Goal: Task Accomplishment & Management: Manage account settings

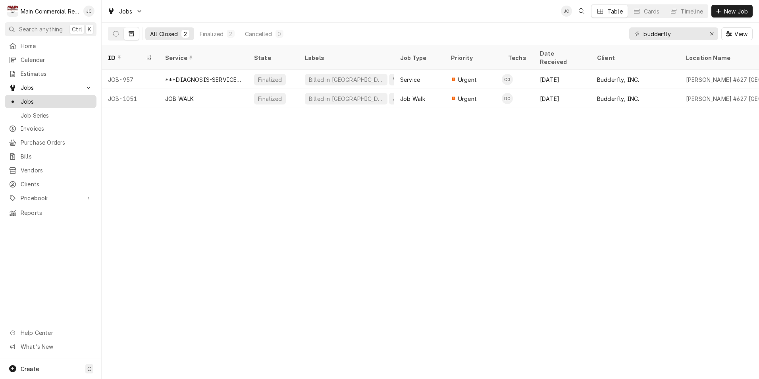
click at [37, 100] on span "Jobs" at bounding box center [57, 101] width 72 height 8
click at [711, 35] on icon "Erase input" at bounding box center [711, 34] width 4 height 6
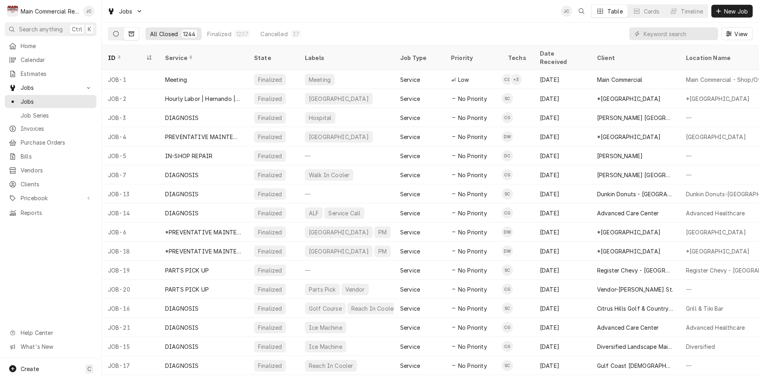
click at [113, 36] on icon "Dynamic Content Wrapper" at bounding box center [116, 34] width 6 height 6
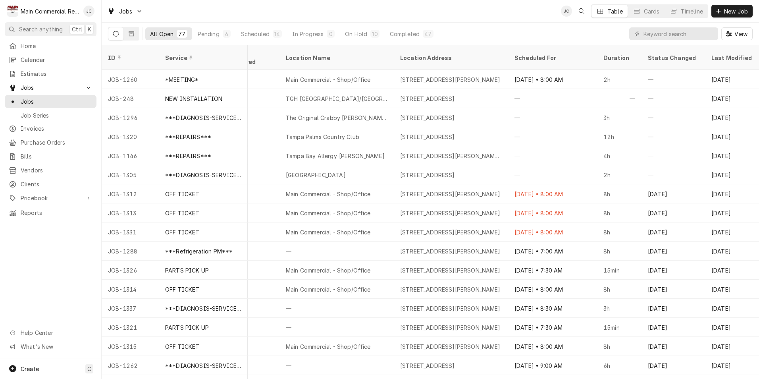
scroll to position [0, 494]
click at [685, 36] on input "Dynamic Content Wrapper" at bounding box center [678, 33] width 71 height 13
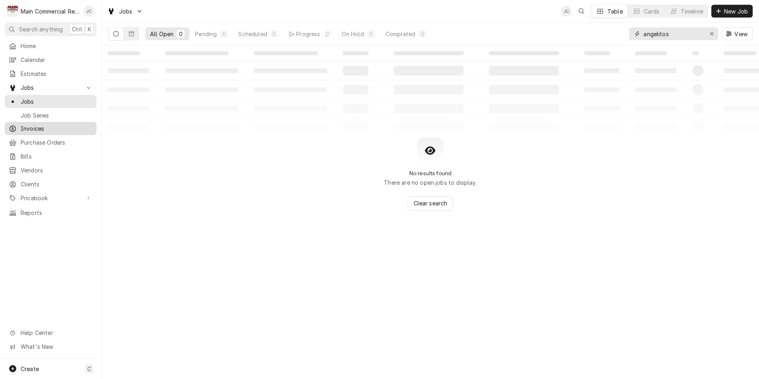
type input "angelitos"
click at [713, 34] on icon "Erase input" at bounding box center [711, 34] width 4 height 6
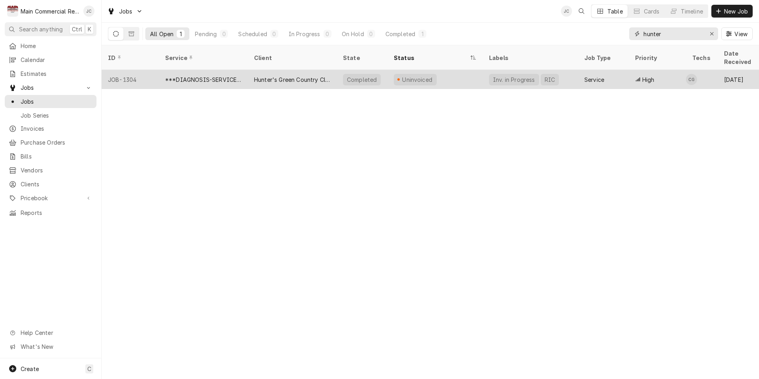
type input "hunter"
click at [294, 75] on div "Hunter's Green Country Club" at bounding box center [292, 79] width 76 height 8
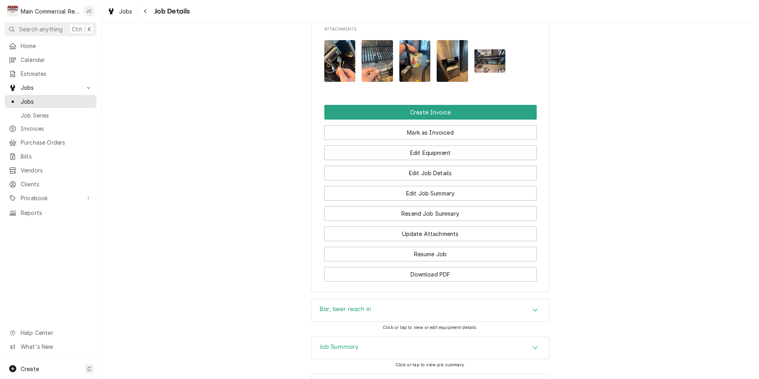
scroll to position [794, 0]
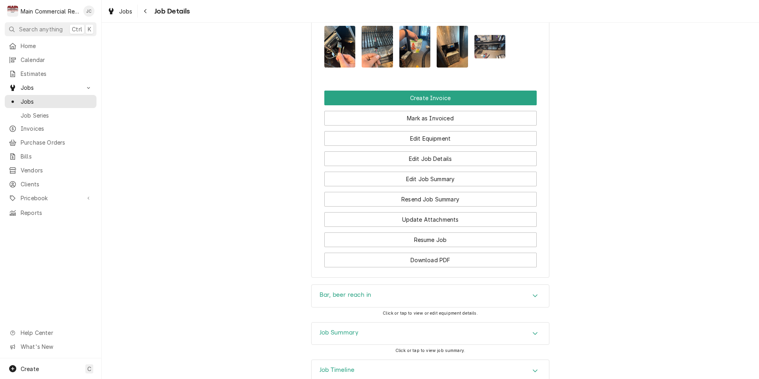
click at [377, 322] on div "Job Summary" at bounding box center [429, 333] width 237 height 22
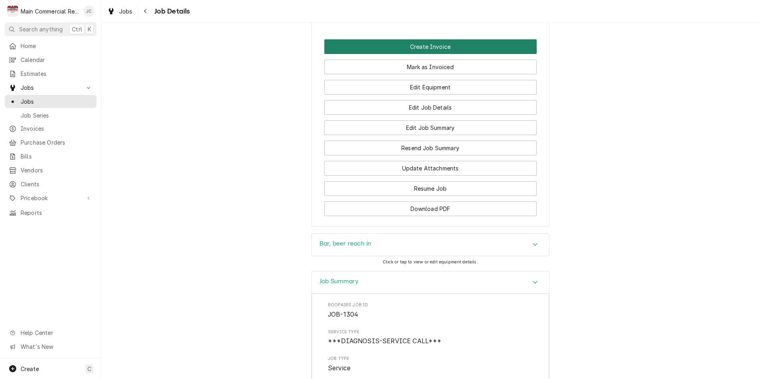
scroll to position [754, 0]
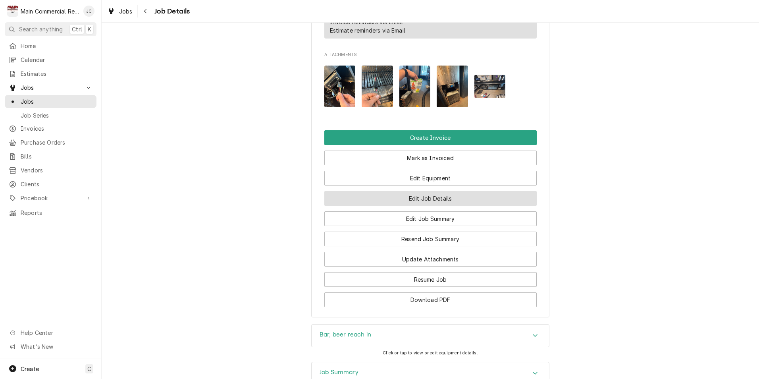
click at [428, 191] on button "Edit Job Details" at bounding box center [430, 198] width 212 height 15
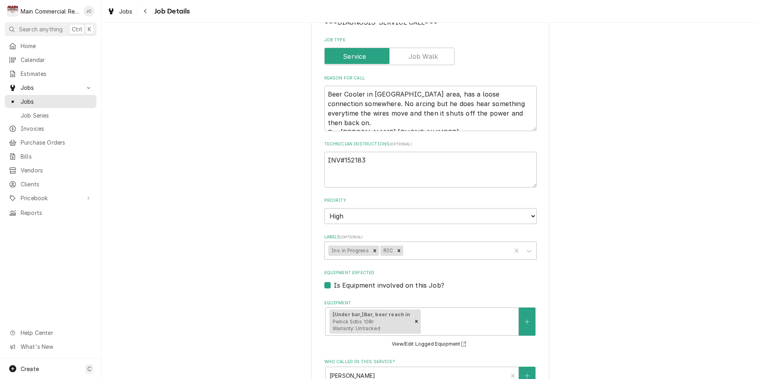
scroll to position [119, 0]
click at [373, 250] on icon "Remove Inv. in Progress" at bounding box center [375, 250] width 6 height 6
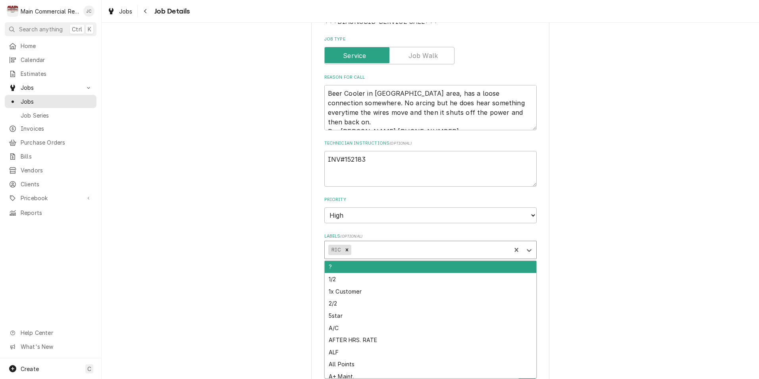
click at [382, 248] on div "Labels" at bounding box center [429, 249] width 154 height 14
type textarea "x"
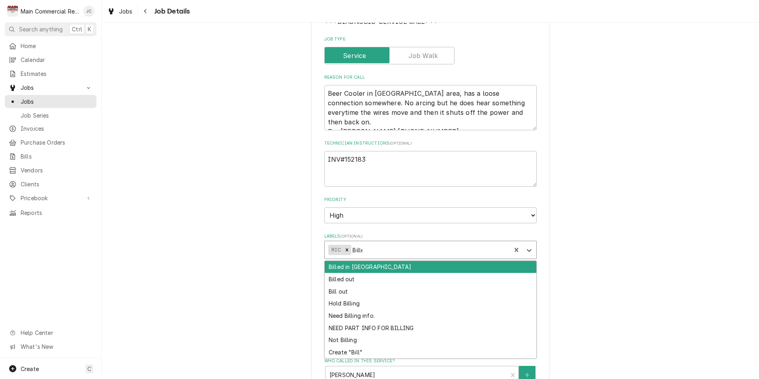
type input "Billed"
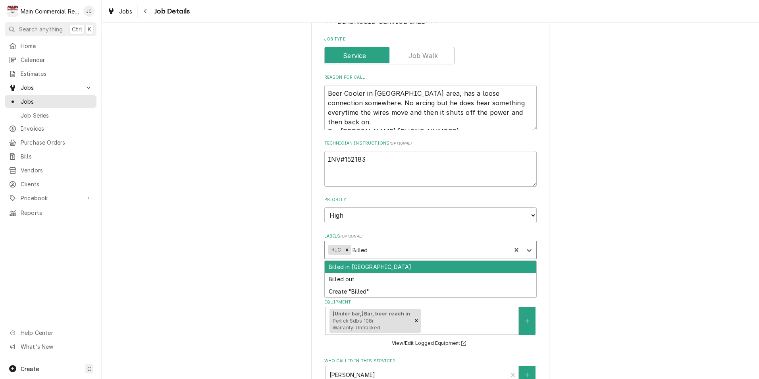
click at [357, 270] on div "Billed in [GEOGRAPHIC_DATA]" at bounding box center [430, 267] width 211 height 12
type textarea "x"
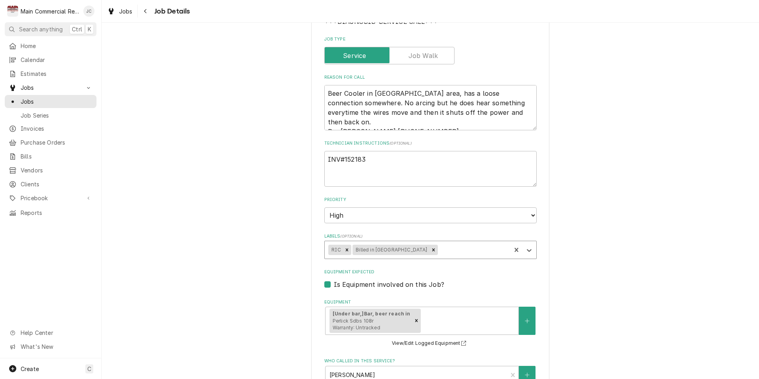
click at [575, 286] on div "Hunter's Green Country Club 18101 Longwater Run Dr, Tampa, FL 33647 Use the fie…" at bounding box center [430, 287] width 657 height 751
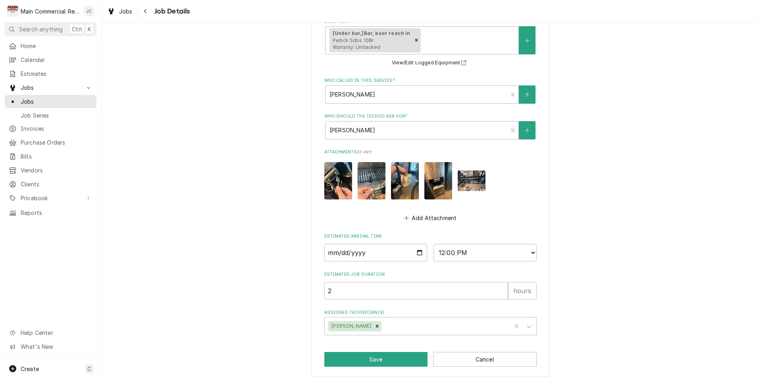
scroll to position [404, 0]
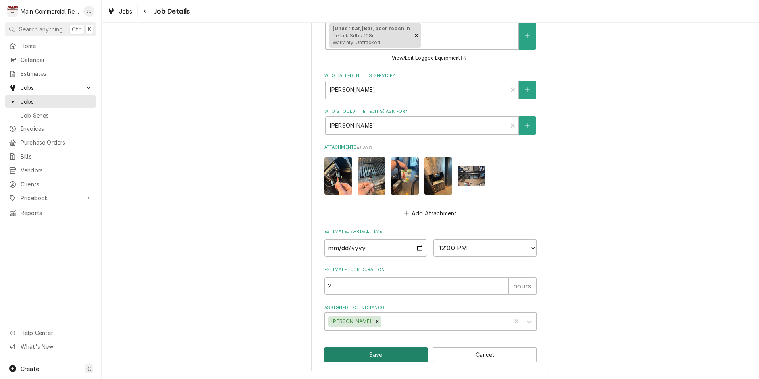
click at [382, 348] on button "Save" at bounding box center [376, 354] width 104 height 15
type textarea "x"
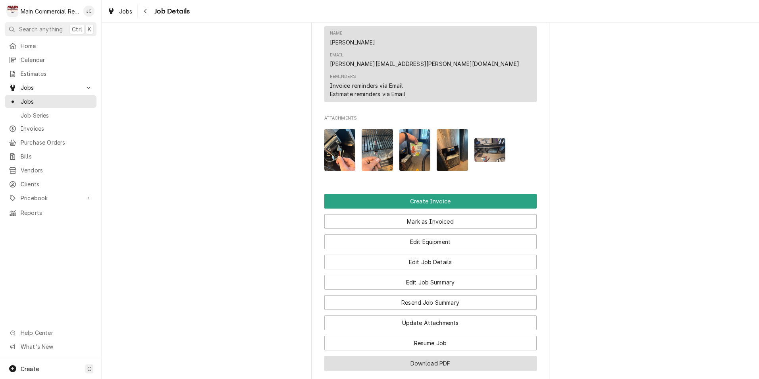
scroll to position [754, 0]
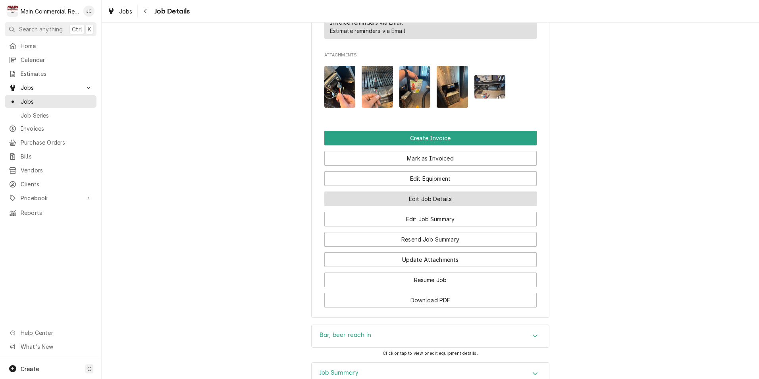
click at [428, 191] on button "Edit Job Details" at bounding box center [430, 198] width 212 height 15
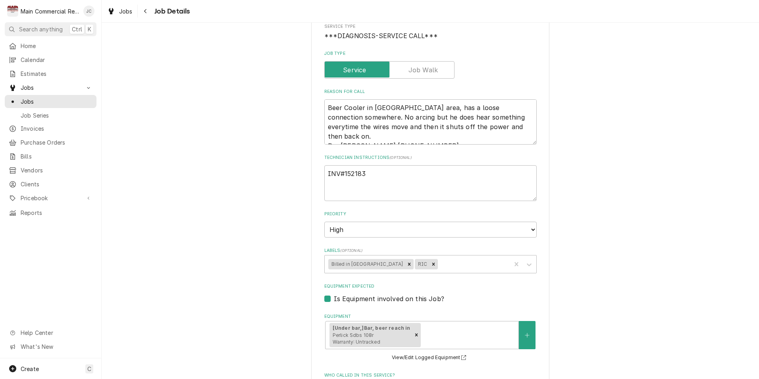
type textarea "x"
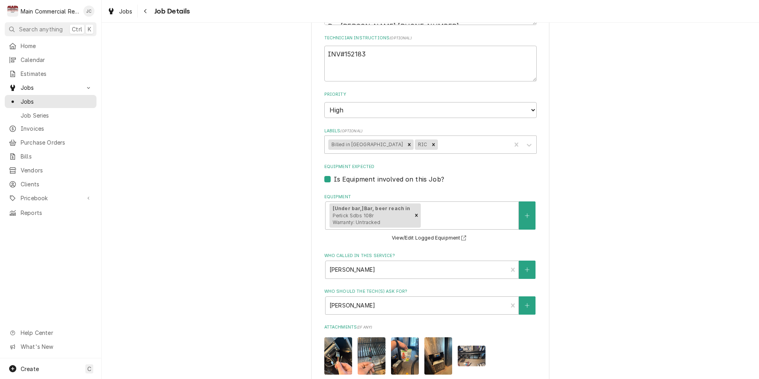
scroll to position [404, 0]
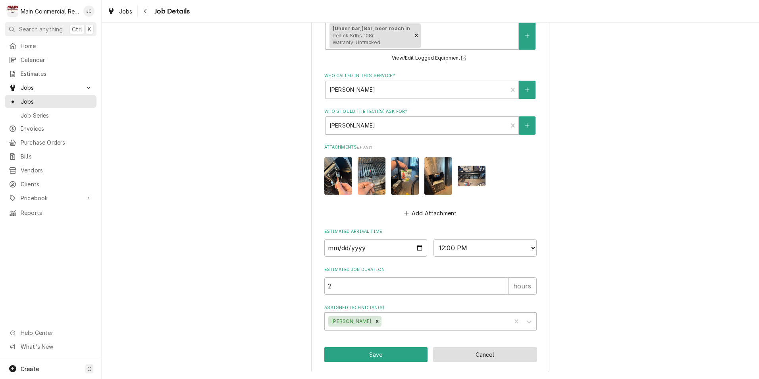
click at [488, 353] on button "Cancel" at bounding box center [485, 354] width 104 height 15
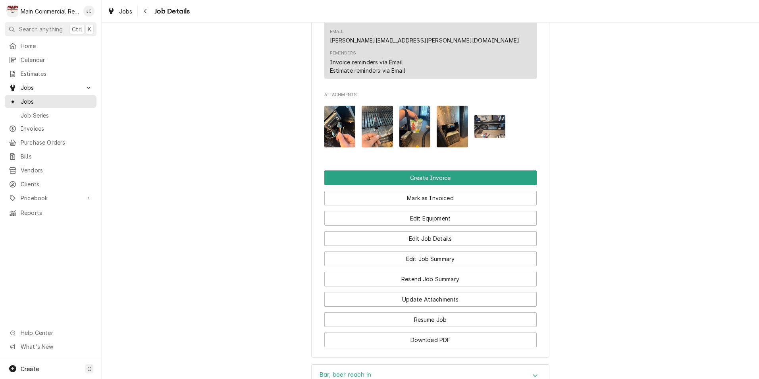
scroll to position [794, 0]
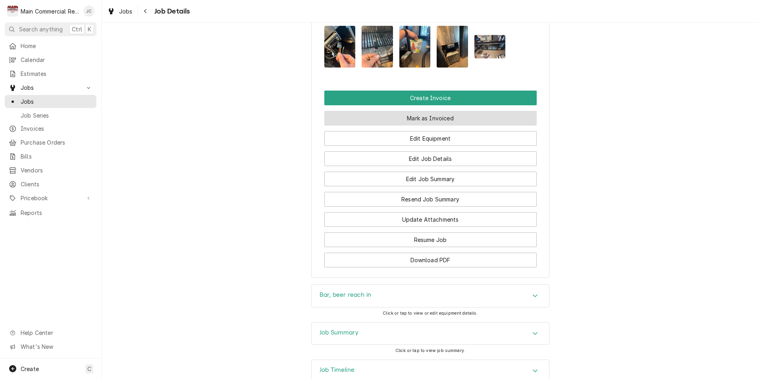
click at [419, 111] on button "Mark as Invoiced" at bounding box center [430, 118] width 212 height 15
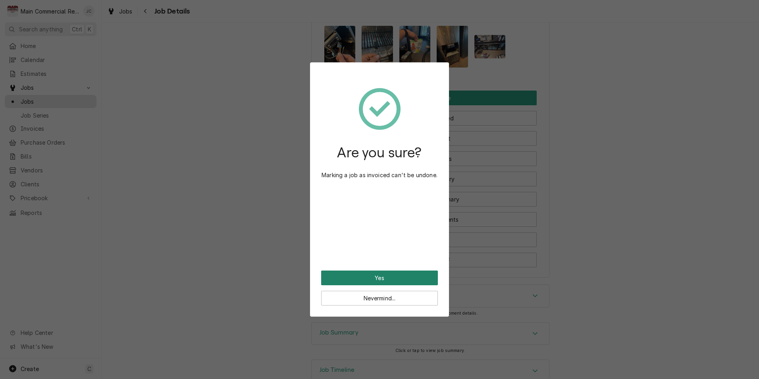
click at [404, 275] on button "Yes" at bounding box center [379, 277] width 117 height 15
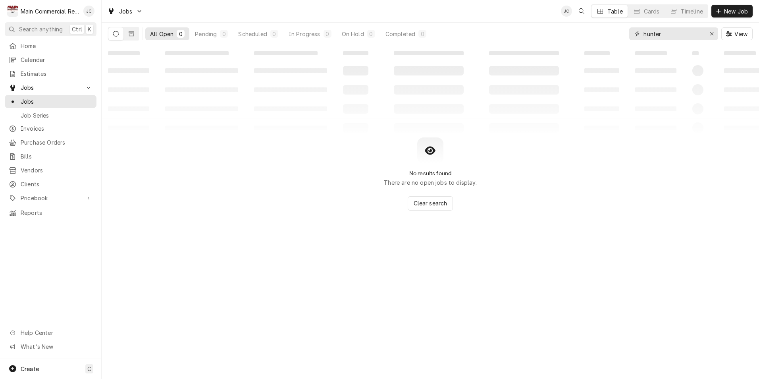
drag, startPoint x: 710, startPoint y: 33, endPoint x: 693, endPoint y: 33, distance: 17.1
click at [710, 33] on icon "Erase input" at bounding box center [711, 34] width 4 height 6
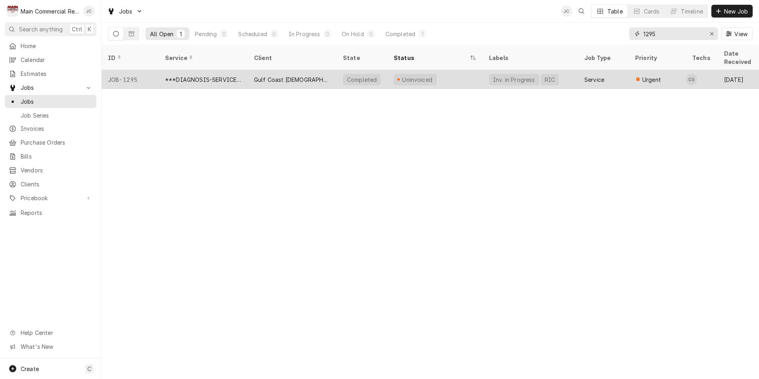
type input "1295"
click at [281, 75] on div "Gulf Coast [DEMOGRAPHIC_DATA] Family Services (Holiday)" at bounding box center [292, 79] width 76 height 8
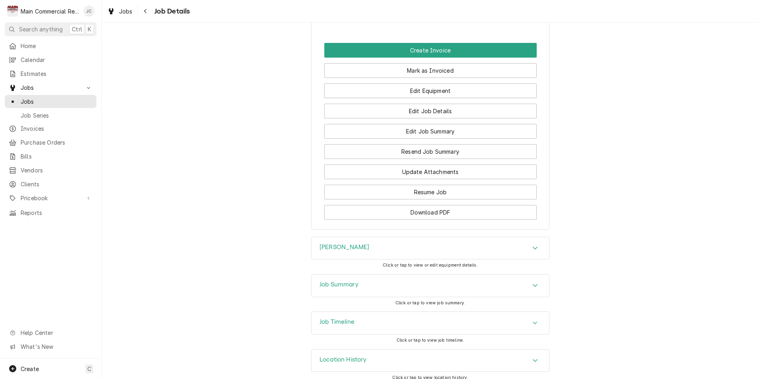
scroll to position [839, 0]
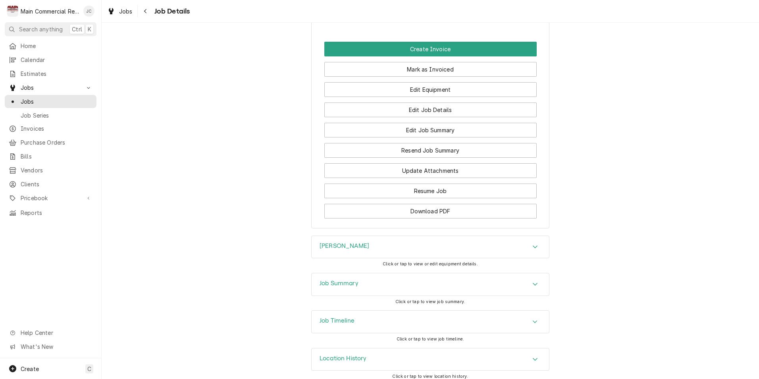
click at [397, 273] on div "Job Summary" at bounding box center [429, 284] width 237 height 22
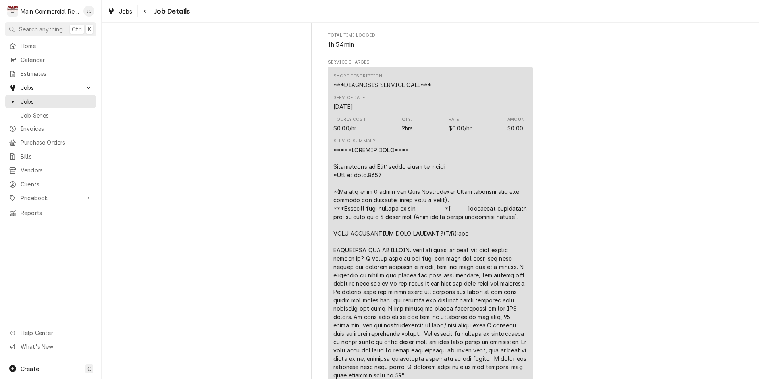
scroll to position [1147, 0]
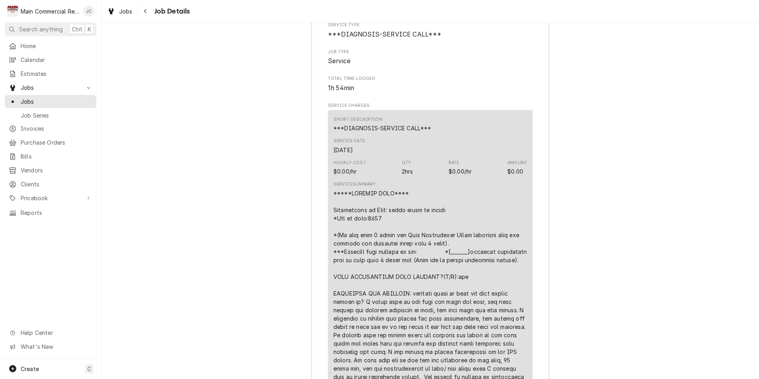
drag, startPoint x: 287, startPoint y: 344, endPoint x: 494, endPoint y: 214, distance: 243.8
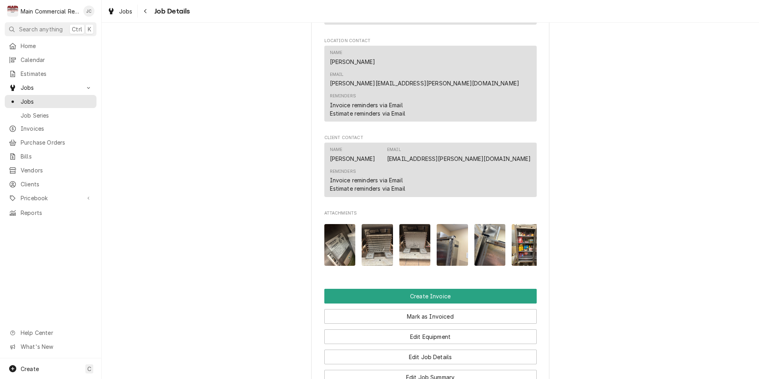
scroll to position [711, 0]
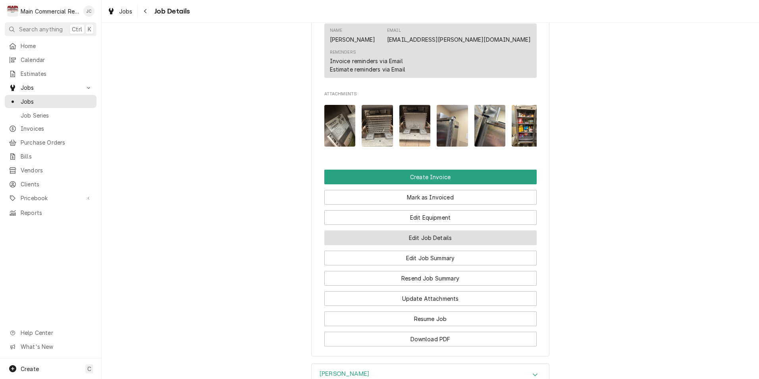
click at [438, 232] on button "Edit Job Details" at bounding box center [430, 237] width 212 height 15
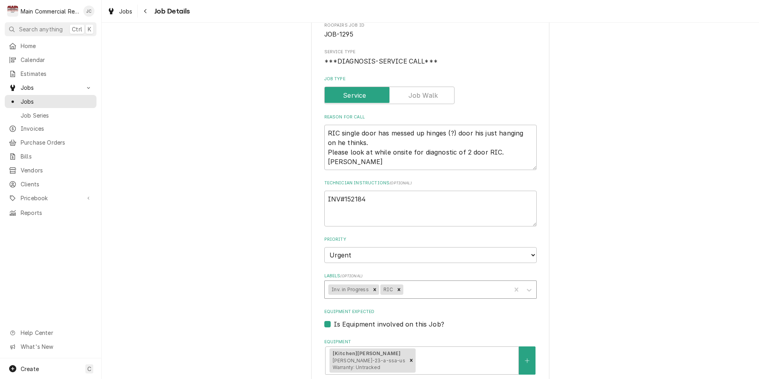
scroll to position [159, 0]
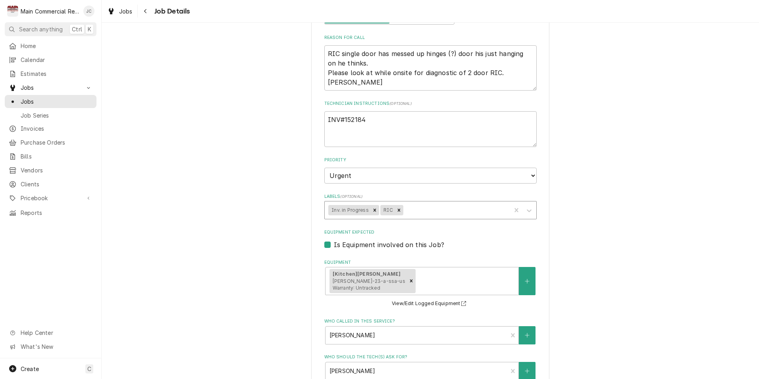
drag, startPoint x: 369, startPoint y: 210, endPoint x: 378, endPoint y: 210, distance: 9.1
click at [372, 210] on icon "Remove Inv. in Progress" at bounding box center [375, 210] width 6 height 6
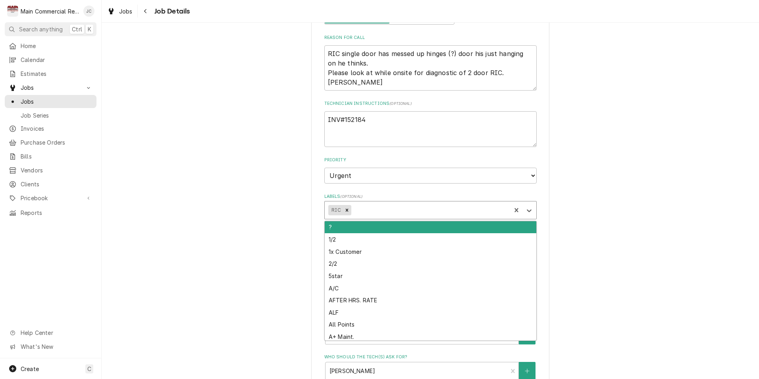
click at [389, 210] on div "Labels" at bounding box center [429, 210] width 154 height 14
type textarea "x"
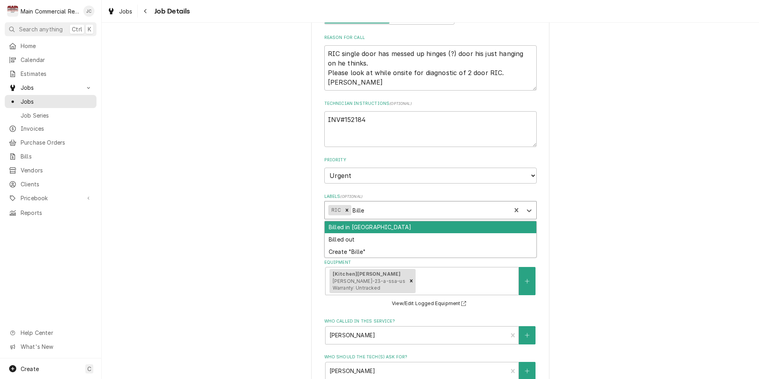
type input "Billed"
click at [377, 225] on div "Billed in QBO" at bounding box center [430, 227] width 211 height 12
type textarea "x"
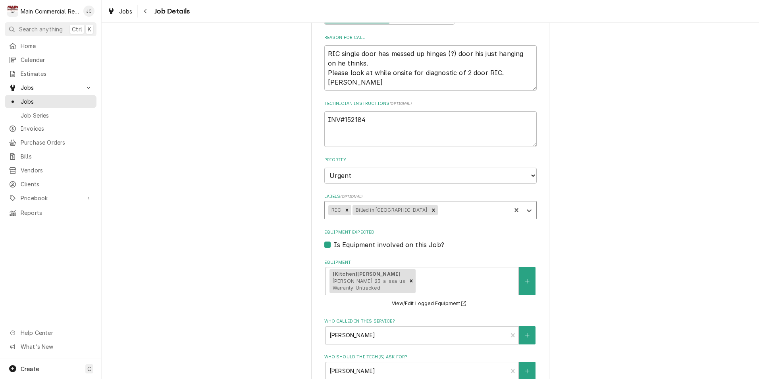
click at [593, 215] on div "Gulf Coast Jewish Family Services (Holiday) 3142 Darlington Rd, Holiday, FL 346…" at bounding box center [430, 247] width 657 height 751
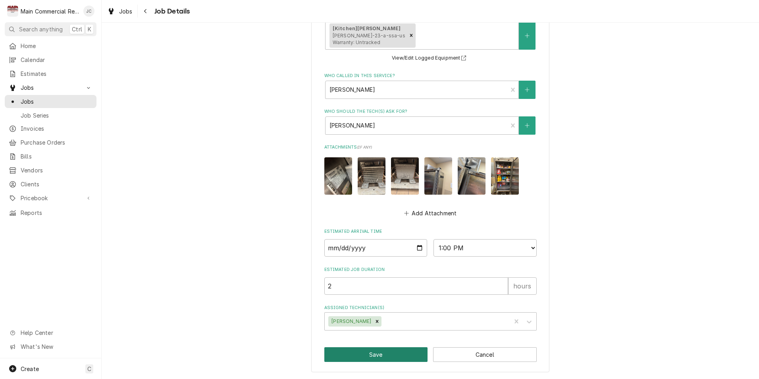
click at [385, 356] on button "Save" at bounding box center [376, 354] width 104 height 15
type textarea "x"
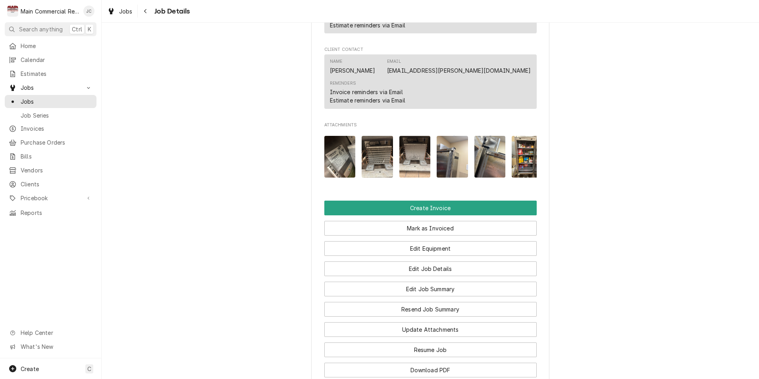
scroll to position [839, 0]
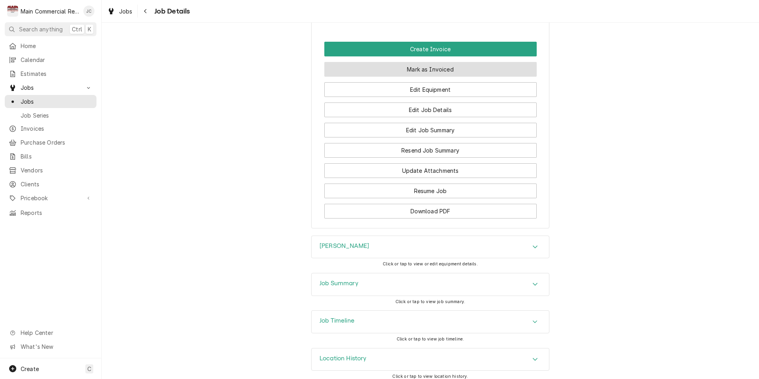
click at [440, 62] on button "Mark as Invoiced" at bounding box center [430, 69] width 212 height 15
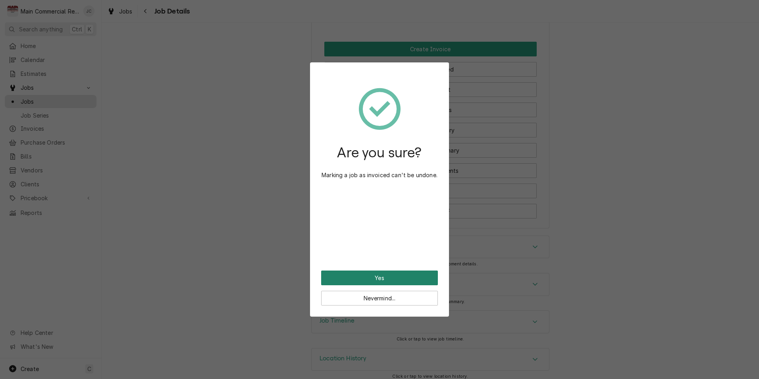
click at [396, 275] on button "Yes" at bounding box center [379, 277] width 117 height 15
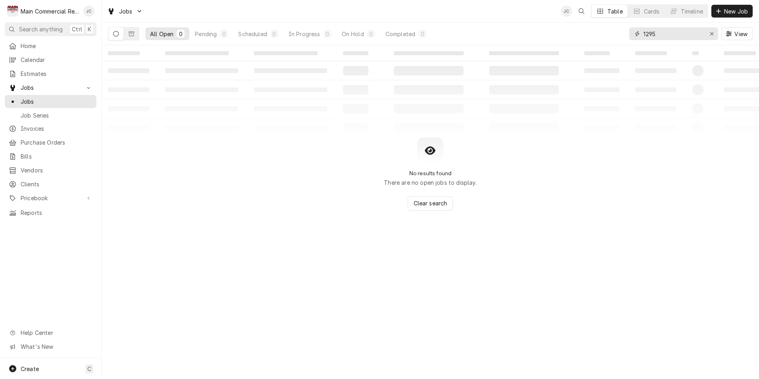
click at [686, 36] on input "1295" at bounding box center [673, 33] width 60 height 13
type input "1291"
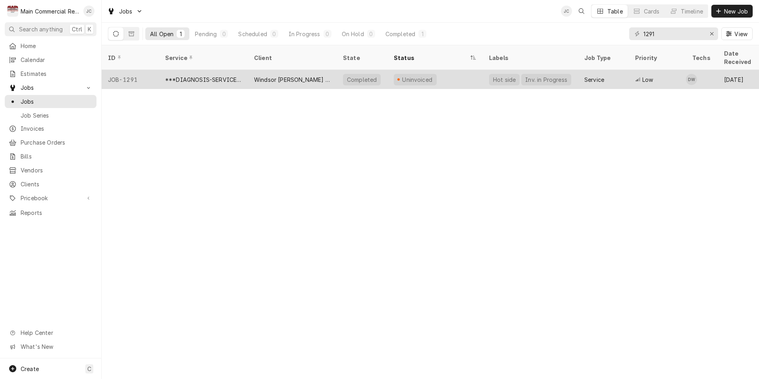
click at [252, 70] on div "Windsor [PERSON_NAME] Rehab" at bounding box center [292, 79] width 89 height 19
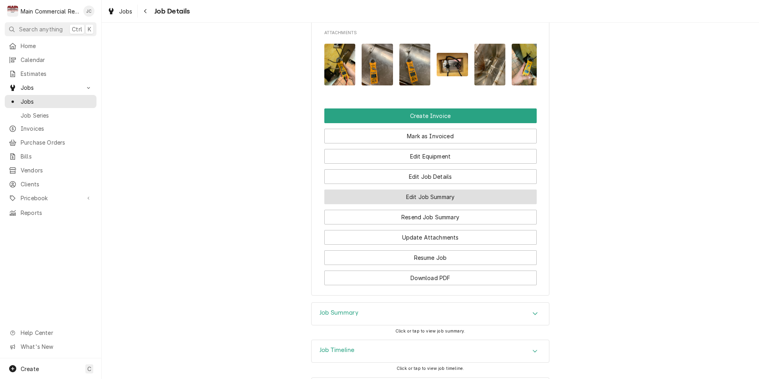
scroll to position [893, 0]
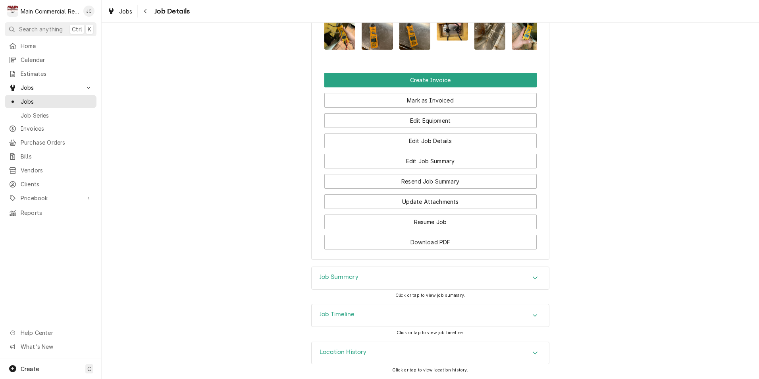
click at [419, 281] on div "Job Summary" at bounding box center [429, 278] width 237 height 22
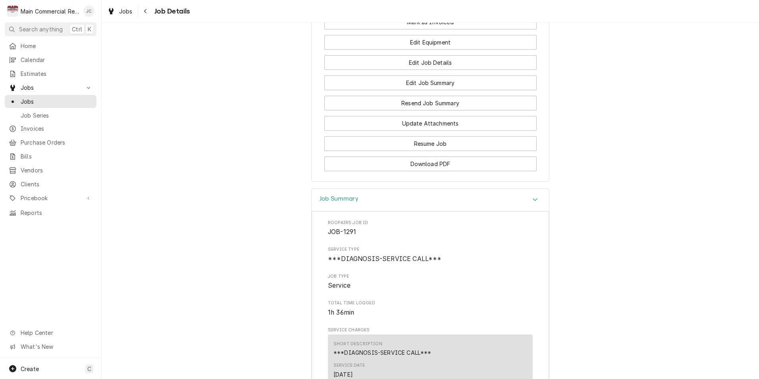
scroll to position [1013, 0]
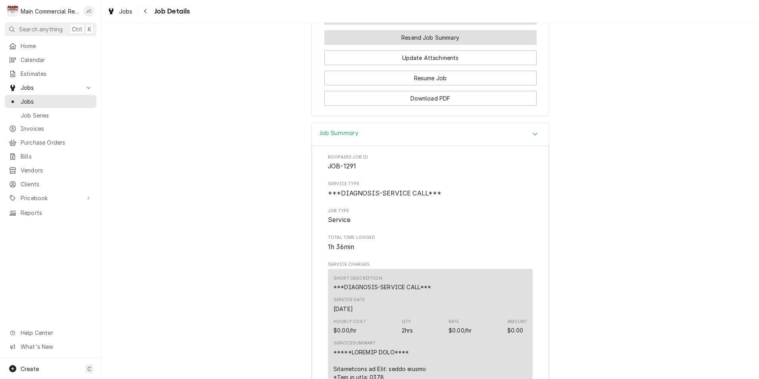
drag, startPoint x: 416, startPoint y: 43, endPoint x: 346, endPoint y: 63, distance: 73.1
click at [416, 25] on button "Edit Job Summary" at bounding box center [430, 17] width 212 height 15
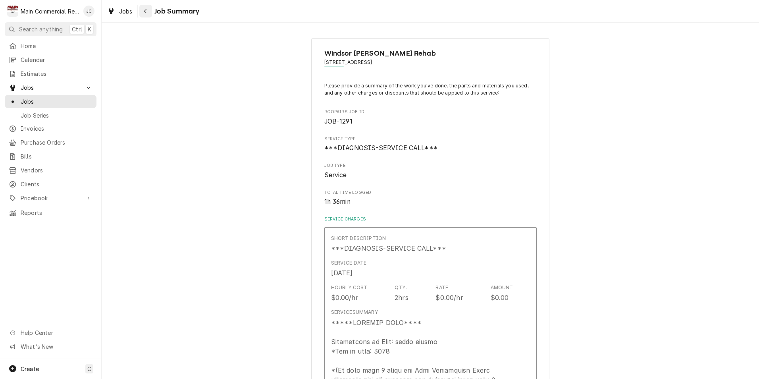
click at [146, 13] on icon "Navigate back" at bounding box center [145, 11] width 2 height 4
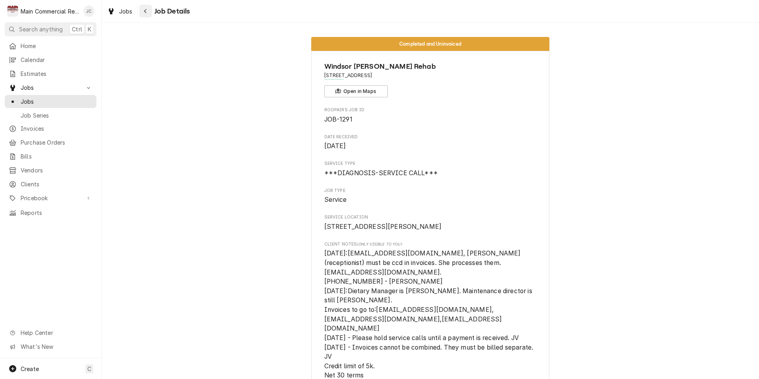
click at [145, 13] on icon "Navigate back" at bounding box center [146, 11] width 4 height 6
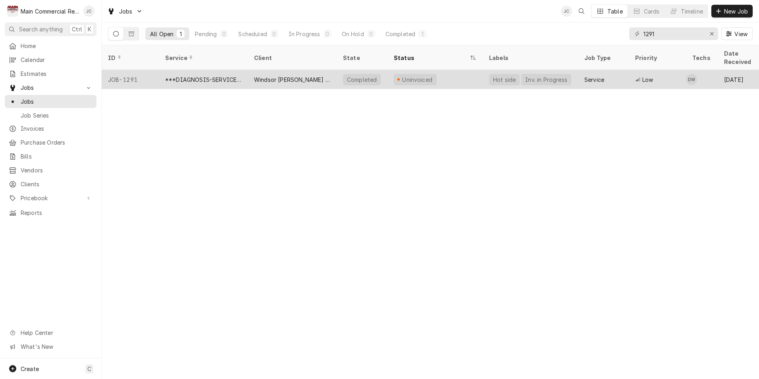
click at [284, 75] on div "Windsor [PERSON_NAME] Rehab" at bounding box center [292, 79] width 76 height 8
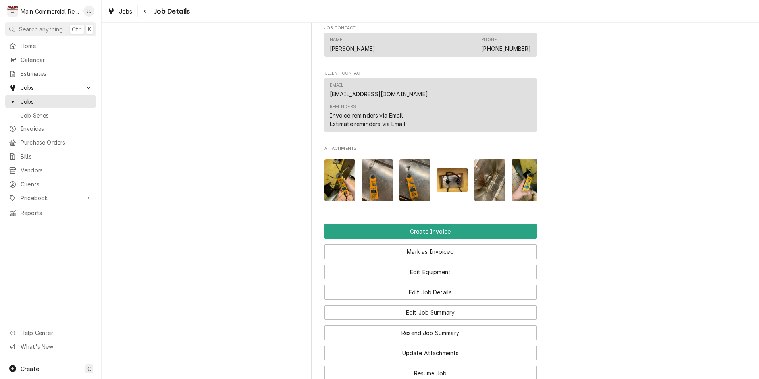
scroll to position [833, 0]
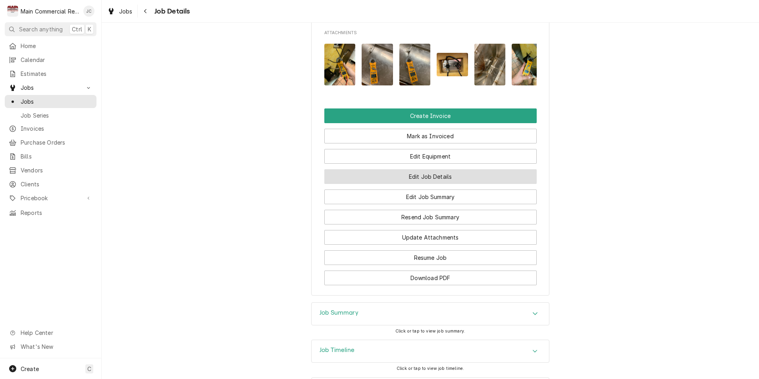
click at [429, 184] on button "Edit Job Details" at bounding box center [430, 176] width 212 height 15
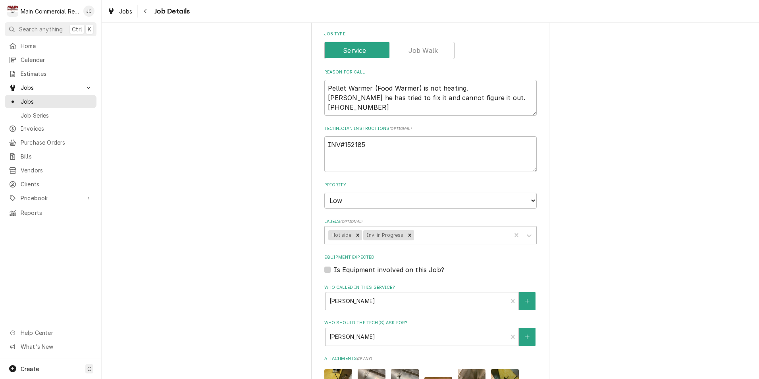
scroll to position [159, 0]
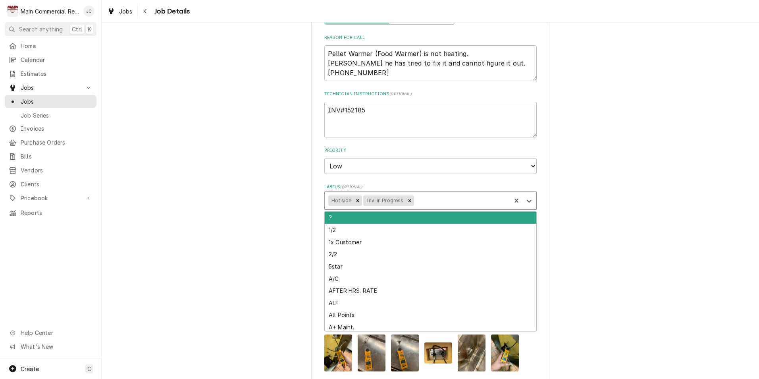
click at [409, 204] on div "Hot side Inv. in Progress" at bounding box center [418, 200] width 186 height 17
click at [407, 203] on div "Remove Inv. in Progress" at bounding box center [409, 200] width 9 height 10
type textarea "x"
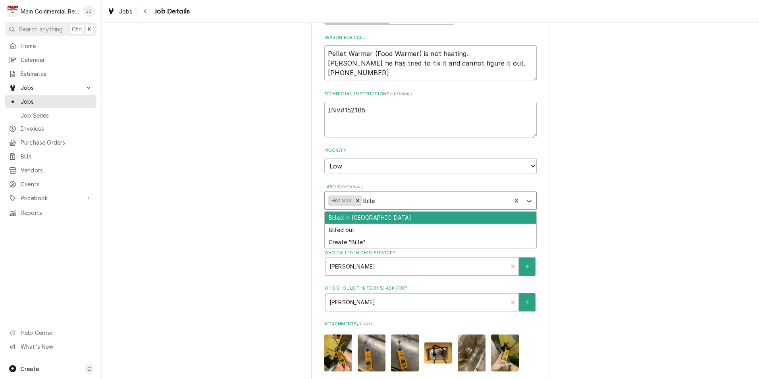
type input "Billed"
click at [360, 217] on div "Billed in QBO" at bounding box center [430, 217] width 211 height 12
type textarea "x"
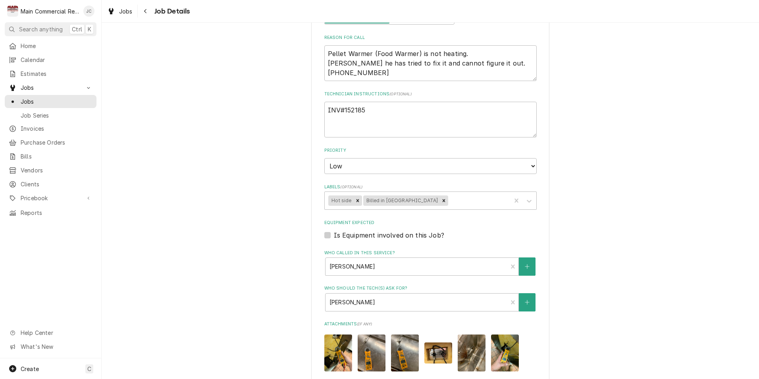
click at [571, 236] on div "Windsor Woods Rehab 13719 Dallas Dr., Hudson, FL 34667 Use the fields below to …" at bounding box center [430, 213] width 657 height 683
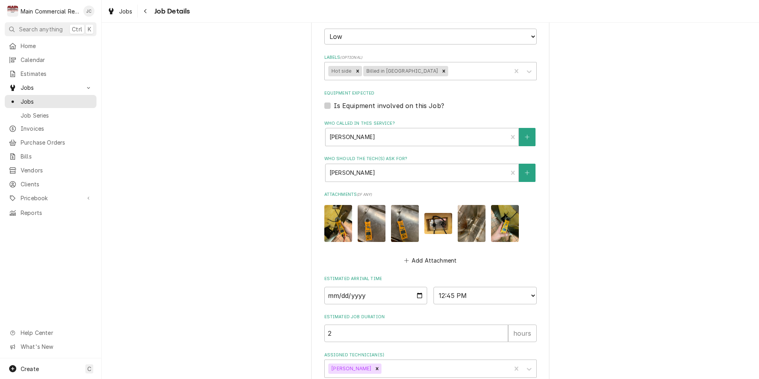
scroll to position [335, 0]
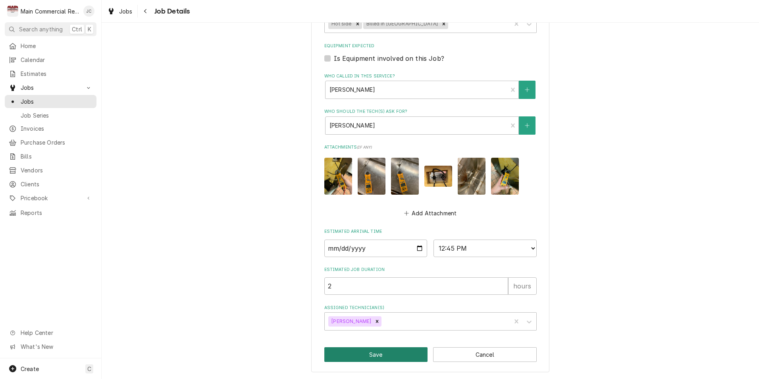
click at [402, 355] on button "Save" at bounding box center [376, 354] width 104 height 15
type textarea "x"
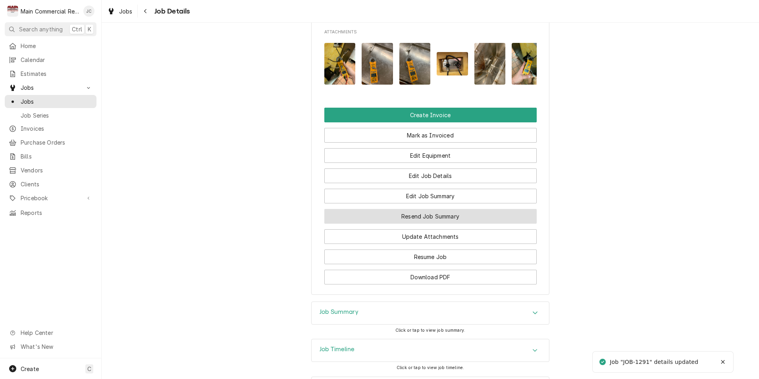
scroll to position [893, 0]
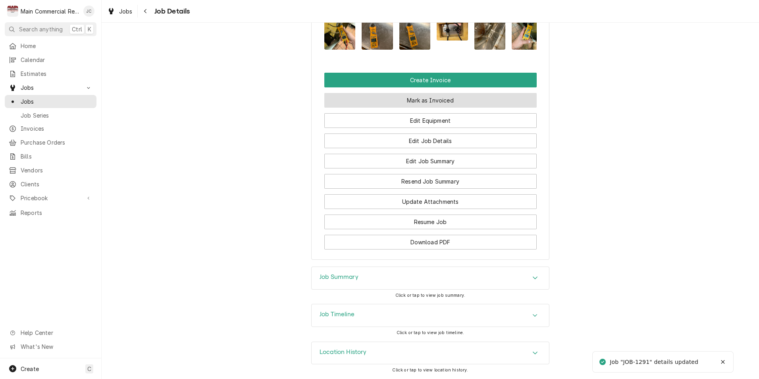
click at [425, 99] on button "Mark as Invoiced" at bounding box center [430, 100] width 212 height 15
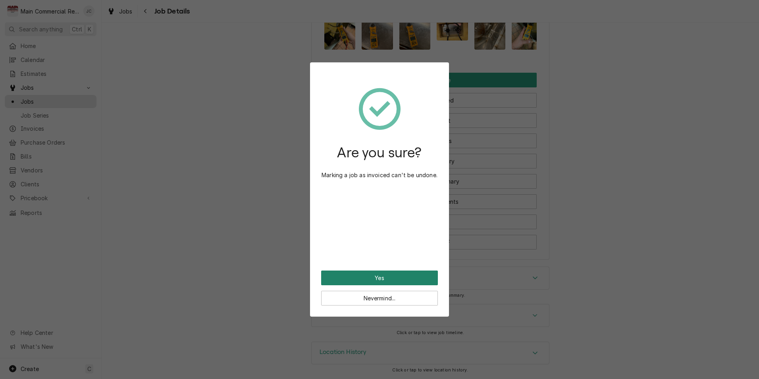
click at [396, 279] on button "Yes" at bounding box center [379, 277] width 117 height 15
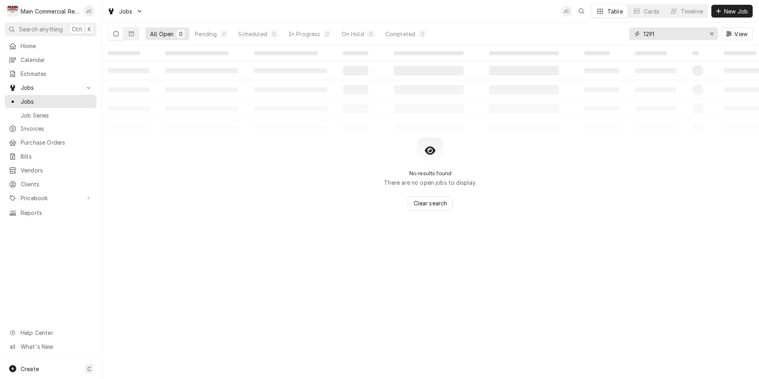
click at [669, 33] on input "1291" at bounding box center [673, 33] width 60 height 13
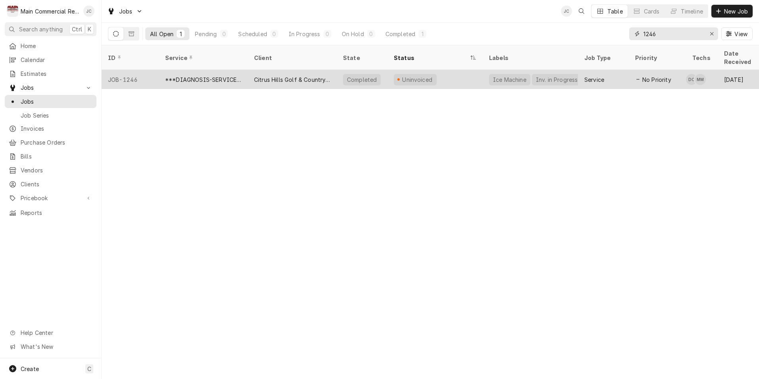
type input "1246"
click at [240, 75] on div "***DIAGNOSIS-SERVICE CALL***" at bounding box center [203, 79] width 76 height 8
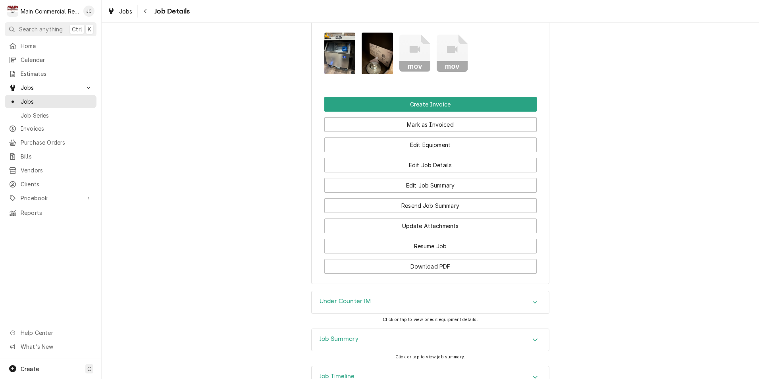
scroll to position [952, 0]
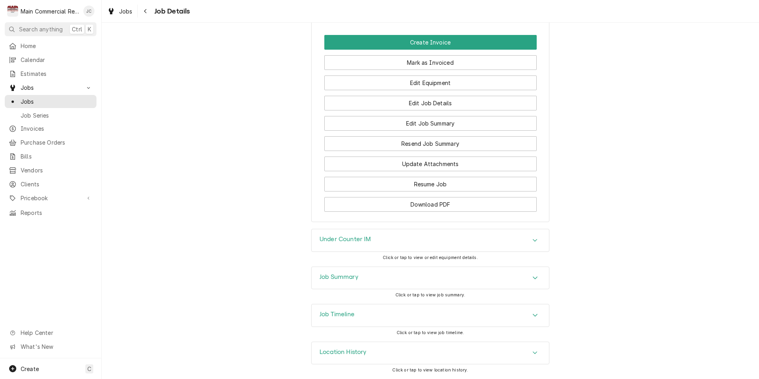
click at [398, 279] on div "Job Summary" at bounding box center [429, 278] width 237 height 22
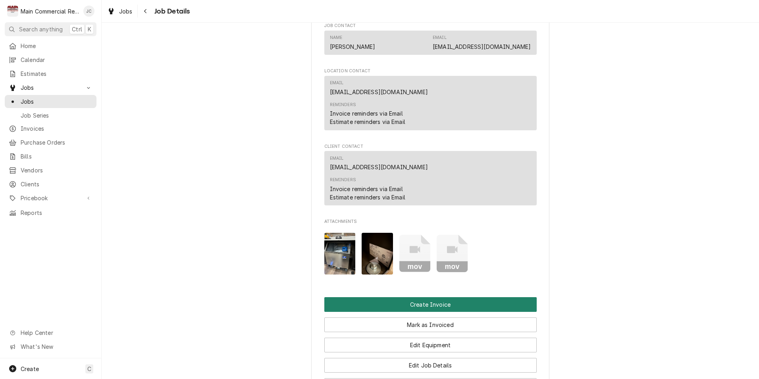
scroll to position [809, 0]
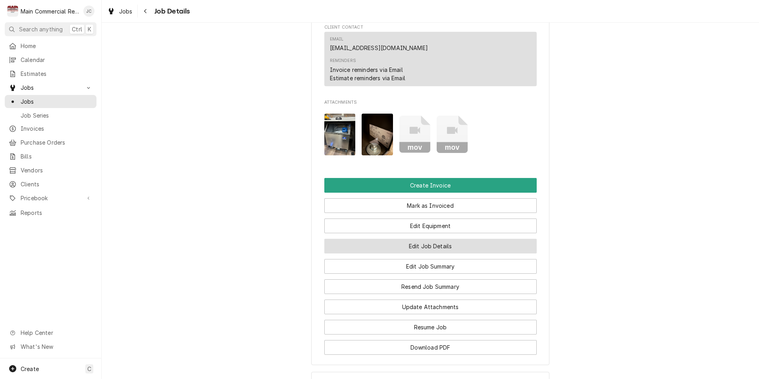
click at [422, 246] on button "Edit Job Details" at bounding box center [430, 245] width 212 height 15
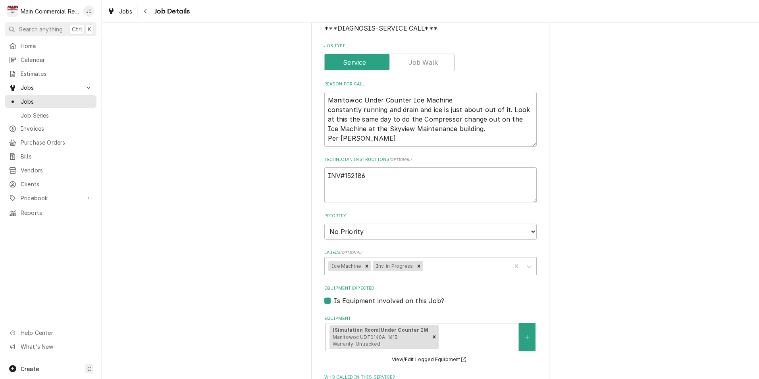
scroll to position [119, 0]
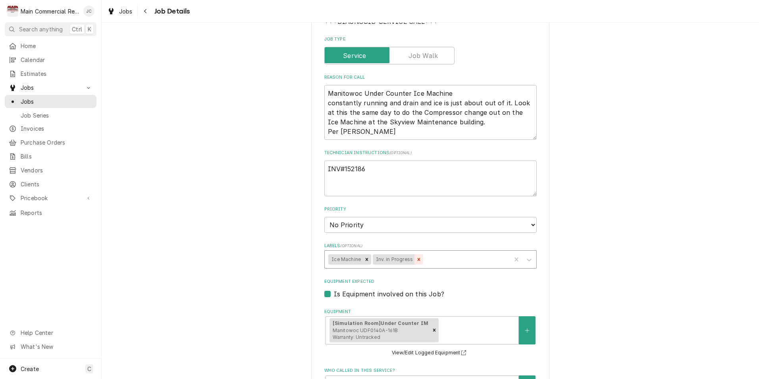
click at [416, 259] on icon "Remove Inv. in Progress" at bounding box center [419, 259] width 6 height 6
type textarea "x"
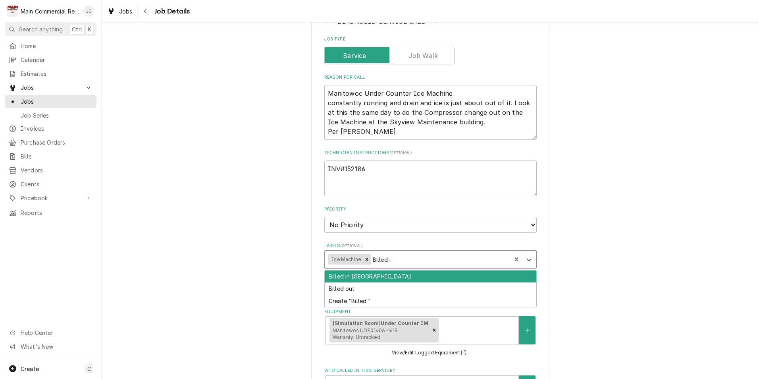
type input "Billed in"
click at [390, 277] on div "Billed in QBO" at bounding box center [430, 276] width 211 height 12
type textarea "x"
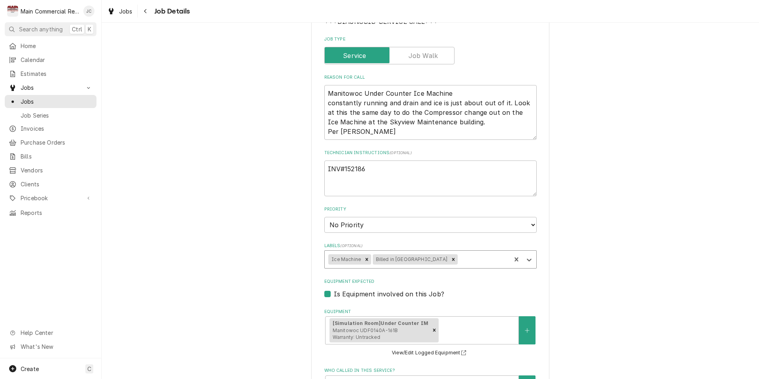
click at [636, 272] on div "Citrus Hills Golf & Country Club Activity Center / 240 W Fenway Dr, Hernando, F…" at bounding box center [430, 292] width 657 height 761
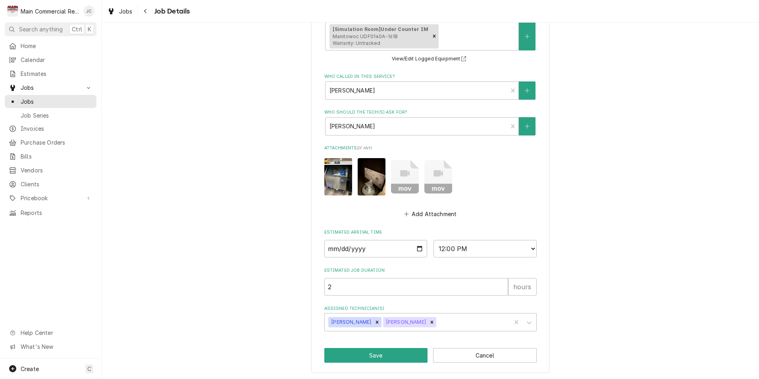
scroll to position [413, 0]
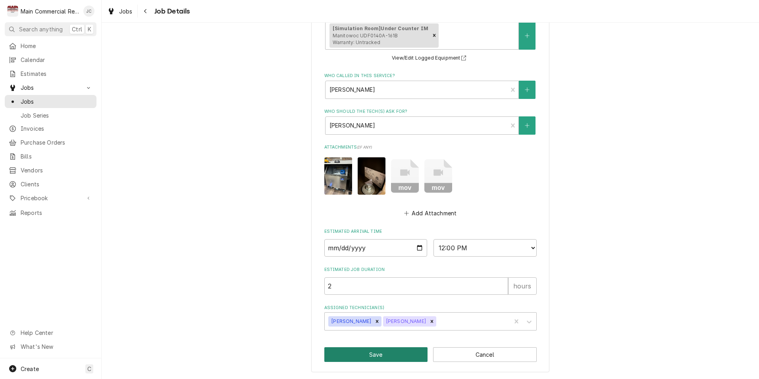
click at [367, 355] on button "Save" at bounding box center [376, 354] width 104 height 15
type textarea "x"
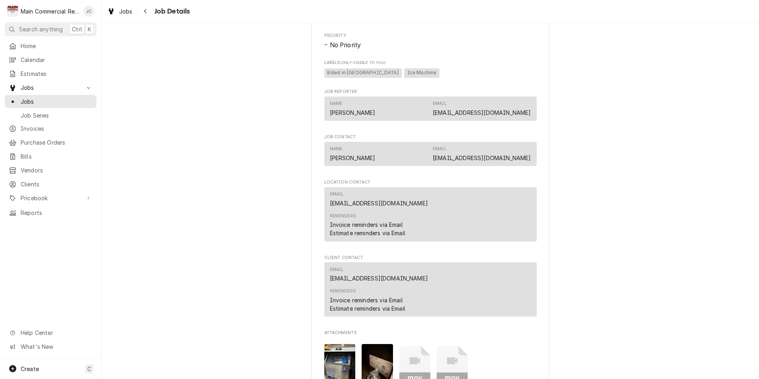
scroll to position [794, 0]
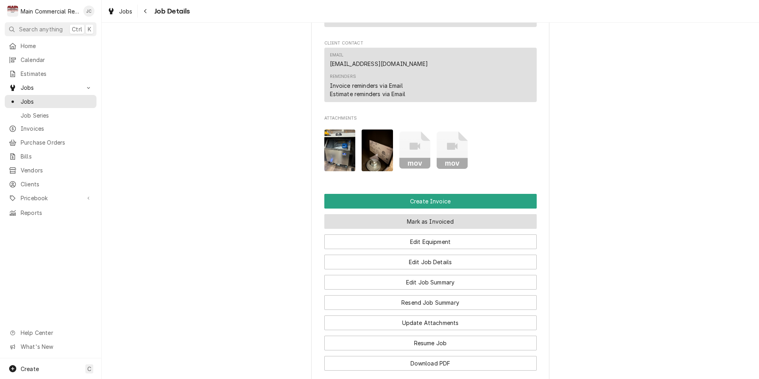
click at [424, 222] on button "Mark as Invoiced" at bounding box center [430, 221] width 212 height 15
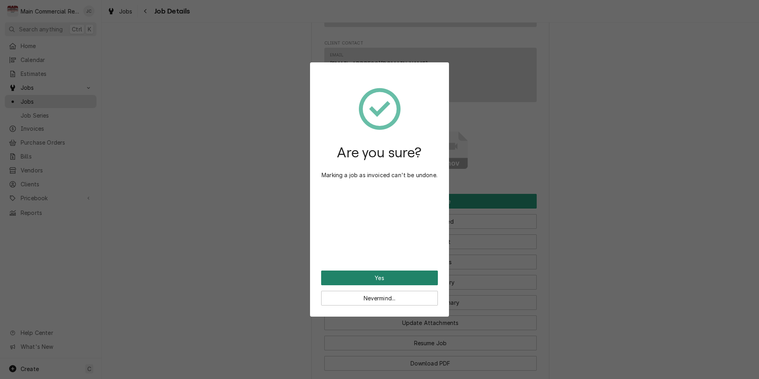
click at [382, 282] on button "Yes" at bounding box center [379, 277] width 117 height 15
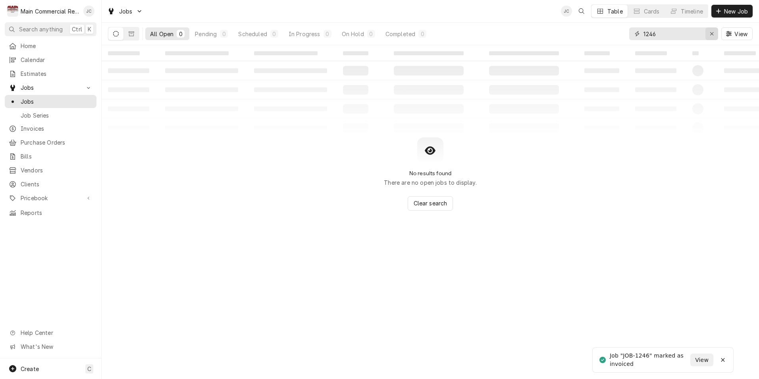
click at [711, 33] on icon "Erase input" at bounding box center [711, 34] width 4 height 6
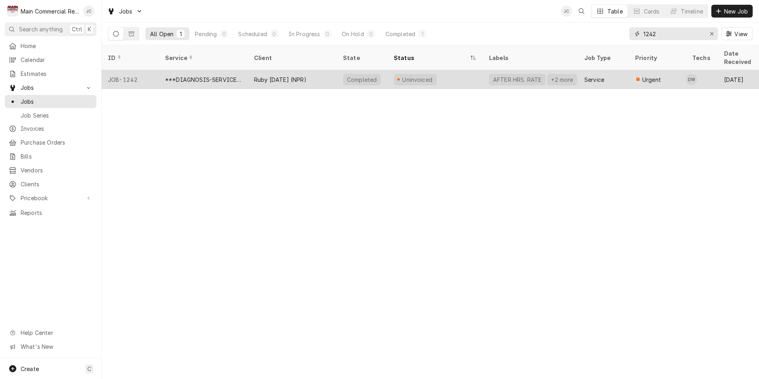
type input "1242"
click at [265, 75] on div "Ruby [DATE] (NPR)" at bounding box center [280, 79] width 52 height 8
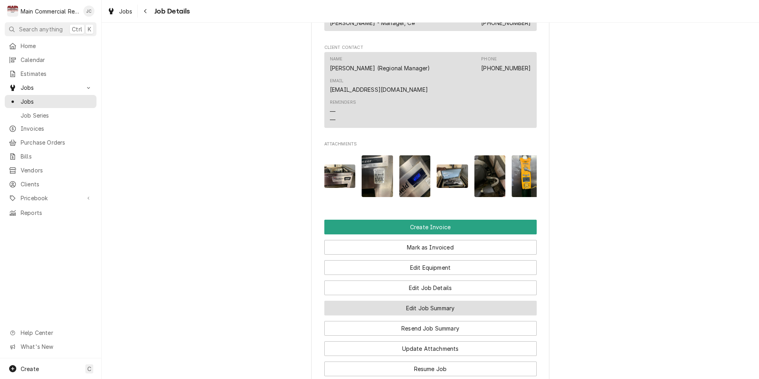
scroll to position [714, 0]
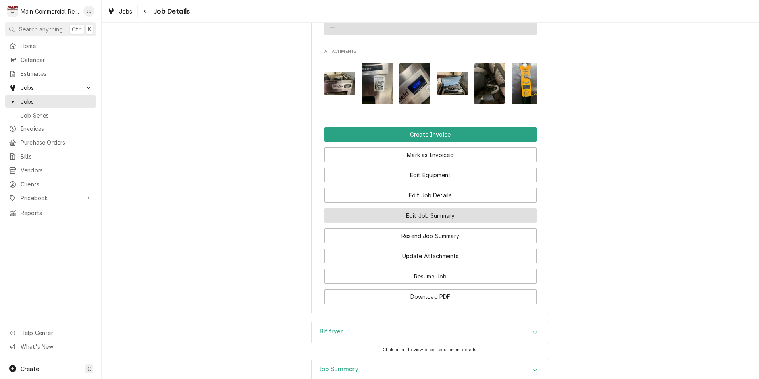
click at [437, 223] on button "Edit Job Summary" at bounding box center [430, 215] width 212 height 15
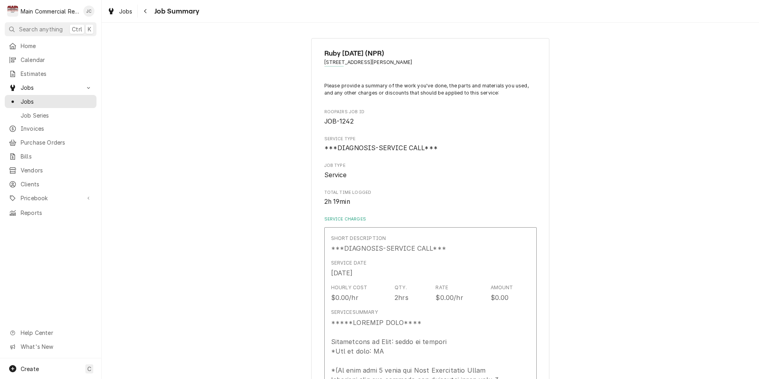
drag, startPoint x: 142, startPoint y: 12, endPoint x: 215, endPoint y: 24, distance: 74.8
click at [142, 12] on div "Navigate back" at bounding box center [146, 11] width 8 height 8
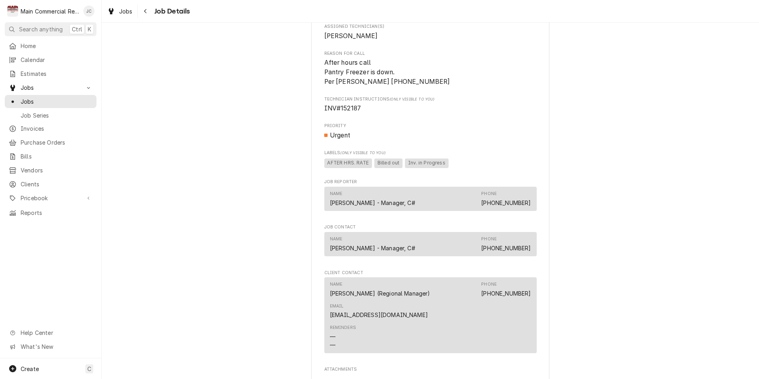
scroll to position [595, 0]
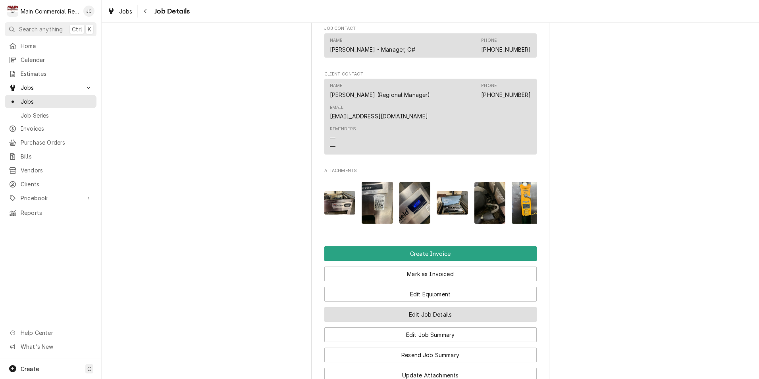
click at [438, 321] on button "Edit Job Details" at bounding box center [430, 314] width 212 height 15
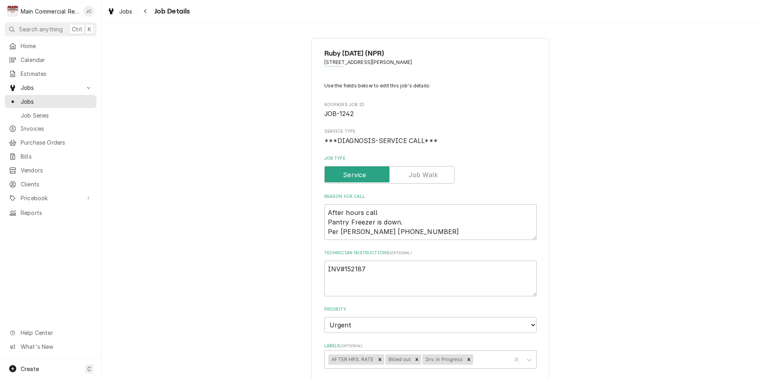
type textarea "x"
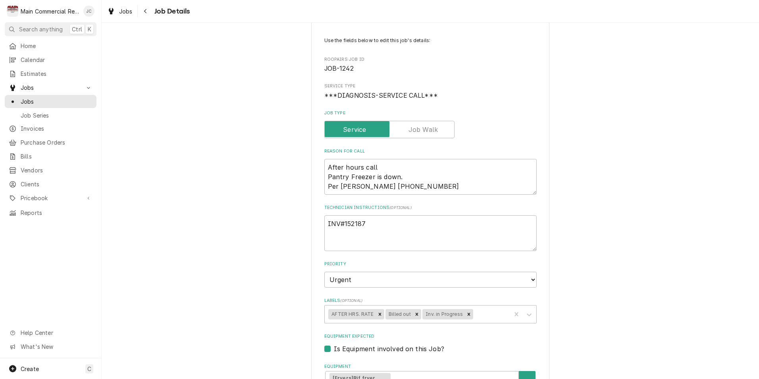
scroll to position [79, 0]
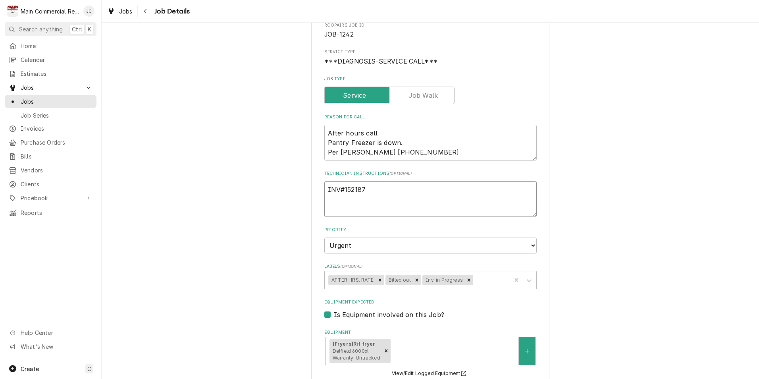
click at [380, 186] on textarea "INV#152187" at bounding box center [430, 199] width 212 height 36
type textarea "INV#152187"
type textarea "x"
type textarea "INV#152187 E"
type textarea "x"
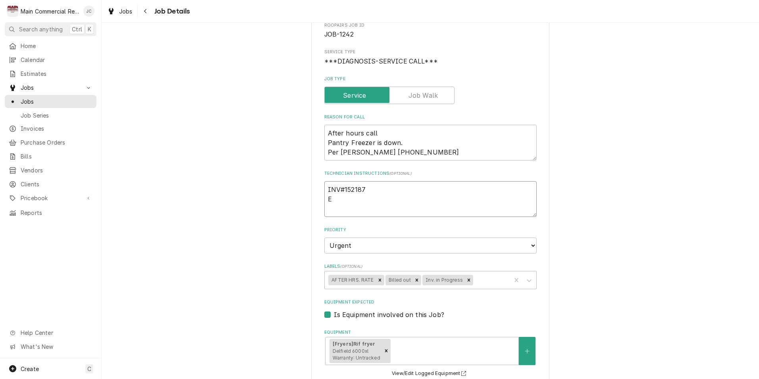
type textarea "INV#152187 ES"
type textarea "x"
type textarea "INV#152187 EST"
type textarea "x"
type textarea "INV#152187 EST:"
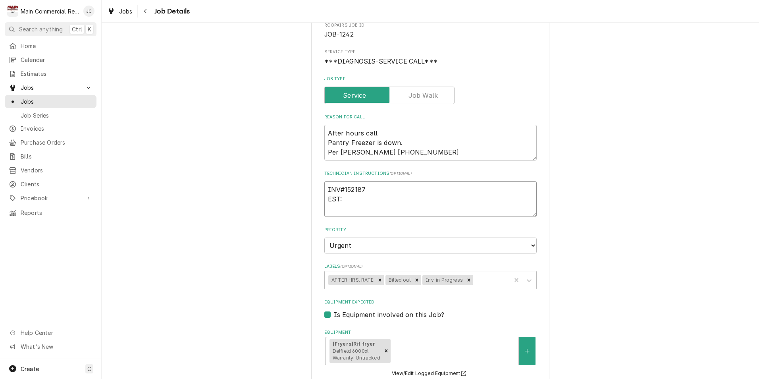
type textarea "x"
type textarea "INV#152187 EST:"
type textarea "x"
type textarea "INV#152187 EST: 3"
type textarea "x"
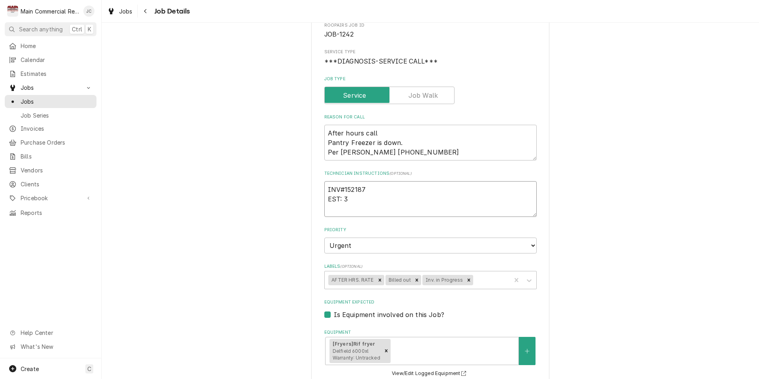
type textarea "INV#152187 EST: 37"
type textarea "x"
type textarea "INV#152187 EST: 379"
type textarea "x"
type textarea "INV#152187 EST: 3797"
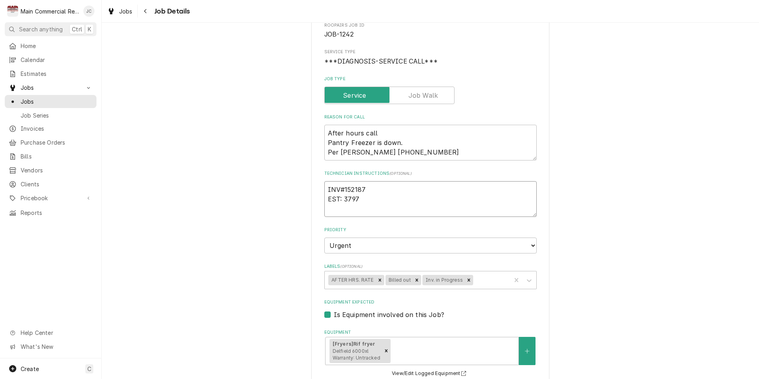
type textarea "x"
type textarea "INV#152187 EST: 3797"
type textarea "x"
type textarea "INV#152187 EST: 3797 s"
type textarea "x"
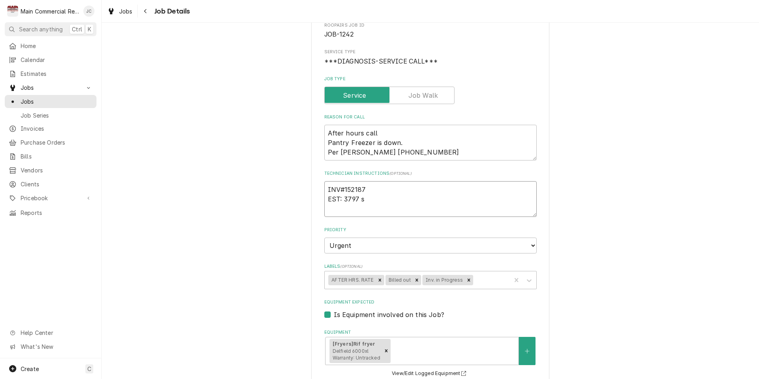
type textarea "INV#152187 EST: 3797 se"
type textarea "x"
type textarea "INV#152187 EST: 3797 sen"
type textarea "x"
type textarea "INV#152187 EST: 3797 sent"
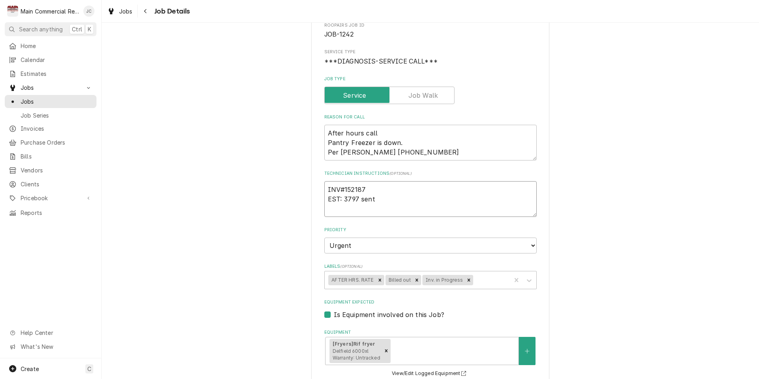
type textarea "x"
type textarea "INV#152187 EST: 3797 sent"
type textarea "x"
type textarea "INV#152187 EST: 3797 sent o"
type textarea "x"
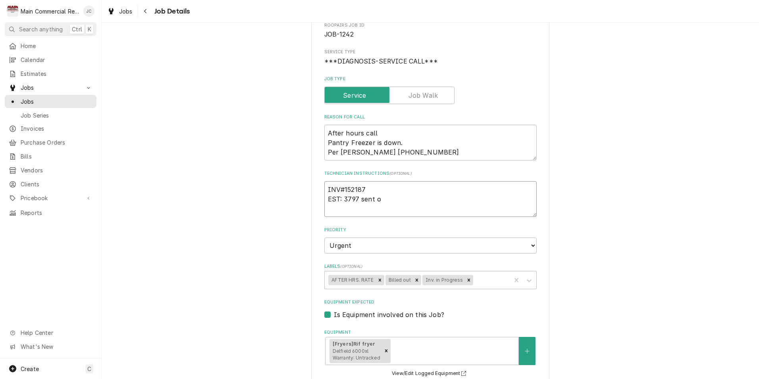
type textarea "INV#152187 EST: 3797 sent on"
type textarea "x"
type textarea "INV#152187 EST: 3797 sent on"
type textarea "x"
type textarea "INV#152187 EST: 3797 sent on 8"
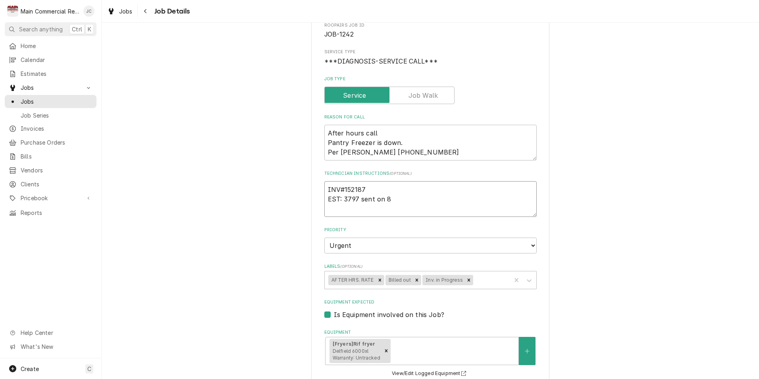
type textarea "x"
type textarea "INV#152187 EST: 3797 sent on 8/"
type textarea "x"
type textarea "INV#152187 EST: 3797 sent on 8/2"
type textarea "x"
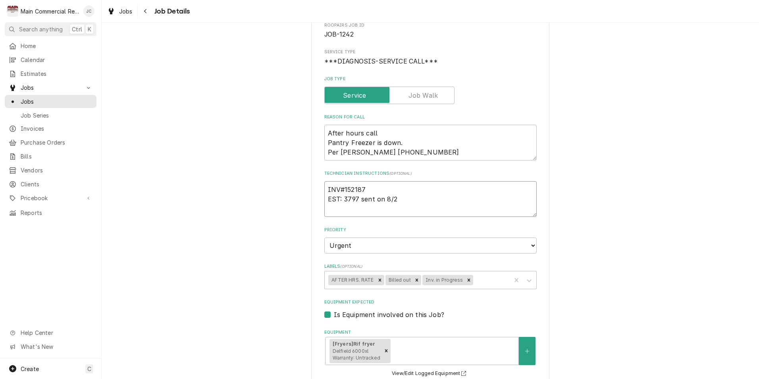
type textarea "INV#152187 EST: 3797 sent on 8/26"
type textarea "x"
type textarea "INV#152187 EST: 3797 sent on 8/26"
type textarea "x"
type textarea "INV#152187 EST: 3797 sent on 8/26 f"
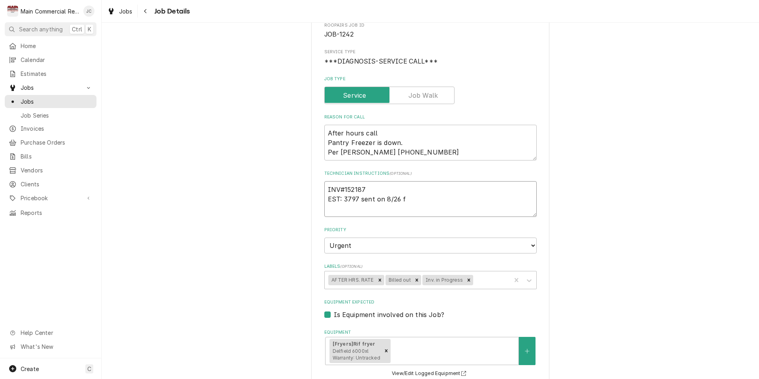
type textarea "x"
type textarea "INV#152187 EST: 3797 sent on 8/26 fo"
type textarea "x"
type textarea "INV#152187 EST: 3797 sent on 8/26 for"
type textarea "x"
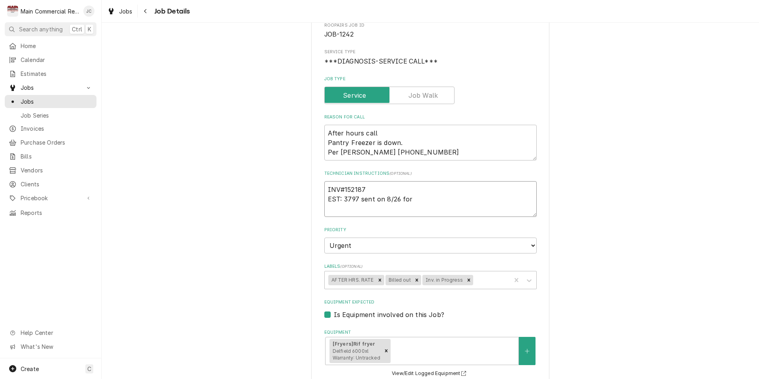
type textarea "INV#152187 EST: 3797 sent on 8/26 for"
type textarea "x"
type textarea "INV#152187 EST: 3797 sent on 8/26 for le"
type textarea "x"
type textarea "INV#152187 EST: 3797 sent on 8/26 for lea"
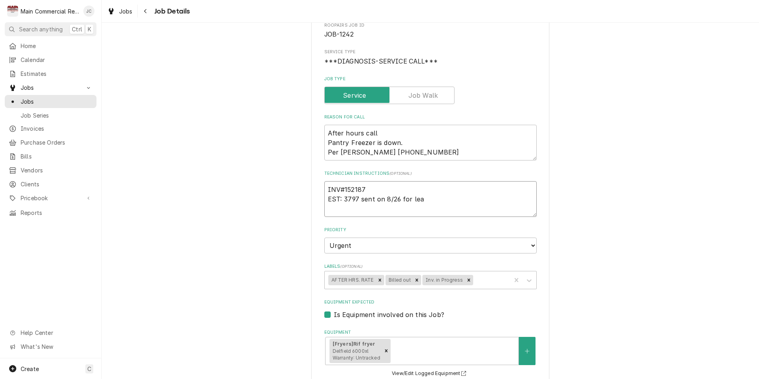
type textarea "x"
type textarea "INV#152187 EST: 3797 sent on 8/26 for leak"
type textarea "x"
type textarea "INV#152187 EST: 3797 sent on 8/26 for leak"
type textarea "x"
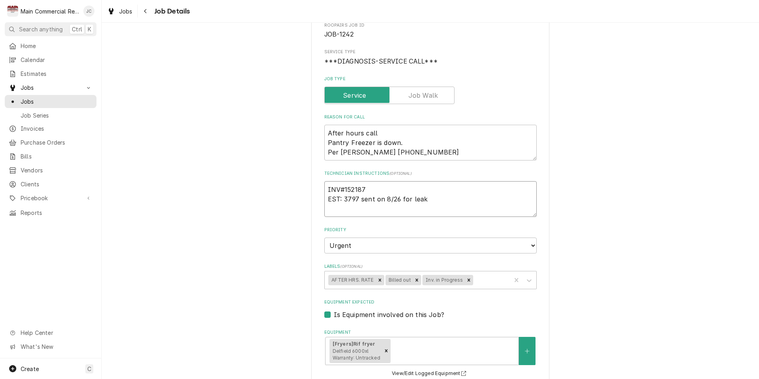
type textarea "INV#152187 EST: 3797 sent on 8/26 for leak s"
type textarea "x"
type textarea "INV#152187 EST: 3797 sent on 8/26 for leak se"
type textarea "x"
type textarea "INV#152187 EST: 3797 sent on 8/26 for leak ser"
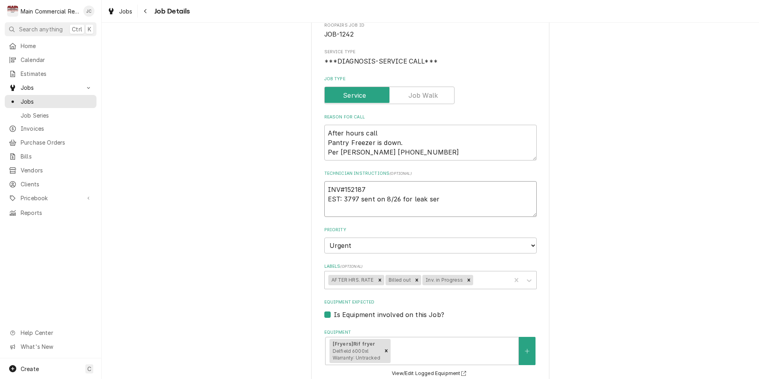
type textarea "x"
type textarea "INV#152187 EST: 3797 sent on 8/26 for leak sera"
type textarea "x"
type textarea "INV#152187 EST: 3797 sent on 8/26 for leak serar"
type textarea "x"
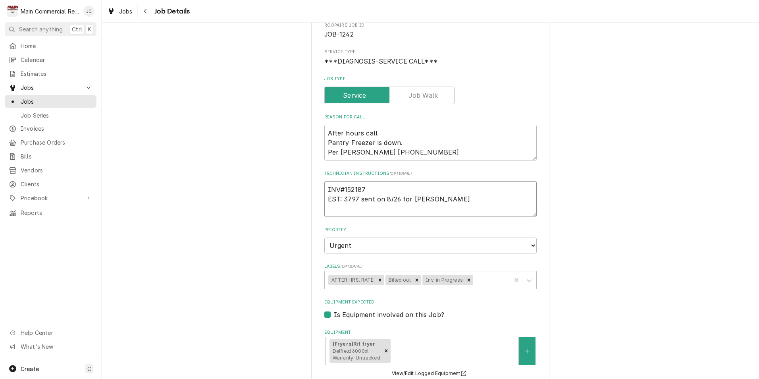
type textarea "INV#152187 EST: 3797 sent on 8/26 for leak sera"
type textarea "x"
type textarea "INV#152187 EST: 3797 sent on 8/26 for leak ser"
type textarea "x"
type textarea "INV#152187 EST: 3797 sent on 8/26 for leak se"
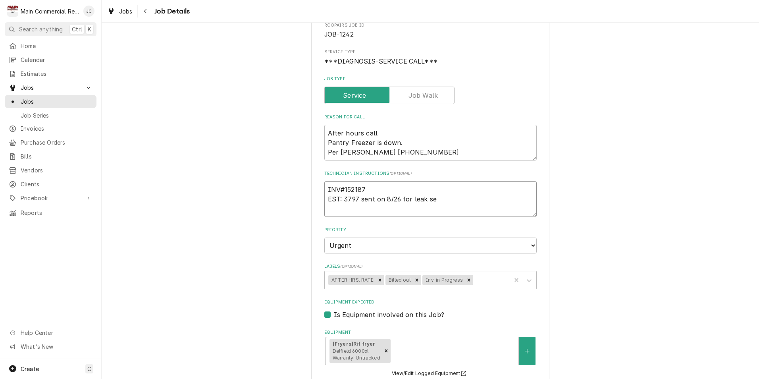
type textarea "x"
type textarea "INV#152187 EST: 3797 sent on 8/26 for leak sea"
type textarea "x"
type textarea "INV#152187 EST: 3797 sent on 8/26 for leak sear"
type textarea "x"
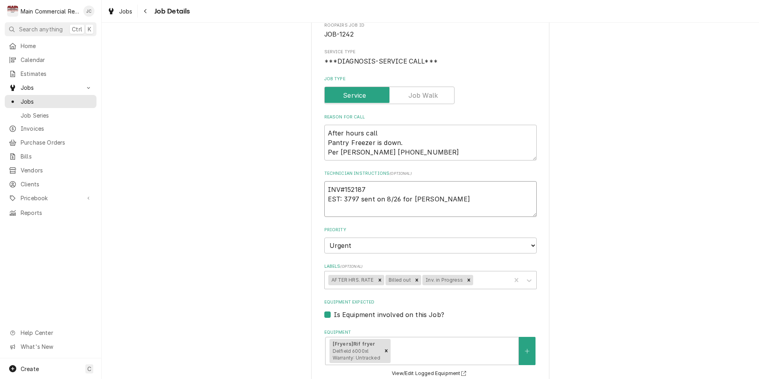
type textarea "INV#152187 EST: 3797 sent on 8/26 for leak searc"
type textarea "x"
type textarea "INV#152187 EST: 3797 sent on 8/26 for leak search"
type textarea "x"
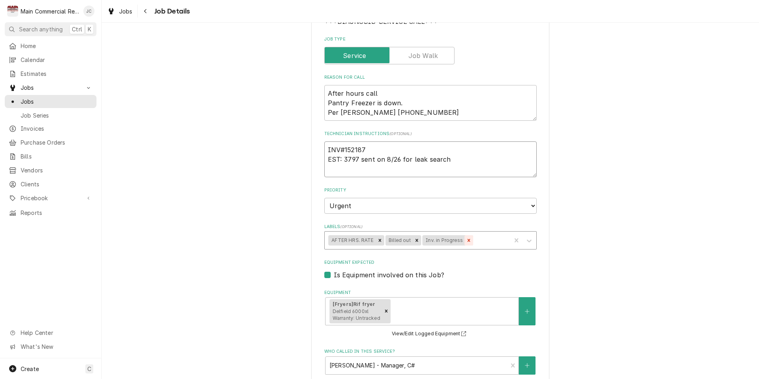
click at [466, 240] on icon "Remove Inv. in Progress" at bounding box center [469, 240] width 6 height 6
type textarea "INV#152187 EST: 3797 sent on 8/26 for leak search"
click at [414, 240] on icon "Remove Billed out" at bounding box center [417, 240] width 6 height 6
type textarea "x"
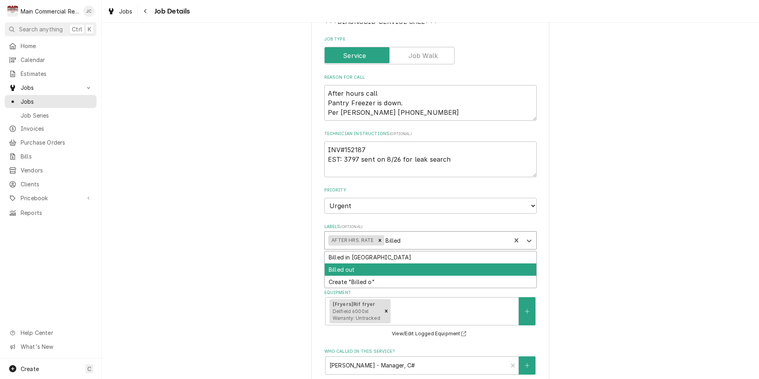
type input "Billed"
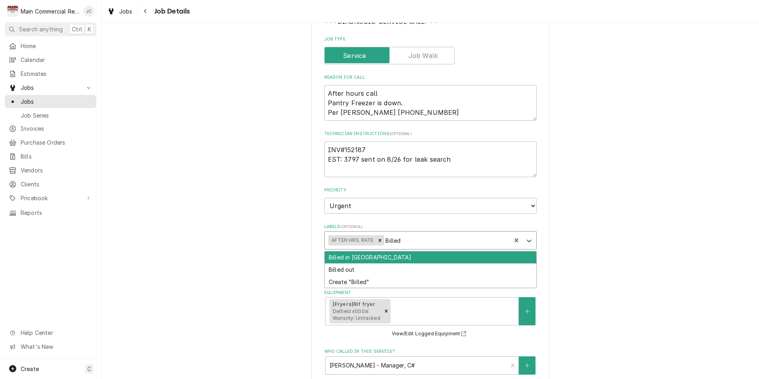
click at [381, 254] on div "Billed in [GEOGRAPHIC_DATA]" at bounding box center [430, 257] width 211 height 12
type textarea "x"
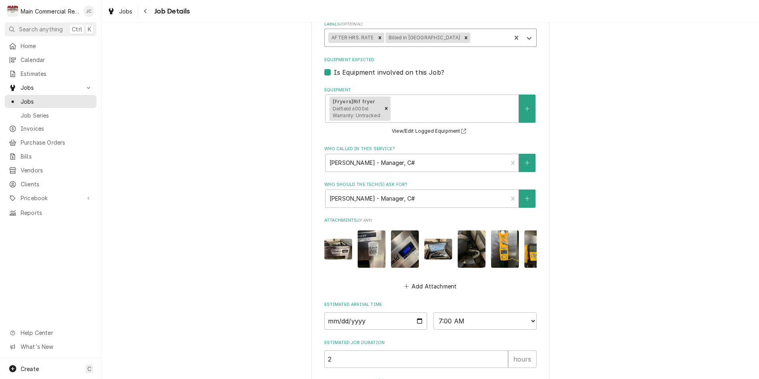
scroll to position [400, 0]
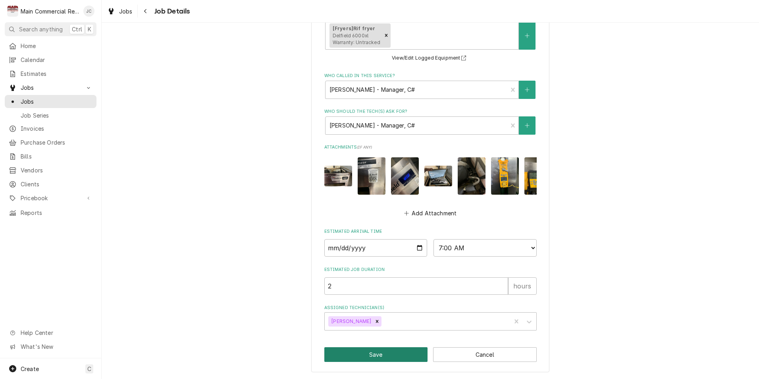
click at [369, 355] on button "Save" at bounding box center [376, 354] width 104 height 15
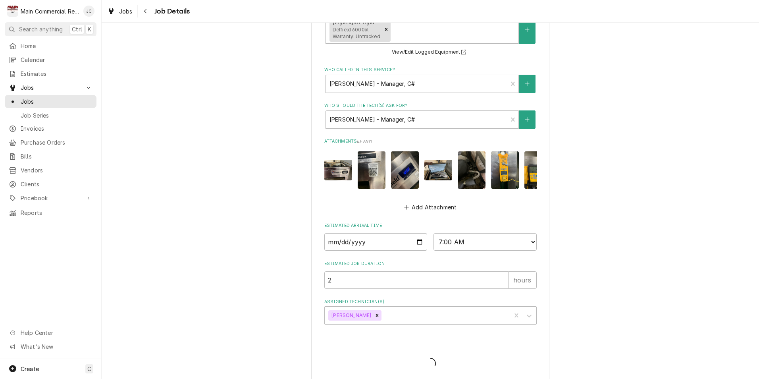
type textarea "x"
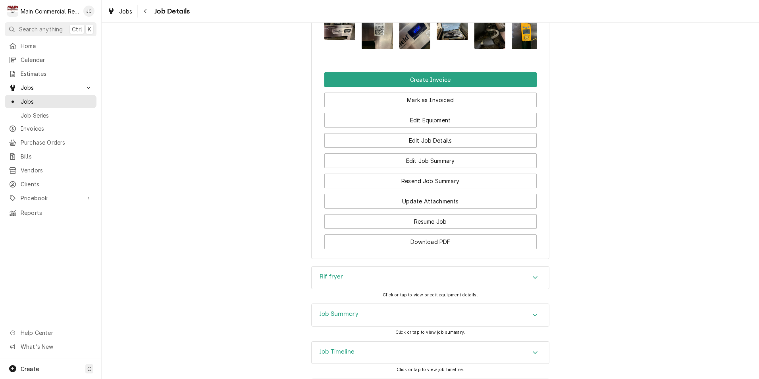
scroll to position [794, 0]
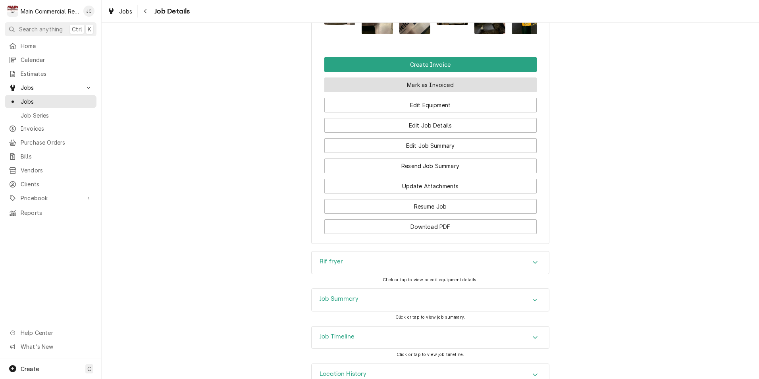
click at [430, 92] on button "Mark as Invoiced" at bounding box center [430, 84] width 212 height 15
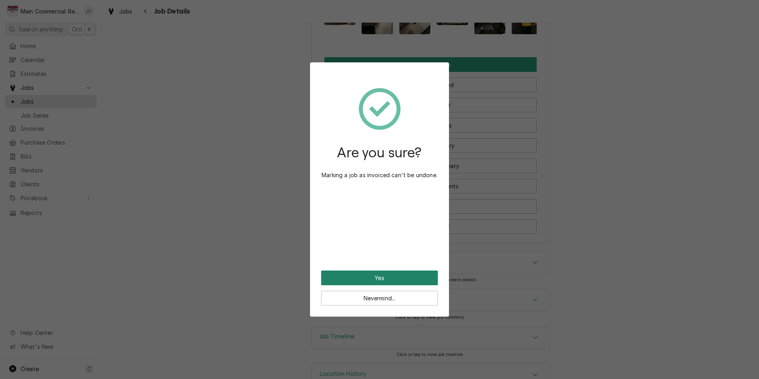
click at [389, 279] on button "Yes" at bounding box center [379, 277] width 117 height 15
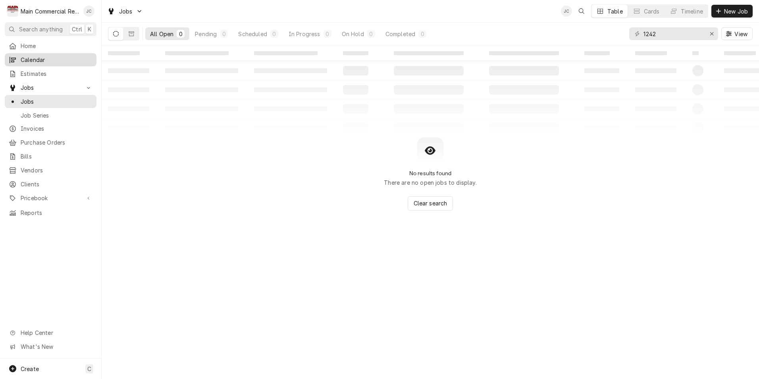
click at [35, 62] on div "Calendar" at bounding box center [50, 60] width 88 height 10
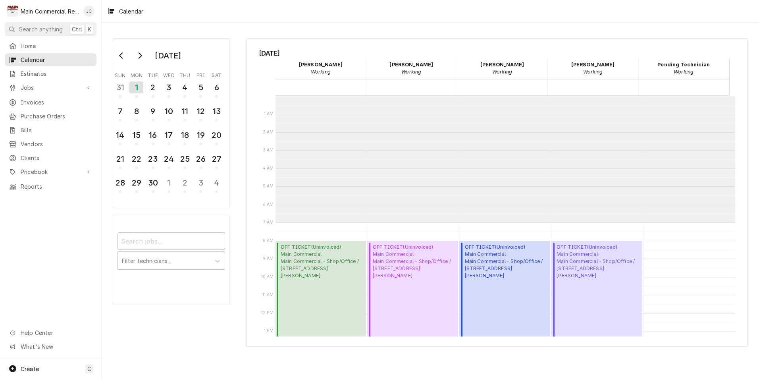
scroll to position [127, 0]
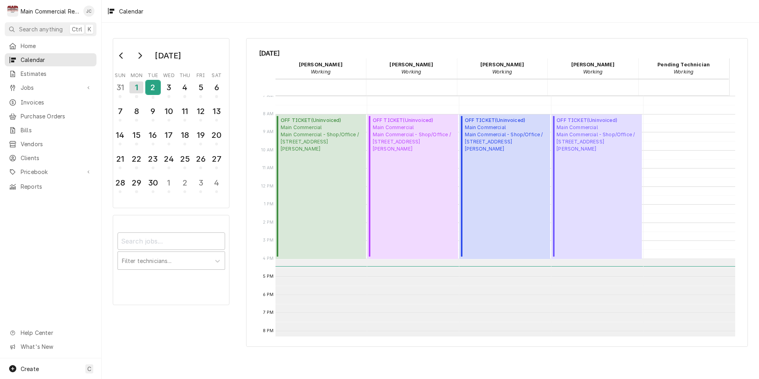
click at [152, 92] on div "2" at bounding box center [153, 87] width 14 height 13
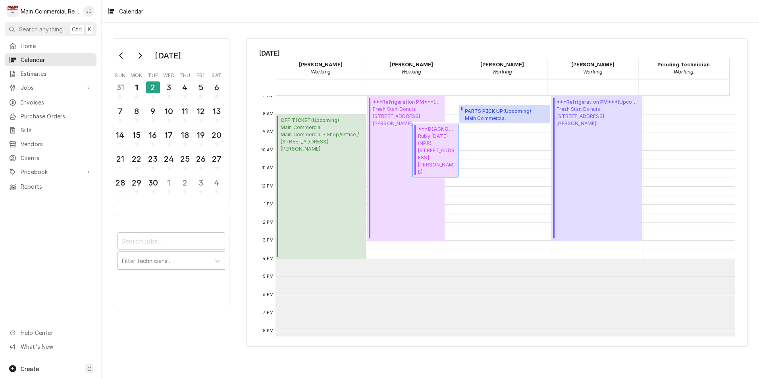
click at [438, 148] on span "Ruby Tuesday (NPR) 8512 Ridge Road, New Port Richey, FL 34654" at bounding box center [437, 154] width 38 height 42
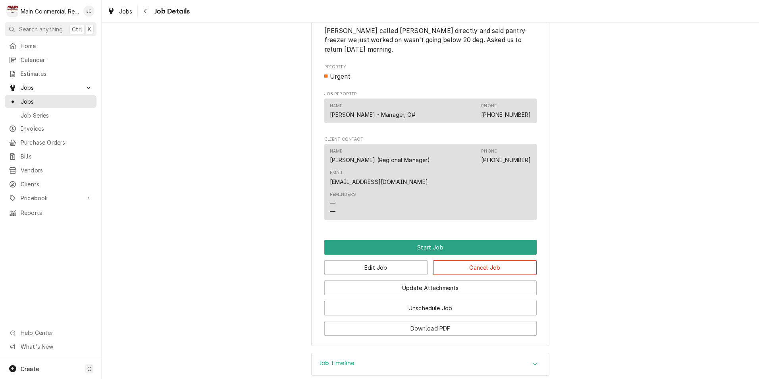
scroll to position [451, 0]
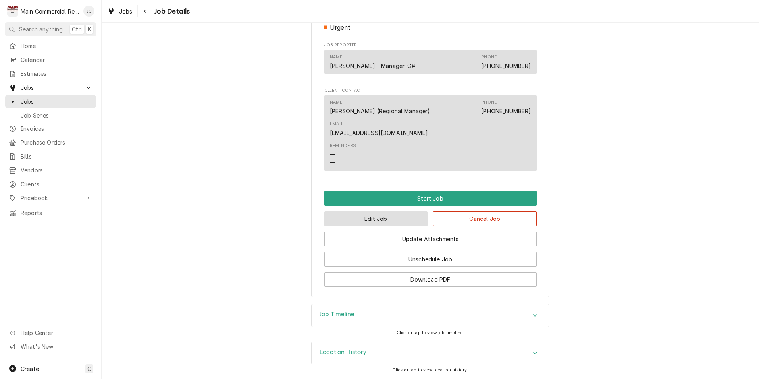
click at [396, 221] on button "Edit Job" at bounding box center [376, 218] width 104 height 15
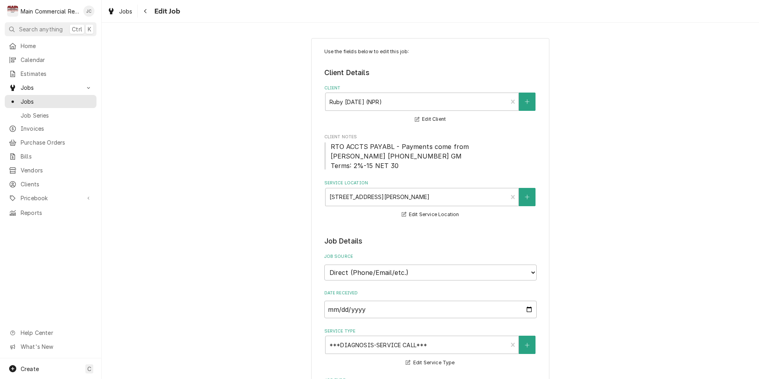
type textarea "x"
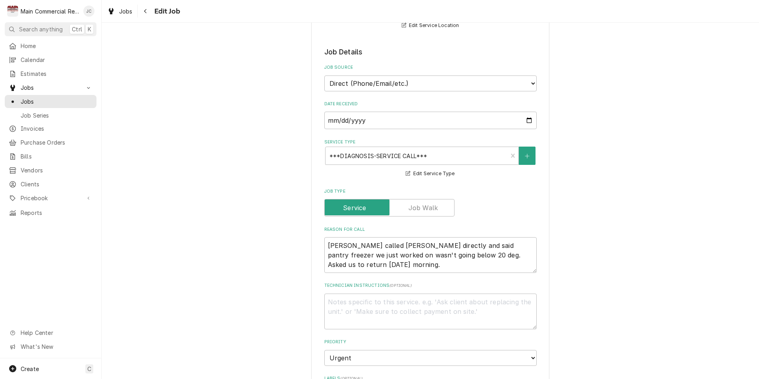
scroll to position [198, 0]
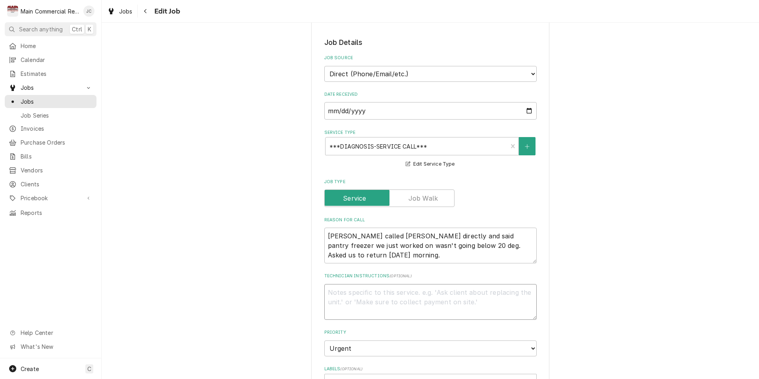
click at [340, 298] on textarea "Technician Instructions ( optional )" at bounding box center [430, 302] width 212 height 36
type textarea "*"
type textarea "x"
type textarea "*E"
type textarea "x"
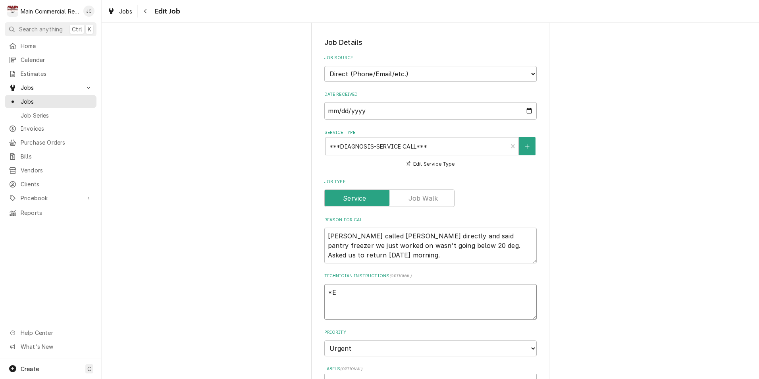
type textarea "*ES"
type textarea "x"
type textarea "*EST"
type textarea "x"
type textarea "*EST"
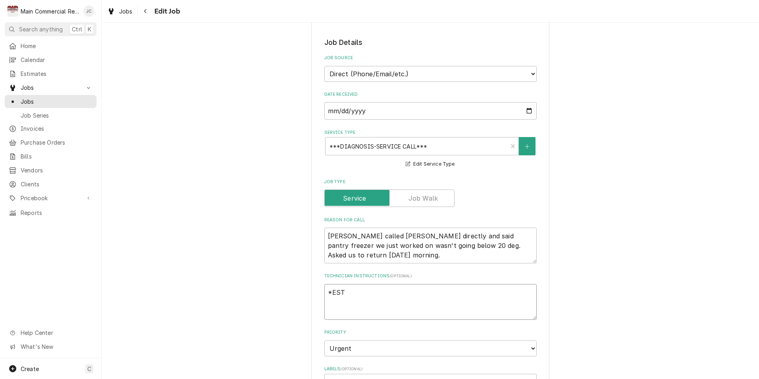
type textarea "x"
type textarea "*EST 3"
type textarea "x"
type textarea "*EST 37"
type textarea "x"
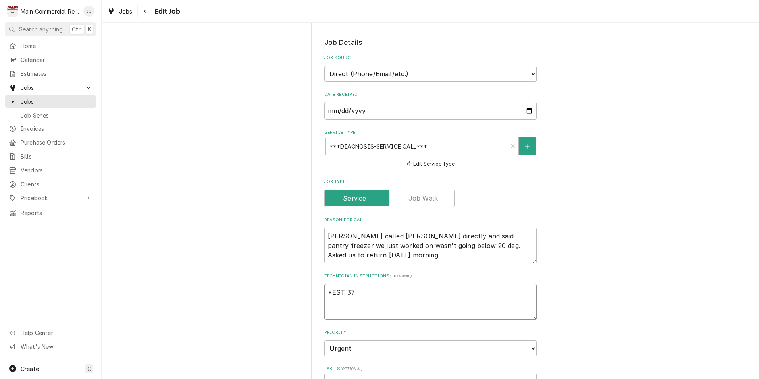
type textarea "*EST 379"
type textarea "x"
type textarea "*EST 3797"
type textarea "x"
type textarea "*EST 3797"
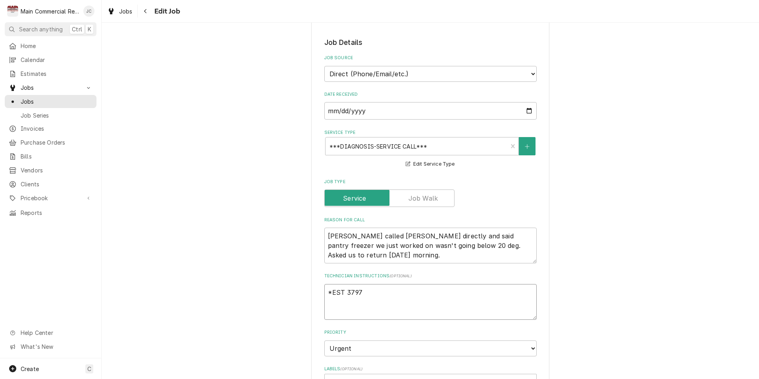
type textarea "x"
type textarea "*EST 3797 s"
type textarea "x"
type textarea "*EST 3797 se"
type textarea "x"
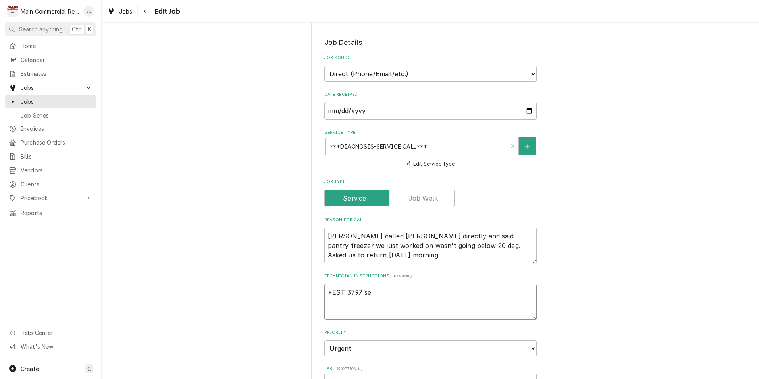
type textarea "*EST 3797 sen"
type textarea "x"
type textarea "*EST 3797 sent"
type textarea "x"
type textarea "*EST 3797 sent"
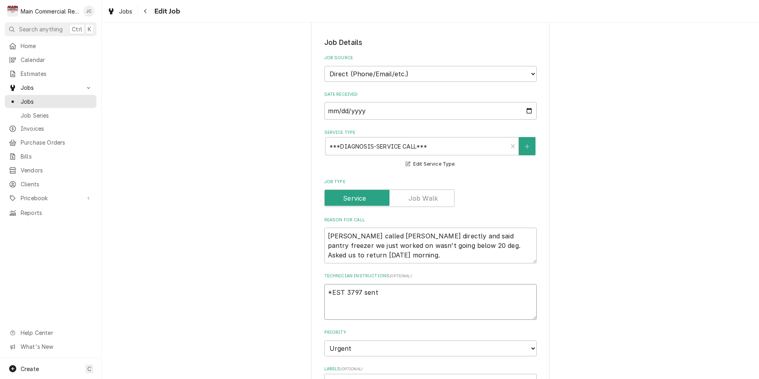
type textarea "x"
type textarea "*EST 3797 sent 8"
type textarea "x"
type textarea "*EST 3797 sent 8/"
type textarea "x"
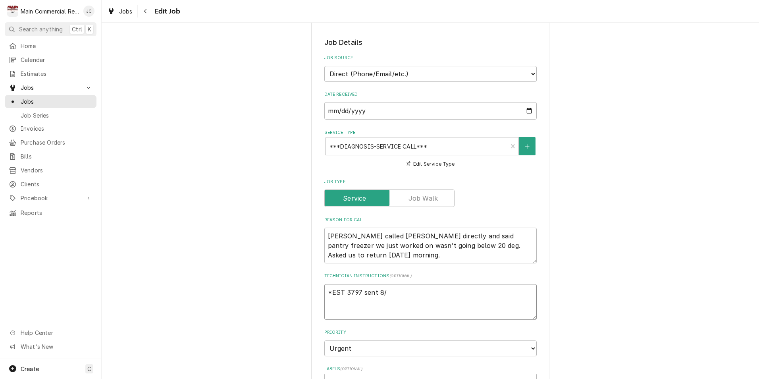
type textarea "*EST 3797 sent 8/2"
type textarea "x"
type textarea "*EST 3797 sent 8/26"
type textarea "x"
type textarea "*EST 3797 sent 8/26"
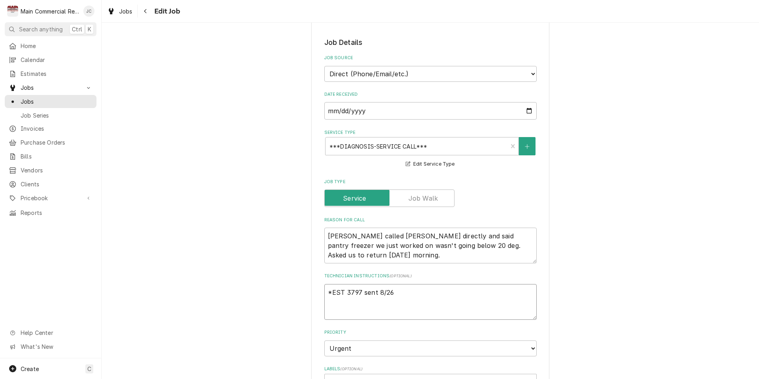
type textarea "x"
type textarea "*EST 3797 sent 8/26 f"
type textarea "x"
type textarea "*EST 3797 sent 8/26 fo"
type textarea "x"
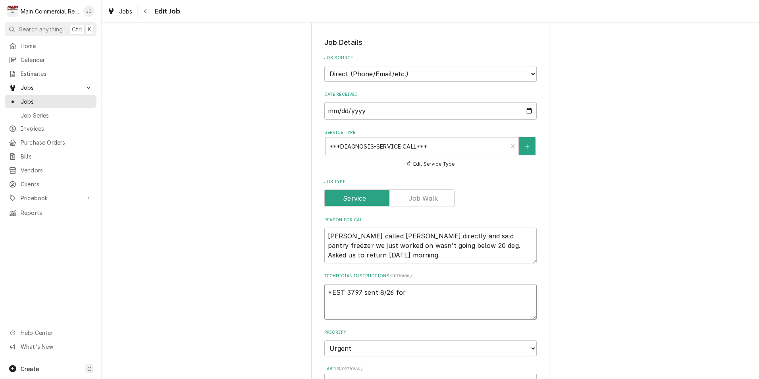
type textarea "*EST 3797 sent 8/26 for"
type textarea "x"
type textarea "*EST 3797 sent 8/26 for l"
type textarea "x"
type textarea "*EST 3797 sent 8/26 for le"
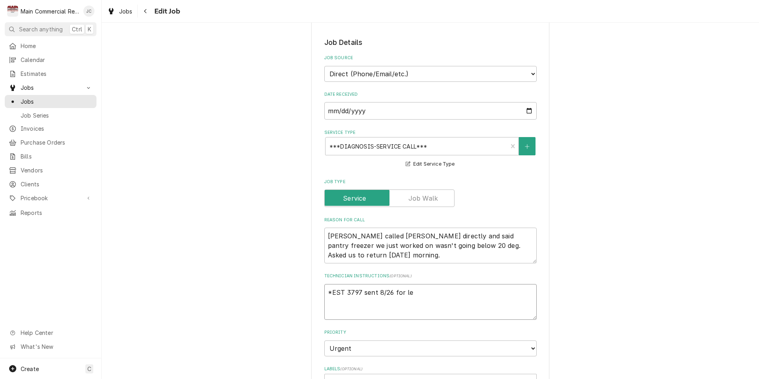
type textarea "x"
type textarea "*EST 3797 sent 8/26 for lea"
type textarea "x"
type textarea "*EST 3797 sent 8/26 for leak"
type textarea "x"
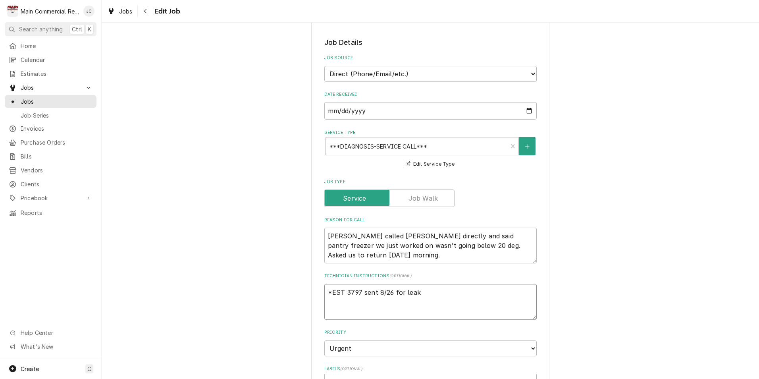
type textarea "*EST 3797 sent 8/26 for leak s"
type textarea "x"
type textarea "*EST 3797 sent 8/26 for leak se"
type textarea "x"
type textarea "*EST 3797 sent 8/26 for leak sea"
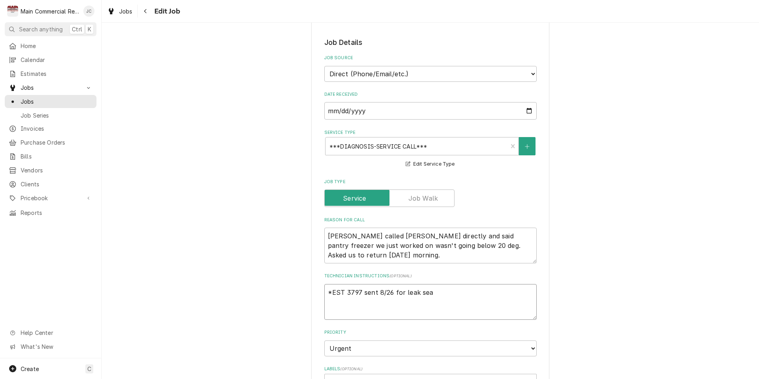
type textarea "x"
type textarea "*EST 3797 sent 8/26 for leak sear"
type textarea "x"
type textarea "*EST 3797 sent 8/26 for leak searc"
type textarea "x"
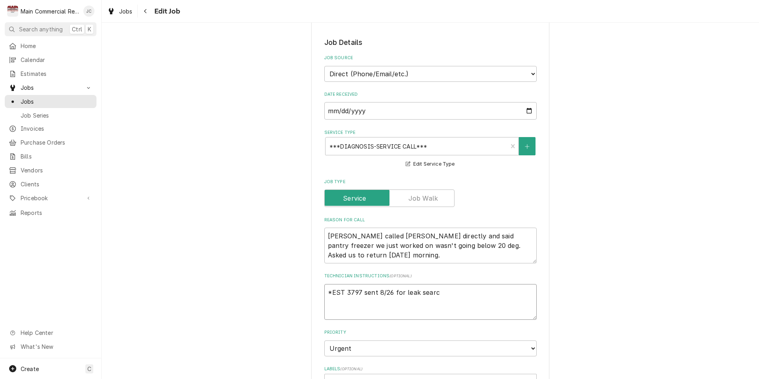
type textarea "*EST 3797 sent 8/26 for leak search"
type textarea "x"
type textarea "*EST 3797 sent 8/26 for leak search t"
type textarea "x"
type textarea "*EST 3797 sent 8/26 for leak search to"
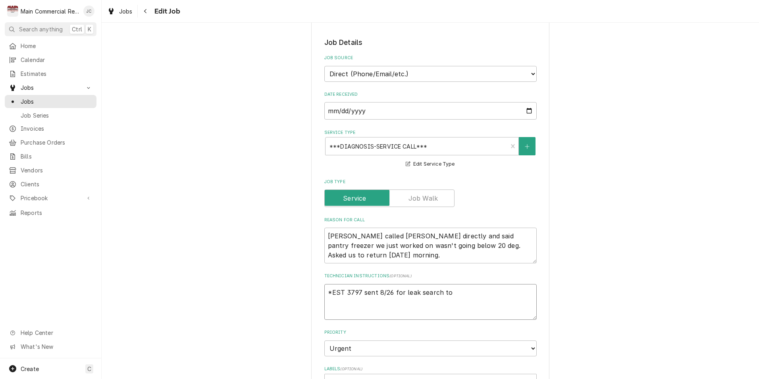
type textarea "x"
type textarea "*EST 3797 sent 8/26 for leak search to"
type textarea "x"
type textarea "*EST 3797 sent 8/26 for leak search to b"
type textarea "x"
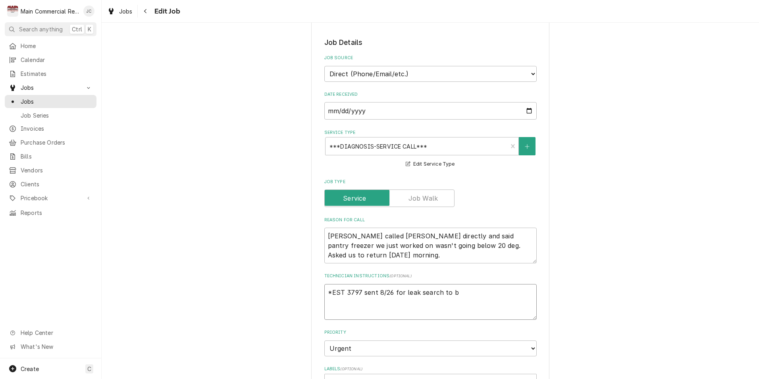
type textarea "*EST 3797 sent 8/26 for leak search to be"
type textarea "x"
type textarea "*EST 3797 sent 8/26 for leak search to be"
type textarea "x"
type textarea "*EST 3797 sent 8/26 for leak search to be c"
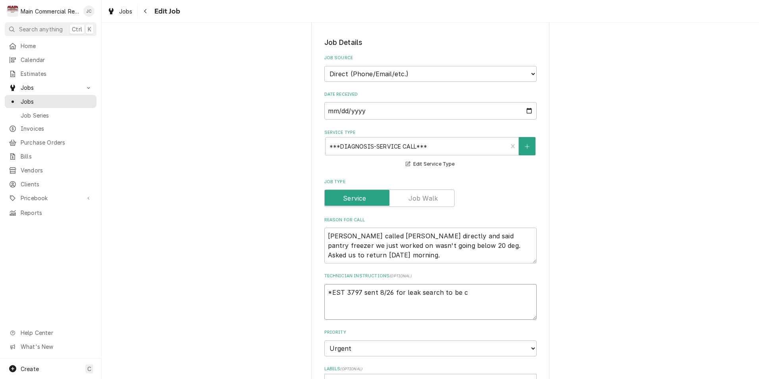
type textarea "x"
type textarea "*EST 3797 sent 8/26 for leak search to be co"
type textarea "x"
type textarea "*EST 3797 sent 8/26 for leak search to be con"
type textarea "x"
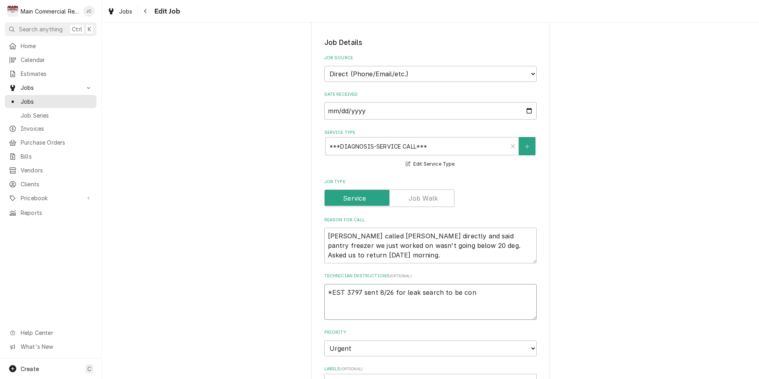
type textarea "*EST 3797 sent 8/26 for leak search to be cond"
type textarea "x"
type textarea "*EST 3797 sent 8/26 for leak search to be condu"
type textarea "x"
type textarea "*EST 3797 sent 8/26 for leak search to be conduc"
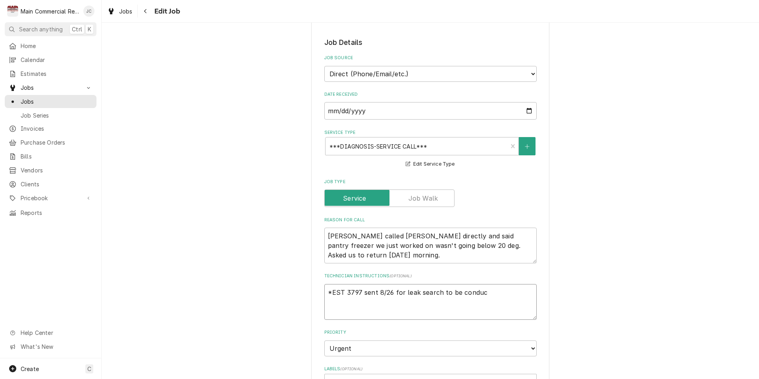
type textarea "x"
type textarea "*EST 3797 sent 8/26 for leak search to be conduct"
type textarea "x"
type textarea "*EST 3797 sent 8/26 for leak search to be conducte"
type textarea "x"
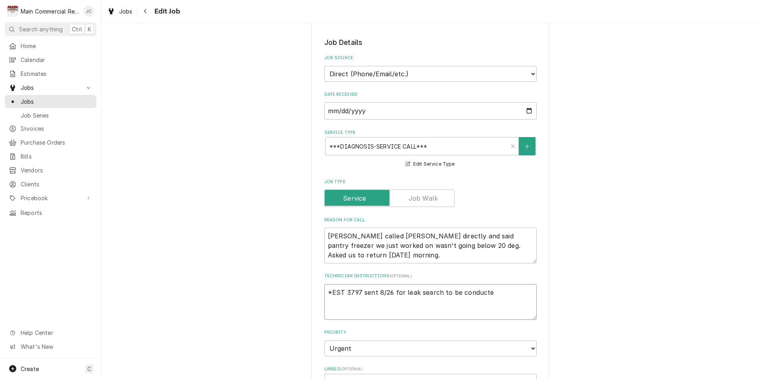
type textarea "*EST 3797 sent 8/26 for leak search to be conducted"
type textarea "x"
type textarea "*EST 3797 sent 8/26 for leak search to be conducted"
type textarea "x"
type textarea "*EST 3797 sent 8/26 for leak search to be conducted o"
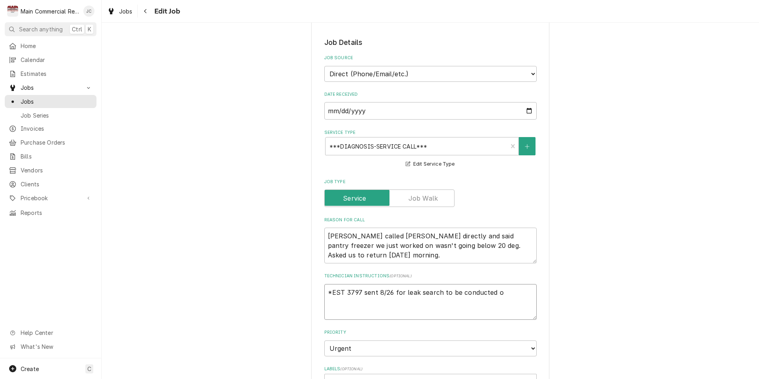
type textarea "x"
type textarea "*EST 3797 sent 8/26 for leak search to be conducted on"
type textarea "x"
type textarea "*EST 3797 sent 8/26 for leak search to be conducted on u"
type textarea "x"
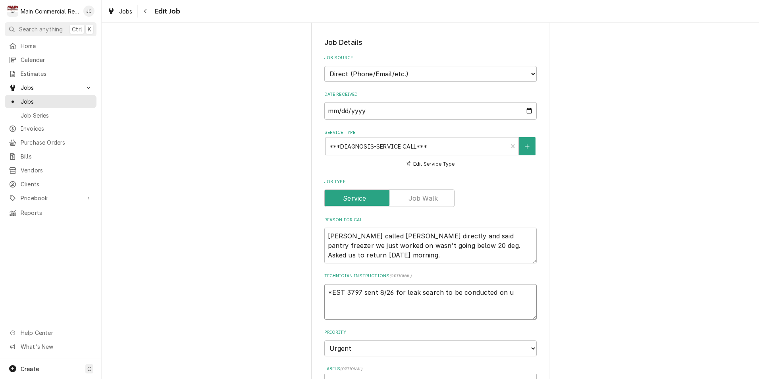
type textarea "*EST 3797 sent 8/26 for leak search to be conducted on un"
type textarea "x"
type textarea "*EST 3797 sent 8/26 for leak search to be conducted on uni"
type textarea "x"
type textarea "*EST 3797 sent 8/26 for leak search to be conducted on unit"
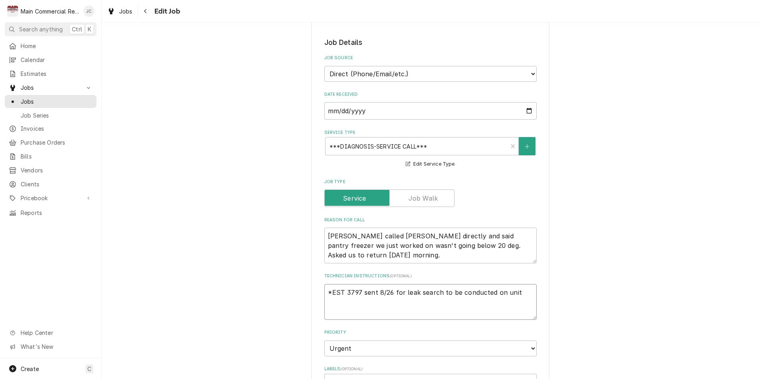
type textarea "x"
type textarea "*EST 3797 sent 8/26 for leak search to be conducted on unit."
type textarea "x"
type textarea "*EST 3797 sent 8/26 for leak search to be conducted on unit."
type textarea "x"
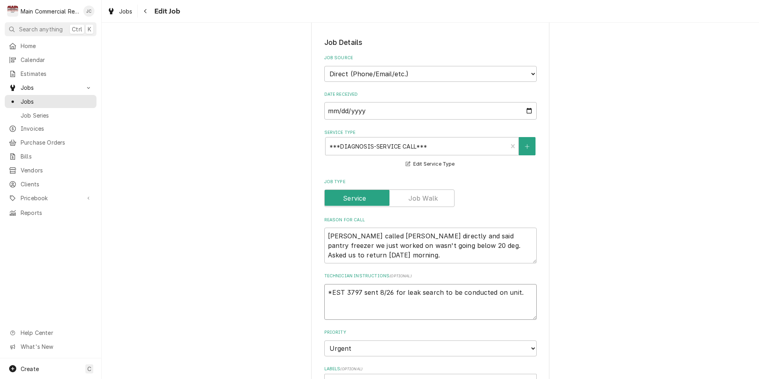
type textarea "*EST 3797 sent 8/26 for leak search to be conducted on unit. h"
type textarea "x"
type textarea "*EST 3797 sent 8/26 for leak search to be conducted on unit. ha"
type textarea "x"
type textarea "*EST 3797 sent 8/26 for leak search to be conducted on unit. has"
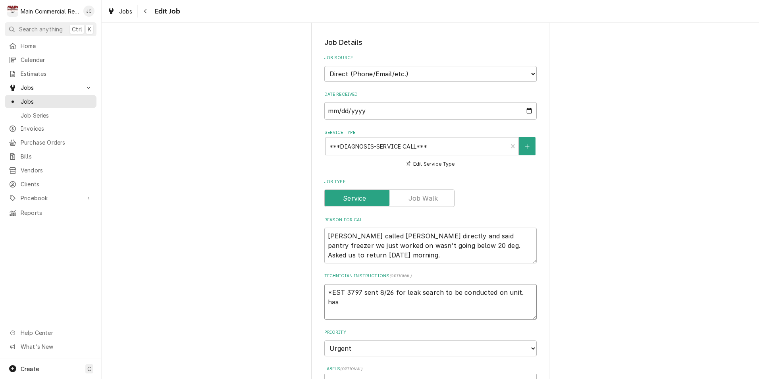
type textarea "x"
type textarea "*EST 3797 sent 8/26 for leak search to be conducted on unit. has"
type textarea "x"
type textarea "*EST 3797 sent 8/26 for leak search to be conducted on unit. has n"
type textarea "x"
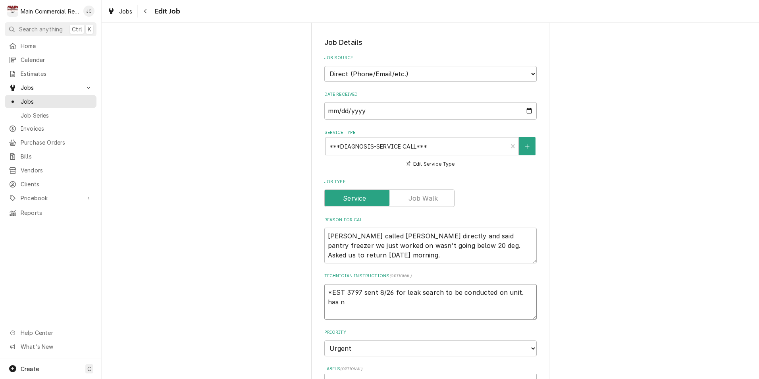
type textarea "*EST 3797 sent 8/26 for leak search to be conducted on unit. has"
type textarea "x"
type textarea "*EST 3797 sent 8/26 for leak search to be conducted on unit. has"
type textarea "x"
type textarea "*EST 3797 sent 8/26 for leak search to be conducted on unit. ha"
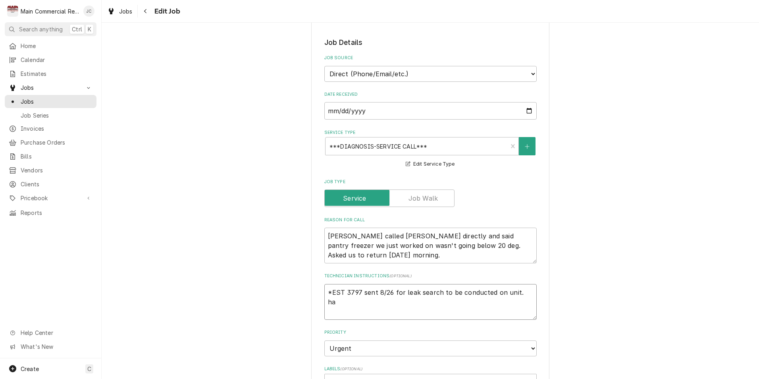
type textarea "x"
type textarea "*EST 3797 sent 8/26 for leak search to be conducted on unit. h"
type textarea "x"
type textarea "*EST 3797 sent 8/26 for leak search to be conducted on unit."
type textarea "x"
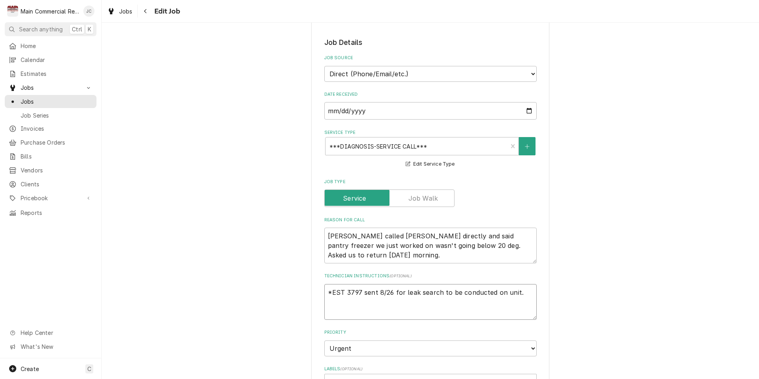
type textarea "*EST 3797 sent 8/26 for leak search to be conducted on unit. H"
type textarea "x"
type textarea "*EST 3797 sent 8/26 for leak search to be conducted on unit. Ha"
type textarea "x"
type textarea "*EST 3797 sent 8/26 for leak search to be conducted on unit. Has"
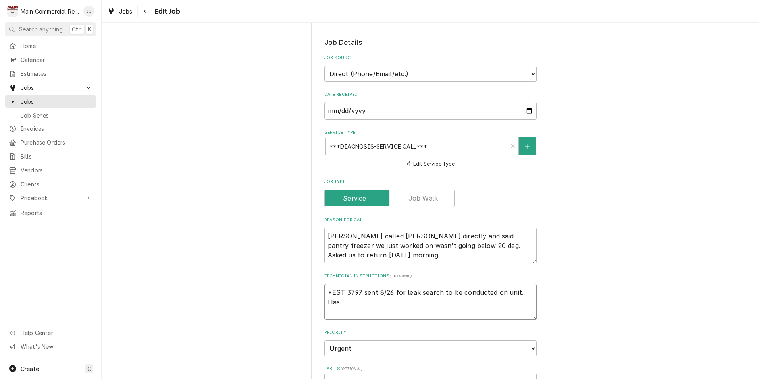
type textarea "x"
type textarea "*EST 3797 sent 8/26 for leak search to be conducted on unit. Has"
type textarea "x"
type textarea "*EST 3797 sent 8/26 for leak search to be conducted on unit. Has n"
type textarea "x"
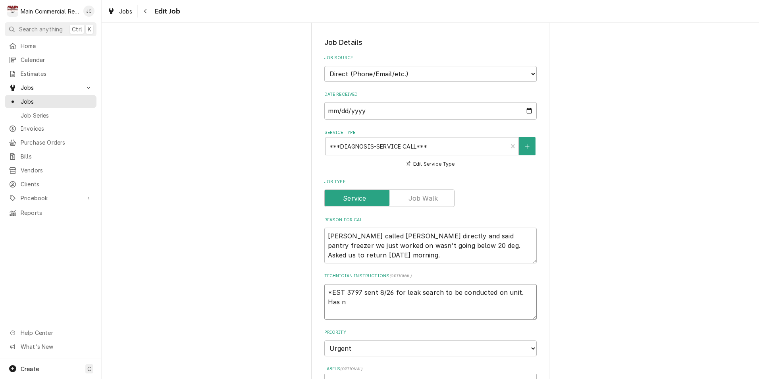
type textarea "*EST 3797 sent 8/26 for leak search to be conducted on unit. Has no"
type textarea "x"
type textarea "*EST 3797 sent 8/26 for leak search to be conducted on unit. Has not"
type textarea "x"
type textarea "*EST 3797 sent 8/26 for leak search to be conducted on unit. Has not"
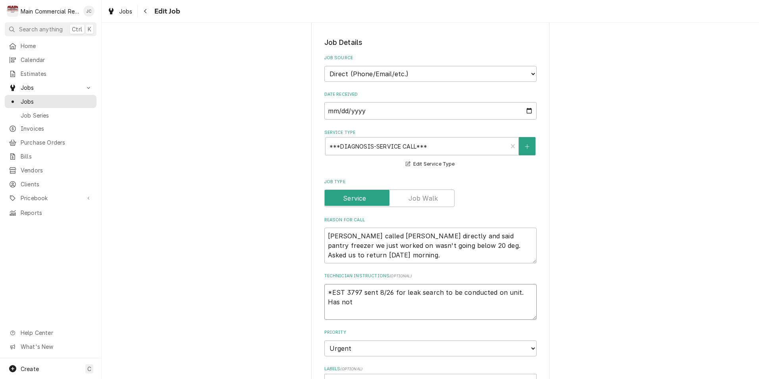
type textarea "x"
type textarea "*EST 3797 sent 8/26 for leak search to be conducted on unit. Has not b"
type textarea "x"
type textarea "*EST 3797 sent 8/26 for leak search to be conducted on unit. Has not be"
type textarea "x"
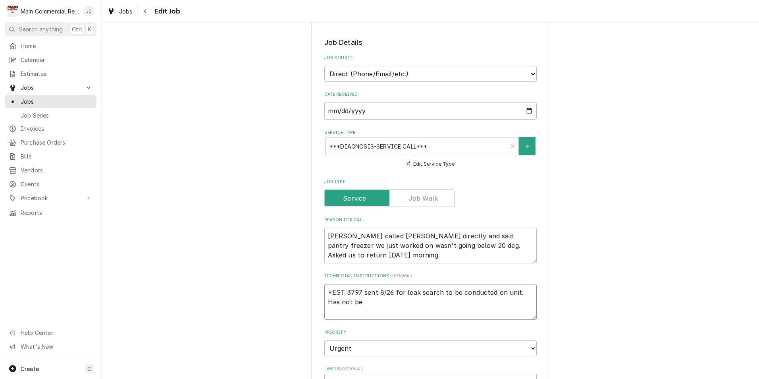
type textarea "*EST 3797 sent 8/26 for leak search to be conducted on unit. Has not bee"
type textarea "x"
type textarea "*EST 3797 sent 8/26 for leak search to be conducted on unit. Has not been"
type textarea "x"
type textarea "*EST 3797 sent 8/26 for leak search to be conducted on unit. Has not been"
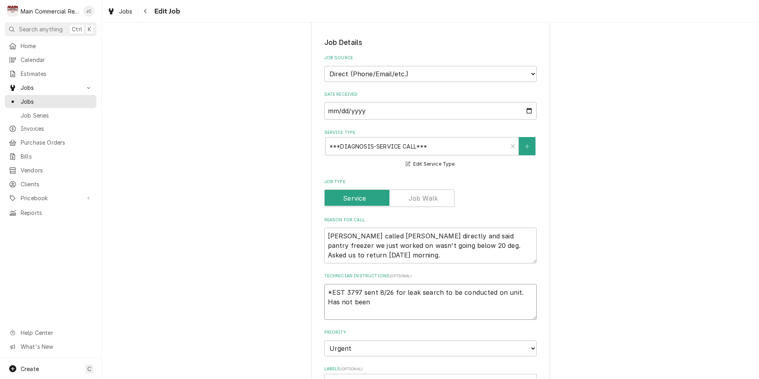
type textarea "x"
type textarea "*EST 3797 sent 8/26 for leak search to be conducted on unit. Has not been u"
type textarea "x"
type textarea "*EST 3797 sent 8/26 for leak search to be conducted on unit. Has not been up"
type textarea "x"
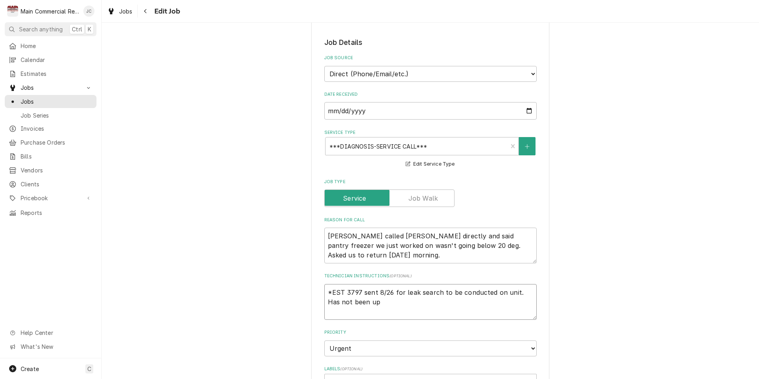
type textarea "*EST 3797 sent 8/26 for leak search to be conducted on unit. Has not been u"
type textarea "x"
type textarea "*EST 3797 sent 8/26 for leak search to be conducted on unit. Has not been"
type textarea "x"
type textarea "*EST 3797 sent 8/26 for leak search to be conducted on unit. Has not been a"
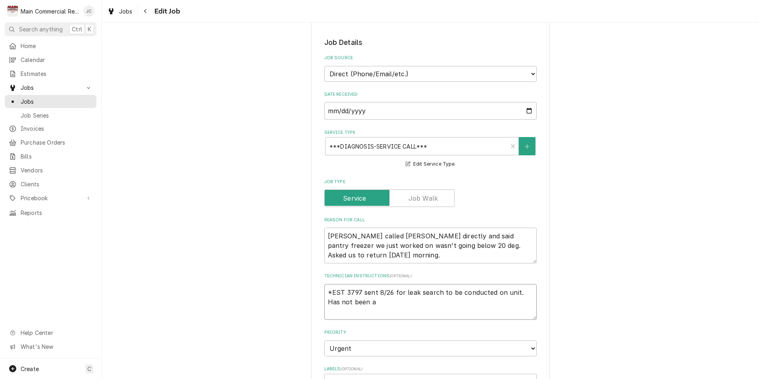
type textarea "x"
type textarea "*EST 3797 sent 8/26 for leak search to be conducted on unit. Has not been ap"
type textarea "x"
type textarea "*EST 3797 sent 8/26 for leak search to be conducted on unit. Has not been app"
type textarea "x"
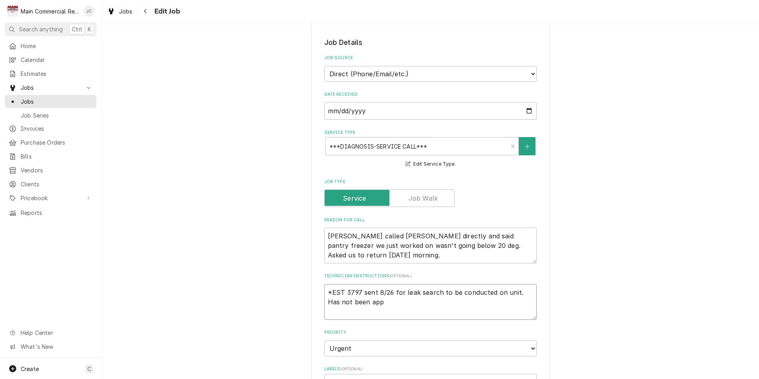
type textarea "*EST 3797 sent 8/26 for leak search to be conducted on unit. Has not been appr"
type textarea "x"
type textarea "*EST 3797 sent 8/26 for leak search to be conducted on unit. Has not been appro"
type textarea "x"
type textarea "*EST 3797 sent 8/26 for leak search to be conducted on unit. Has not been appro…"
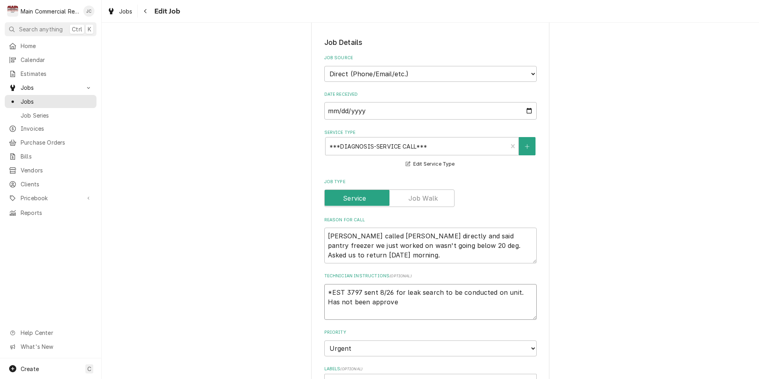
type textarea "x"
type textarea "*EST 3797 sent 8/26 for leak search to be conducted on unit. Has not been appro…"
type textarea "x"
type textarea "*EST 3797 sent 8/26 for leak search to be conducted on unit. Has not been appro…"
type textarea "x"
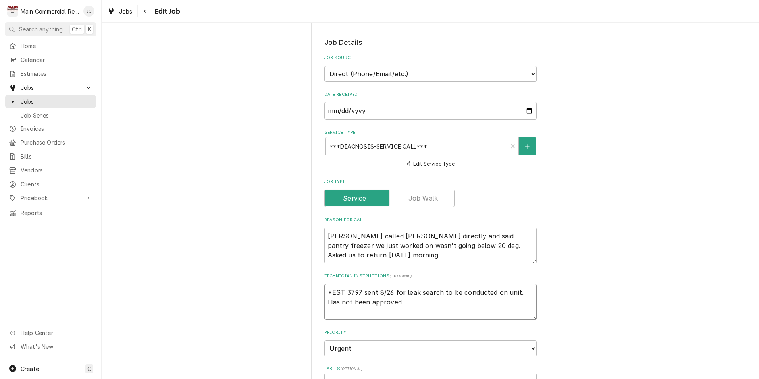
type textarea "*EST 3797 sent 8/26 for leak search to be conducted on unit. Has not been appro…"
type textarea "x"
type textarea "*EST 3797 sent 8/26 for leak search to be conducted on unit. Has not been appro…"
type textarea "x"
type textarea "*EST 3797 sent 8/26 for leak search to be conducted on unit. Has not been appro…"
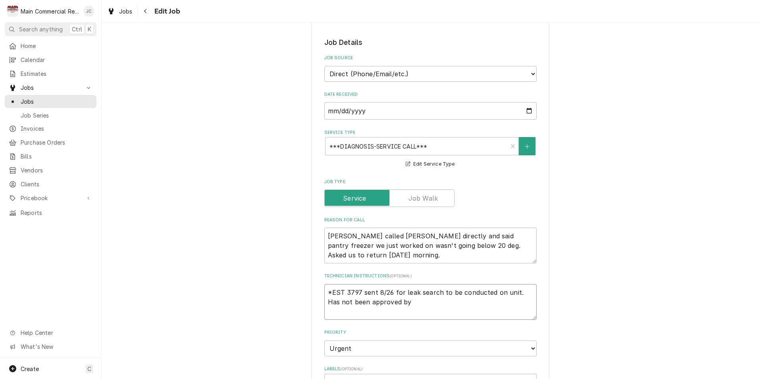
type textarea "x"
type textarea "*EST 3797 sent 8/26 for leak search to be conducted on unit. Has not been appro…"
type textarea "x"
type textarea "*EST 3797 sent 8/26 for leak search to be conducted on unit. Has not been appro…"
type textarea "x"
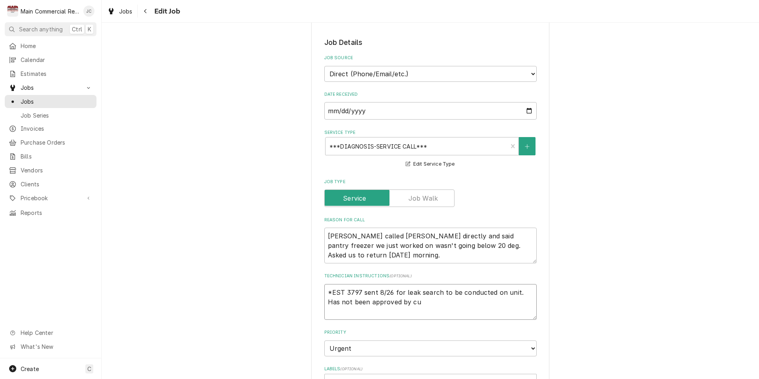
type textarea "*EST 3797 sent 8/26 for leak search to be conducted on unit. Has not been appro…"
type textarea "x"
type textarea "*EST 3797 sent 8/26 for leak search to be conducted on unit. Has not been appro…"
type textarea "x"
type textarea "*EST 3797 sent 8/26 for leak search to be conducted on unit. Has not been appro…"
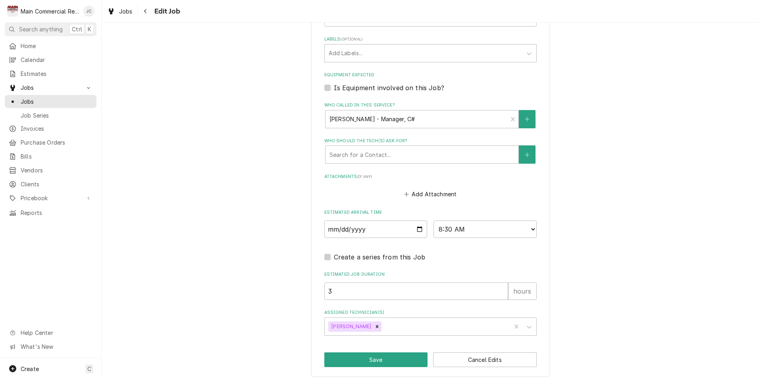
scroll to position [533, 0]
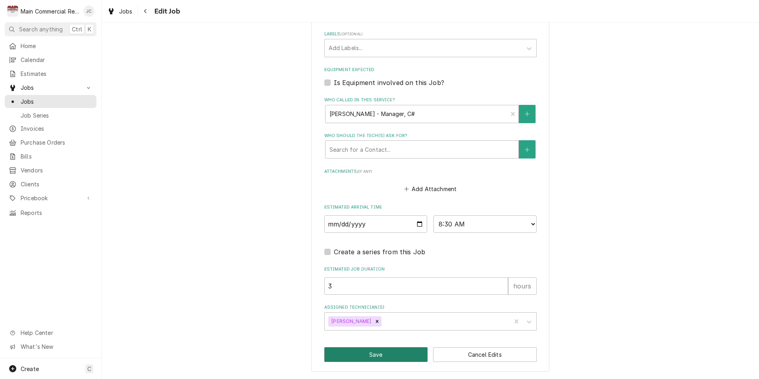
click at [401, 358] on button "Save" at bounding box center [376, 354] width 104 height 15
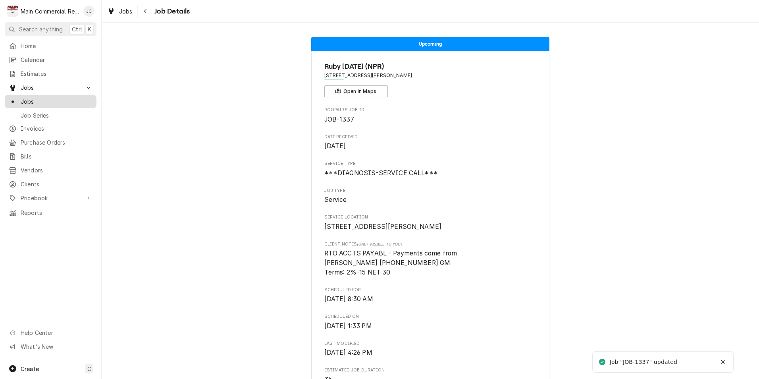
click at [23, 104] on link "Jobs" at bounding box center [51, 101] width 92 height 13
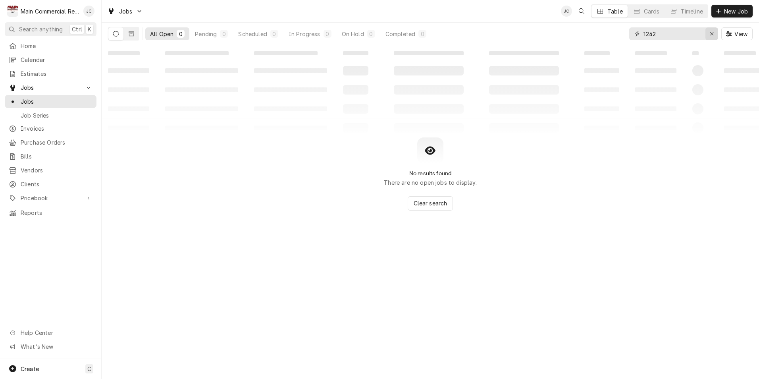
click at [712, 33] on icon "Erase input" at bounding box center [711, 34] width 4 height 6
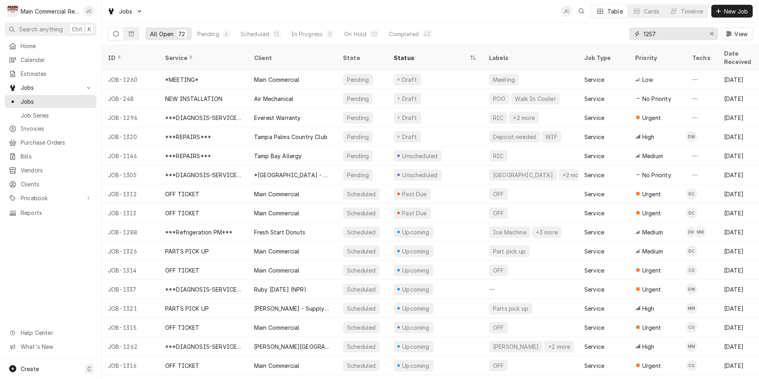
type input "1257"
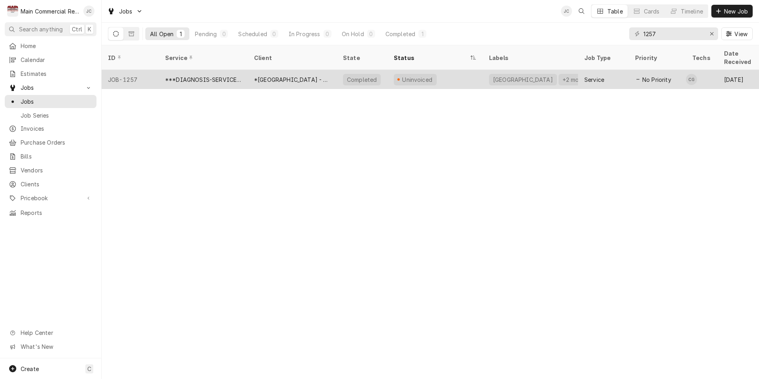
click at [300, 75] on div "*[GEOGRAPHIC_DATA] - Culinary" at bounding box center [292, 79] width 76 height 8
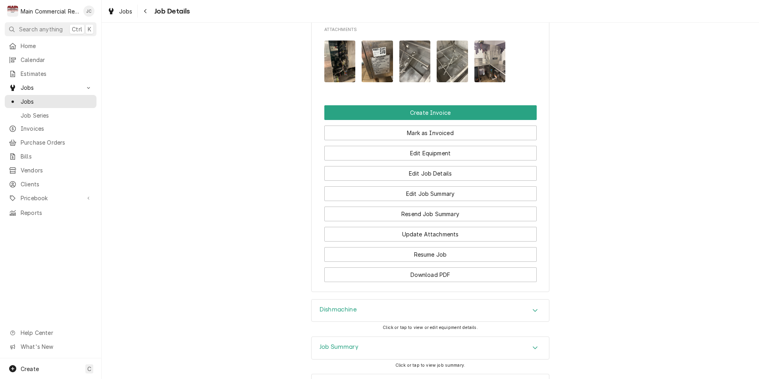
scroll to position [794, 0]
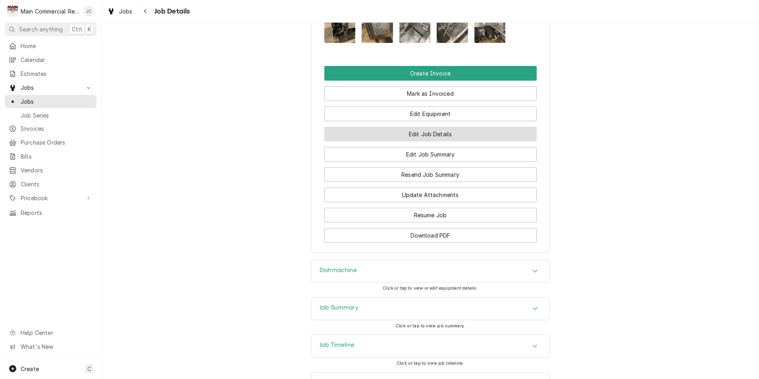
click at [423, 141] on button "Edit Job Details" at bounding box center [430, 134] width 212 height 15
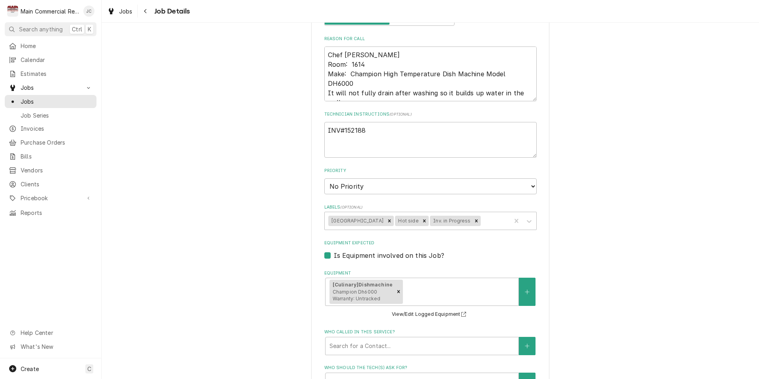
scroll to position [119, 0]
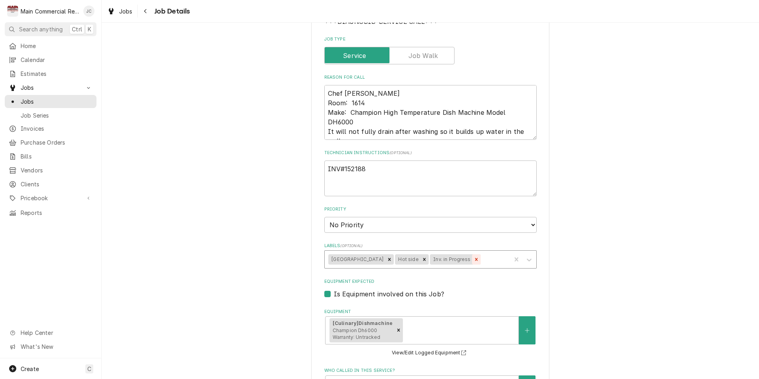
click at [479, 260] on icon "Remove Inv. in Progress" at bounding box center [476, 259] width 6 height 6
type textarea "x"
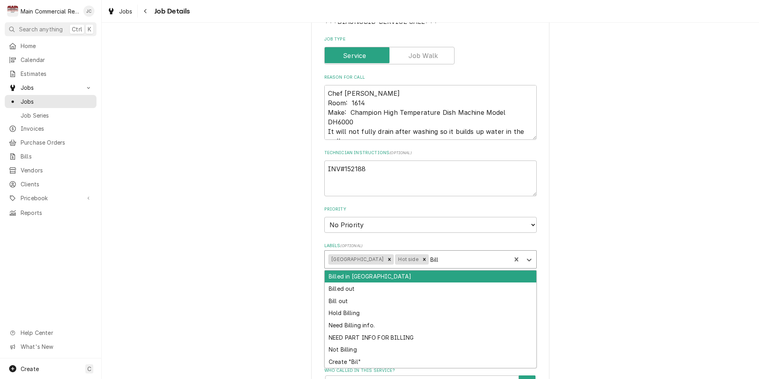
type input "Bille"
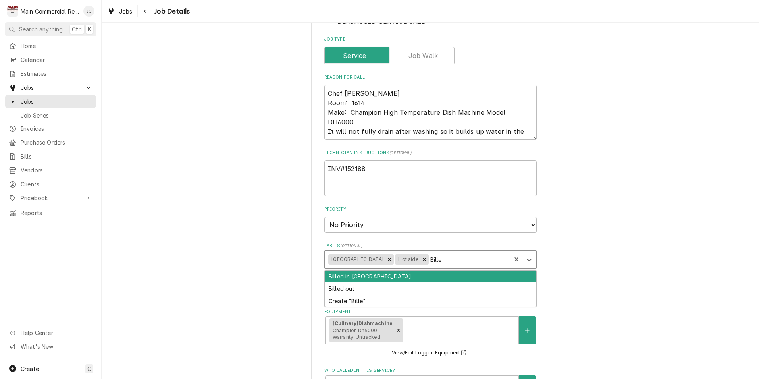
click at [478, 275] on div "Billed in [GEOGRAPHIC_DATA]" at bounding box center [430, 276] width 211 height 12
type textarea "x"
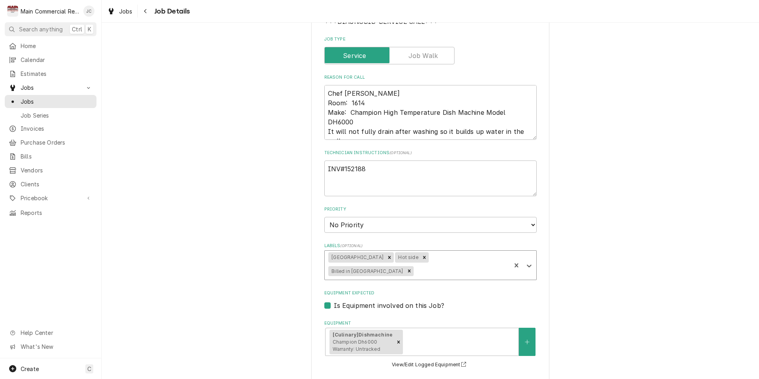
click at [585, 262] on div "*[GEOGRAPHIC_DATA] - Culinary [PERSON_NAME][GEOGRAPHIC_DATA] / [STREET_ADDRESS]…" at bounding box center [430, 298] width 657 height 772
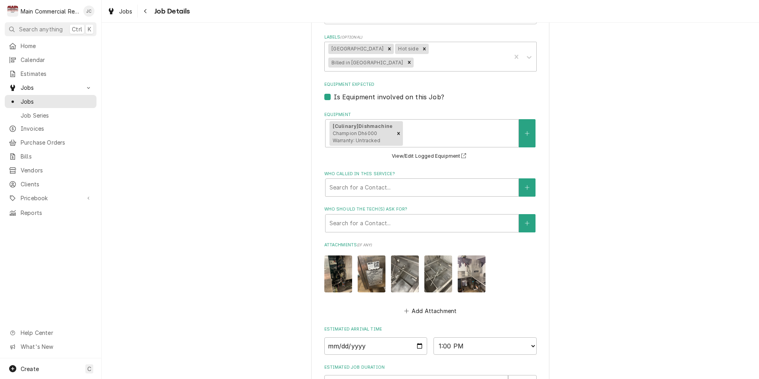
scroll to position [413, 0]
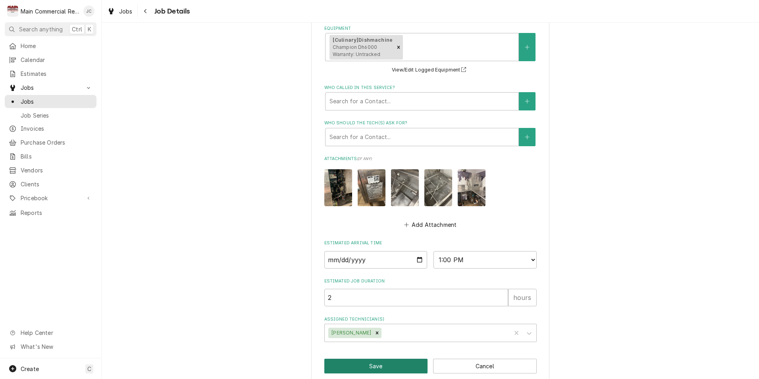
click at [392, 358] on button "Save" at bounding box center [376, 365] width 104 height 15
type textarea "x"
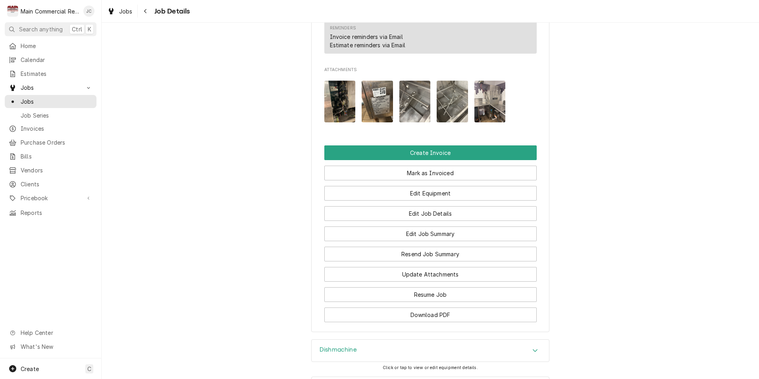
scroll to position [834, 0]
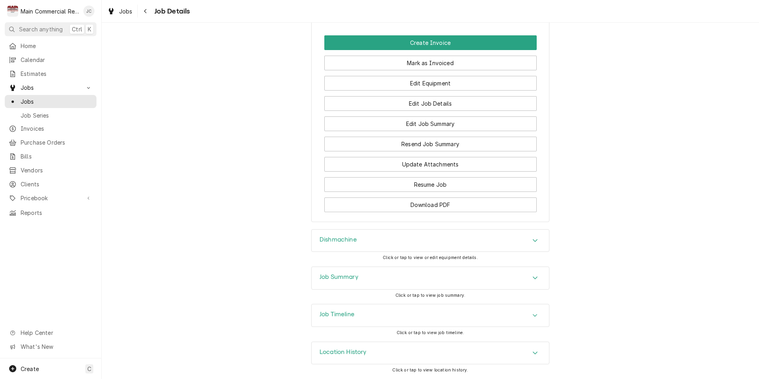
click at [467, 271] on div "Job Summary" at bounding box center [429, 278] width 237 height 22
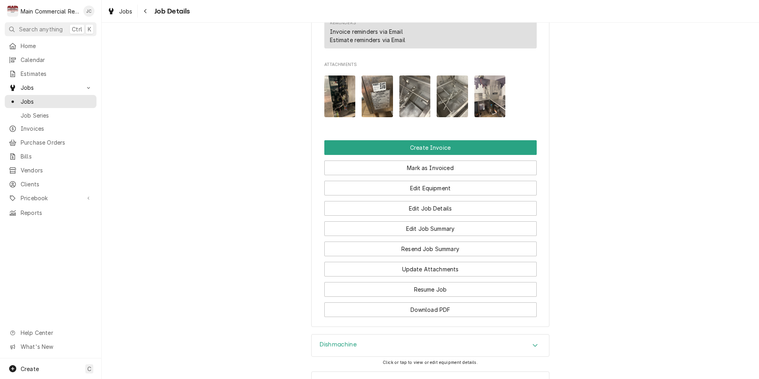
scroll to position [715, 0]
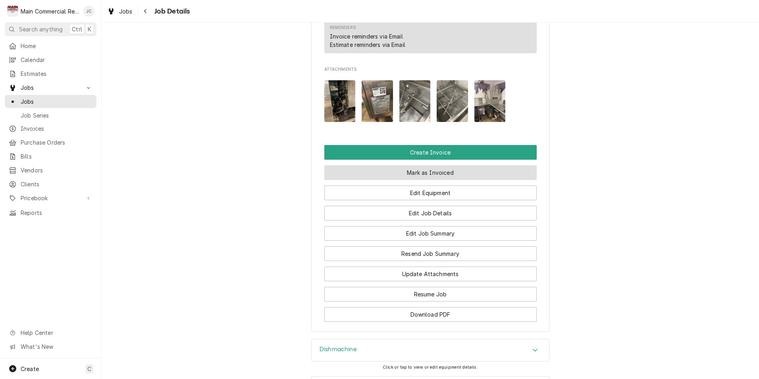
click at [437, 180] on button "Mark as Invoiced" at bounding box center [430, 172] width 212 height 15
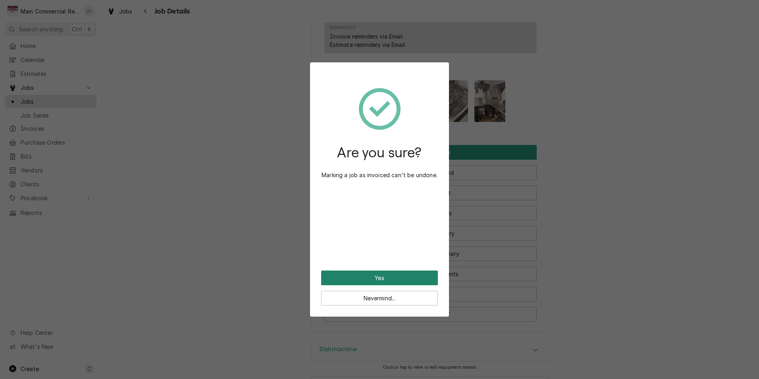
click at [363, 277] on button "Yes" at bounding box center [379, 277] width 117 height 15
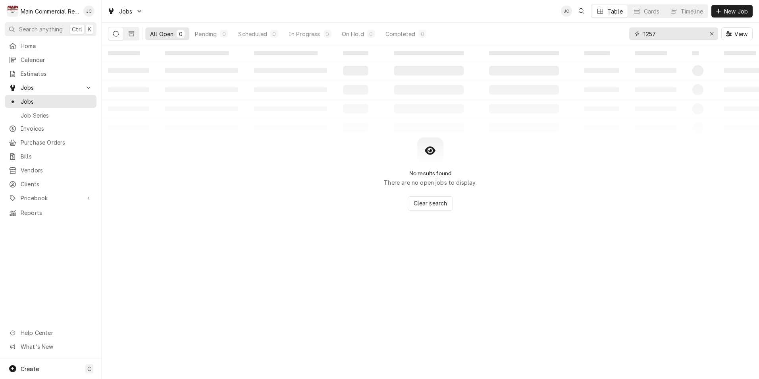
click at [685, 37] on input "1257" at bounding box center [673, 33] width 60 height 13
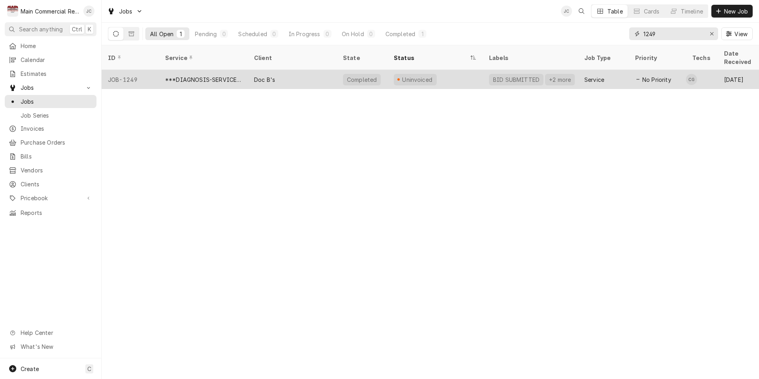
type input "1249"
click at [218, 75] on div "***DIAGNOSIS-SERVICE CALL***" at bounding box center [203, 79] width 76 height 8
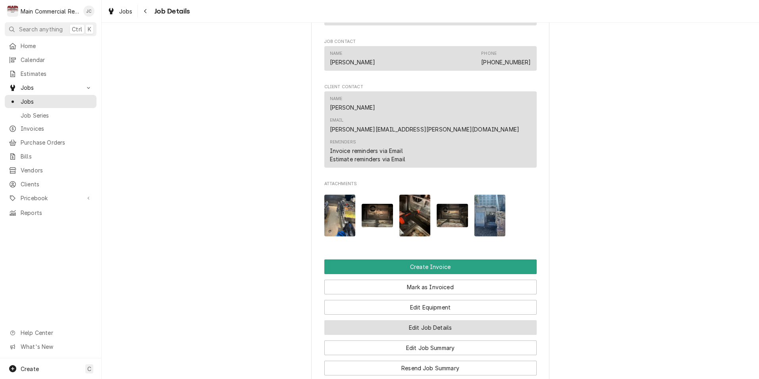
scroll to position [1028, 0]
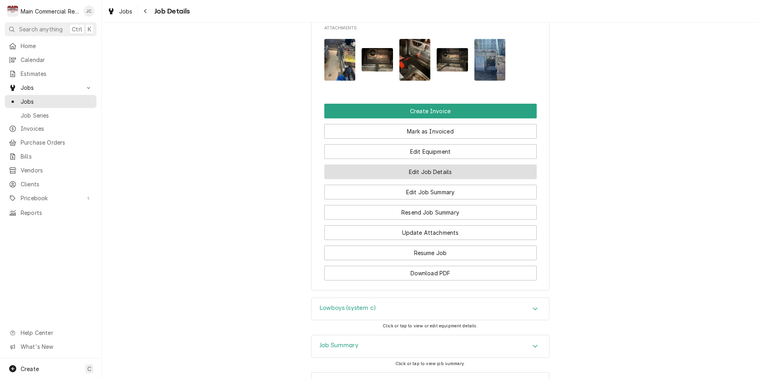
click at [455, 164] on button "Edit Job Details" at bounding box center [430, 171] width 212 height 15
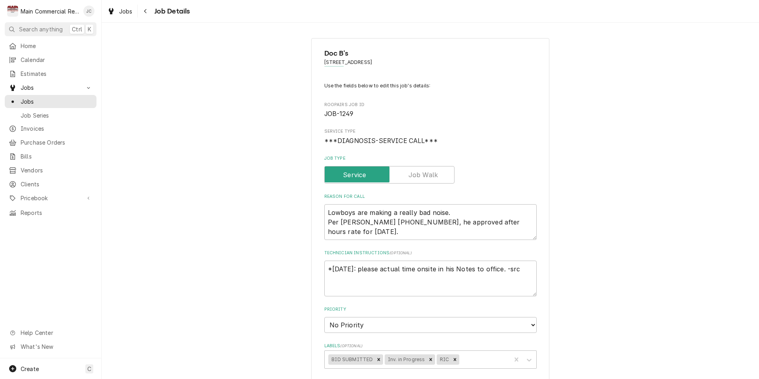
type textarea "x"
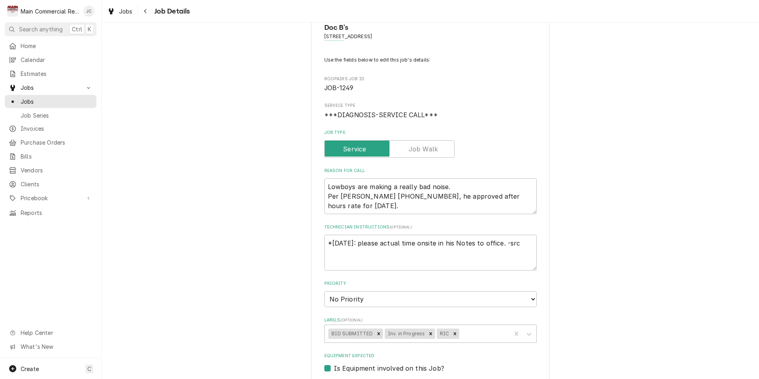
scroll to position [40, 0]
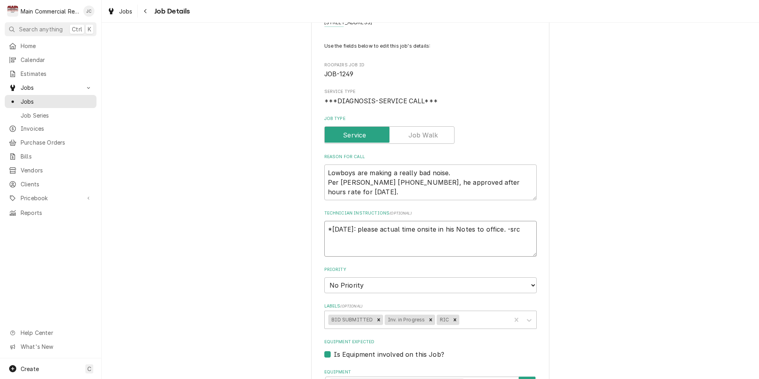
click at [327, 228] on textarea "*8/26/25: please actual time onsite in his Notes to office. -src" at bounding box center [430, 239] width 212 height 36
type textarea "*8/26/25: please actual time onsite in his Notes to office. -src"
type textarea "x"
type textarea "*8/26/25: please actual time onsite in his Notes to office. -src"
click at [329, 239] on textarea "*8/26/25: please actual time onsite in his Notes to office. -src" at bounding box center [430, 239] width 212 height 36
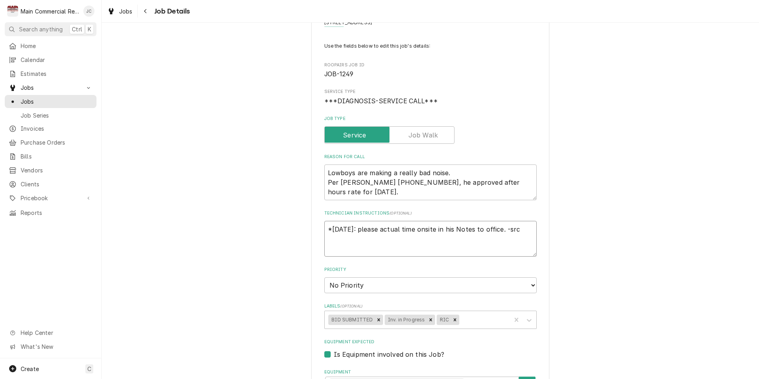
click at [324, 227] on textarea "*8/26/25: please actual time onsite in his Notes to office. -src" at bounding box center [430, 239] width 212 height 36
type textarea "x"
type textarea "*8/26/25: please actual time onsite in his Notes to office. -src"
type textarea "x"
type textarea "I *8/26/25: please actual time onsite in his Notes to office. -src"
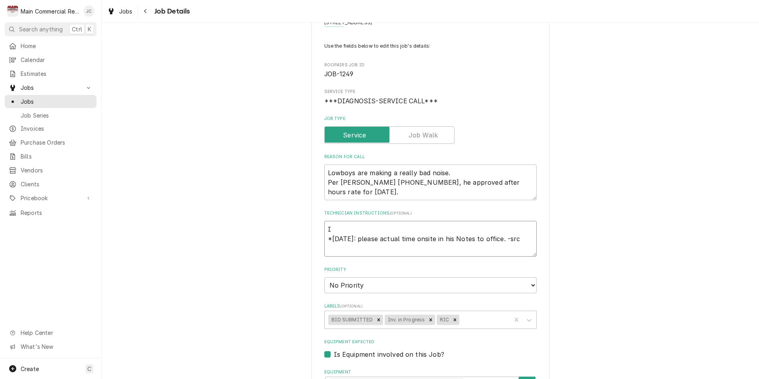
type textarea "x"
type textarea "In *8/26/25: please actual time onsite in his Notes to office. -src"
type textarea "x"
type textarea "Invo *8/26/25: please actual time onsite in his Notes to office. -src"
type textarea "x"
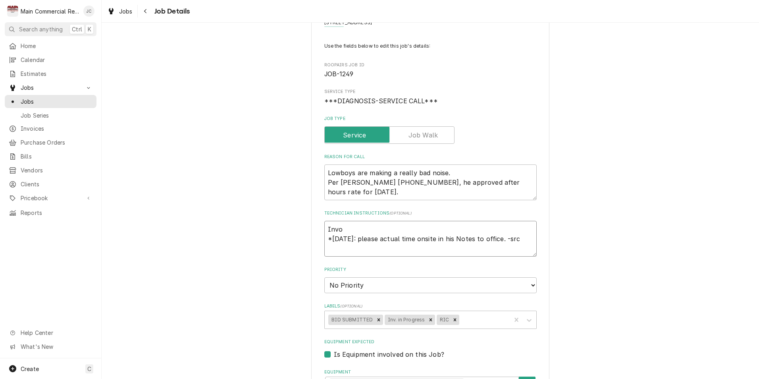
type textarea "Invoi *8/26/25: please actual time onsite in his Notes to office. -src"
type textarea "x"
type textarea "Invoic *8/26/25: please actual time onsite in his Notes to office. -src"
type textarea "x"
type textarea "Invoice *8/26/25: please actual time onsite in his Notes to office. -src"
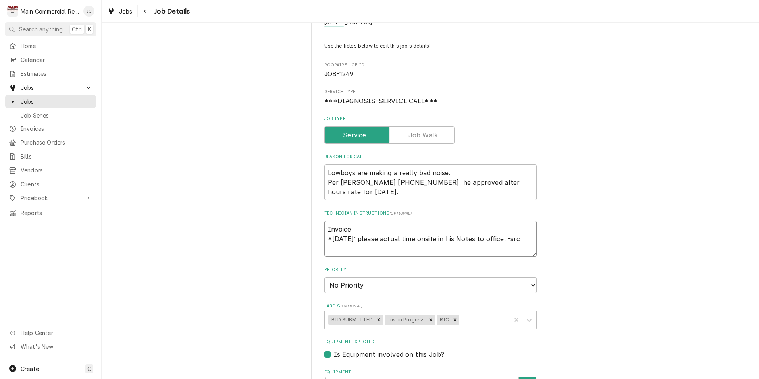
type textarea "x"
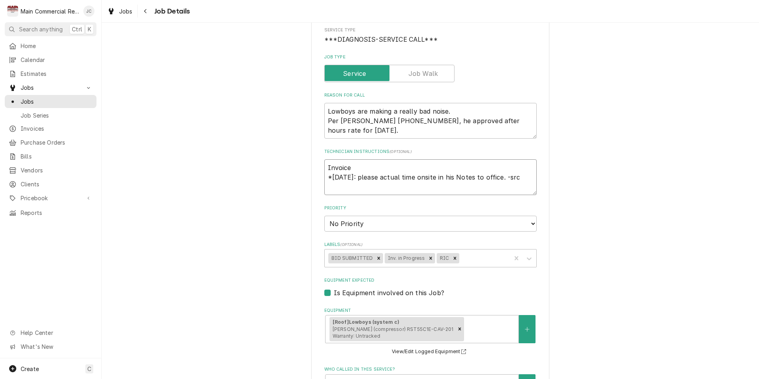
scroll to position [198, 0]
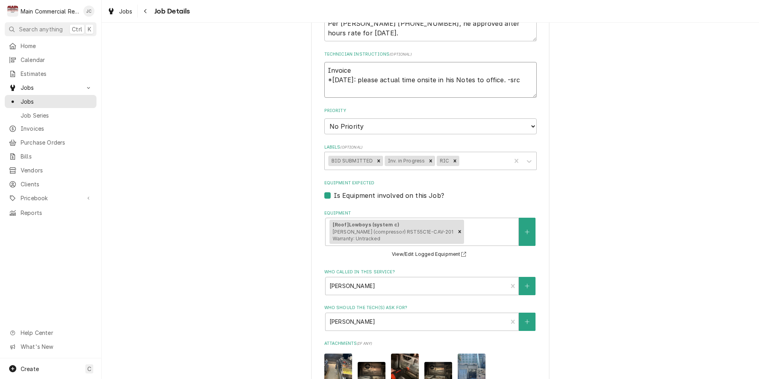
type textarea "Invoice *8/26/25: please actual time onsite in his Notes to office. -src"
click at [362, 71] on textarea "Invoice *8/26/25: please actual time onsite in his Notes to office. -src" at bounding box center [430, 80] width 212 height 36
type textarea "x"
type textarea "Invoice# *8/26/25: please actual time onsite in his Notes to office. -src"
type textarea "x"
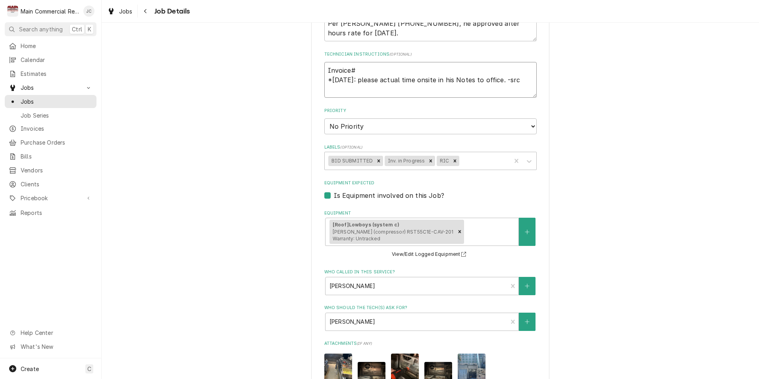
type textarea "Invoice#1 *8/26/25: please actual time onsite in his Notes to office. -src"
type textarea "x"
type textarea "Invoice#15 *8/26/25: please actual time onsite in his Notes to office. -src"
type textarea "x"
type textarea "Invoice#152 *8/26/25: please actual time onsite in his Notes to office. -src"
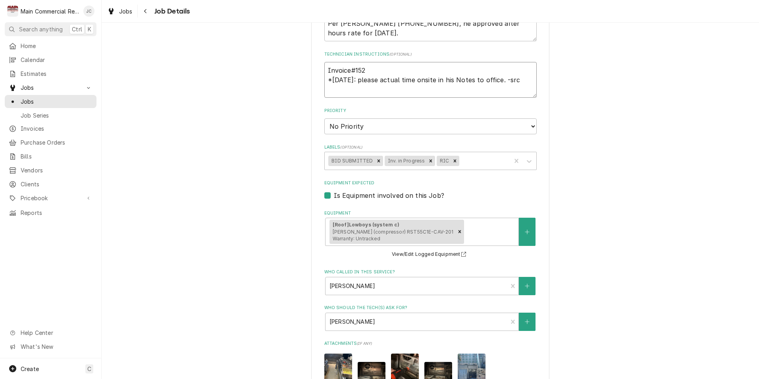
type textarea "x"
type textarea "Invoice#1521 *8/26/25: please actual time onsite in his Notes to office. -src"
type textarea "x"
type textarea "Invoice#15218 *8/26/25: please actual time onsite in his Notes to office. -src"
type textarea "x"
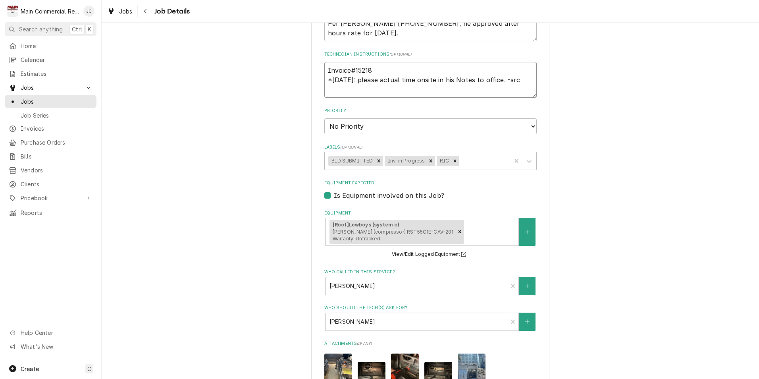
type textarea "Invoice#152189 *8/26/25: please actual time onsite in his Notes to office. -src"
type textarea "x"
type textarea "Invoice#152189 *8/26/25: please actual time onsite in his Notes to office. -src"
click at [376, 161] on icon "Remove BID SUBMITTED" at bounding box center [379, 161] width 6 height 6
click at [372, 161] on icon "Remove Inv. in Progress" at bounding box center [375, 161] width 6 height 6
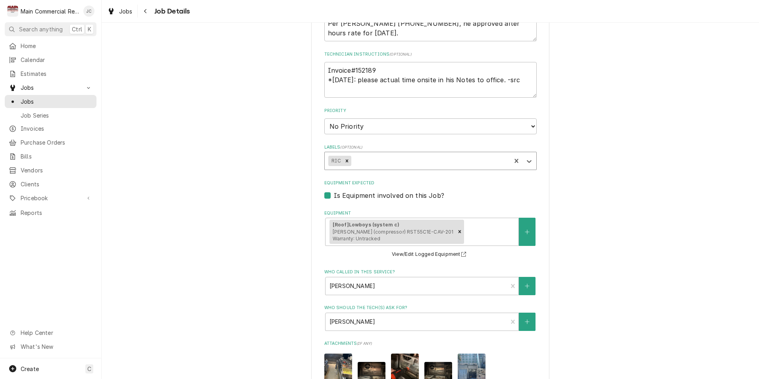
type textarea "x"
click at [373, 161] on div "Labels" at bounding box center [429, 161] width 154 height 14
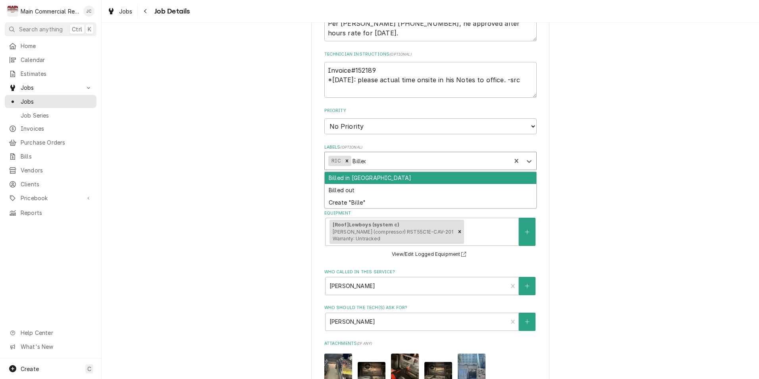
type input "Billed"
click at [371, 175] on div "Billed in [GEOGRAPHIC_DATA]" at bounding box center [430, 178] width 211 height 12
type textarea "x"
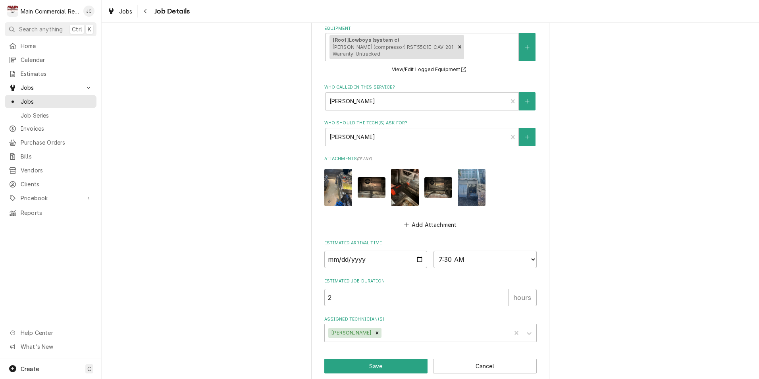
scroll to position [394, 0]
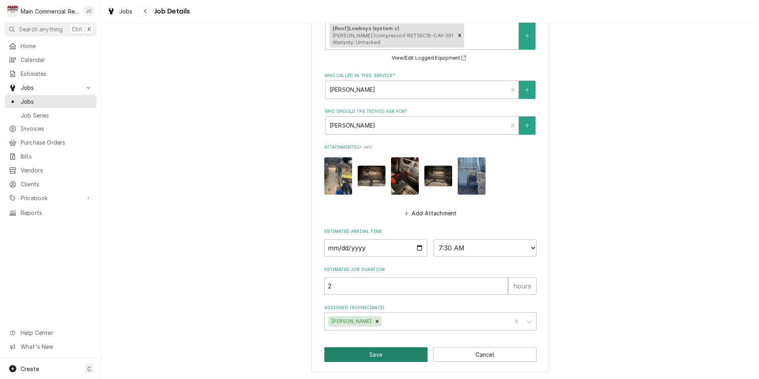
click at [373, 352] on button "Save" at bounding box center [376, 354] width 104 height 15
type textarea "x"
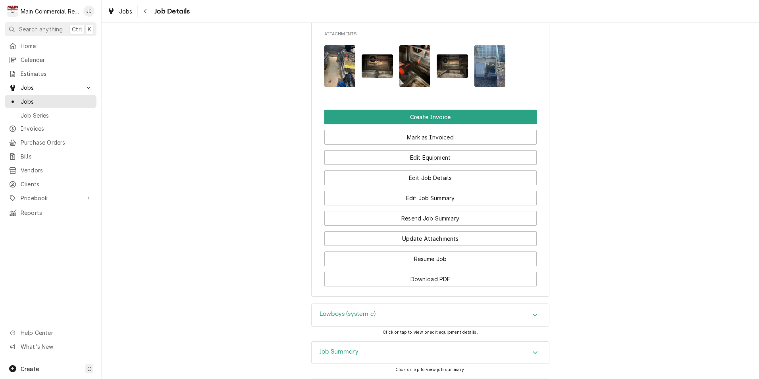
scroll to position [1038, 0]
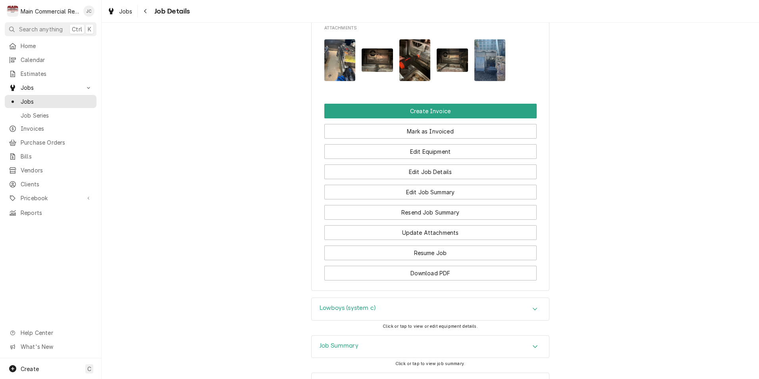
click at [434, 335] on div "Job Summary" at bounding box center [429, 346] width 237 height 22
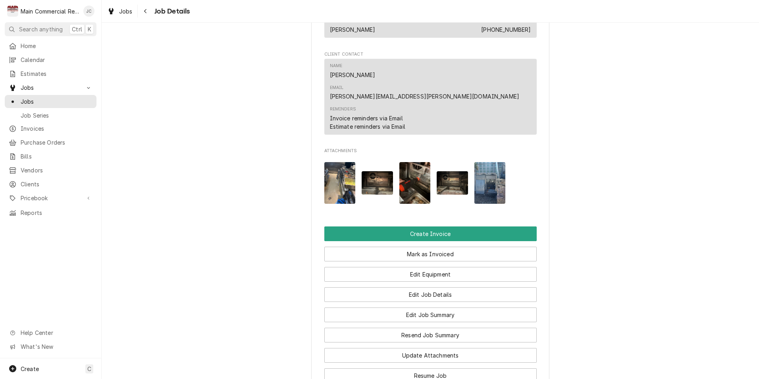
scroll to position [915, 0]
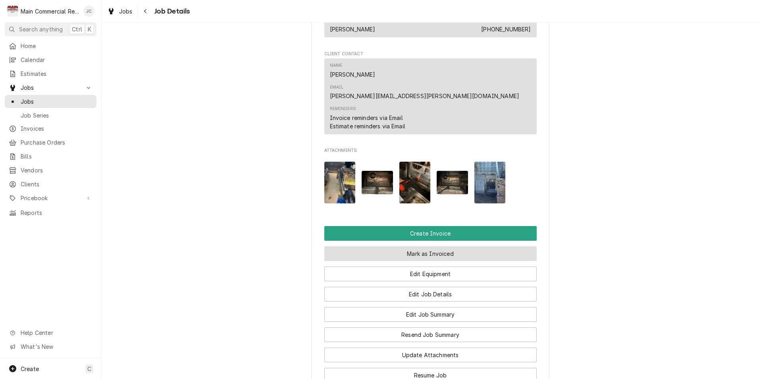
drag, startPoint x: 439, startPoint y: 185, endPoint x: 453, endPoint y: 186, distance: 13.9
click at [439, 246] on button "Mark as Invoiced" at bounding box center [430, 253] width 212 height 15
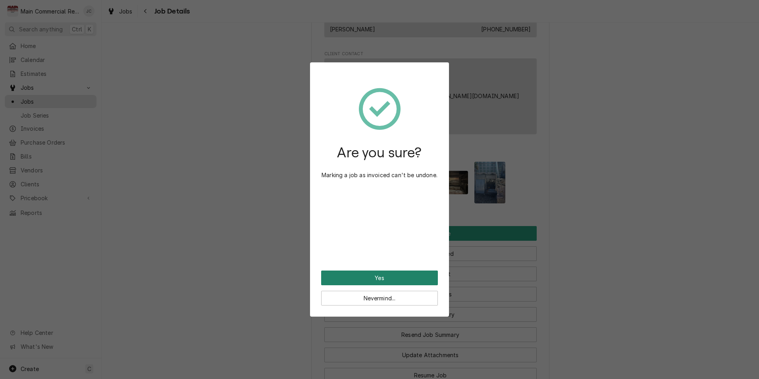
click at [373, 273] on button "Yes" at bounding box center [379, 277] width 117 height 15
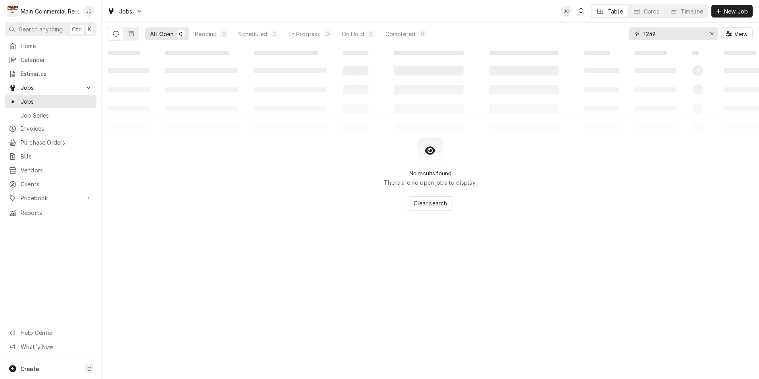
click at [713, 35] on icon "Erase input" at bounding box center [711, 34] width 4 height 6
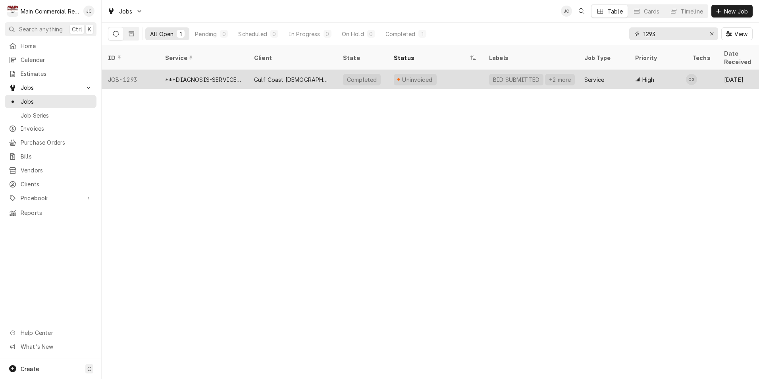
type input "1293"
click at [191, 75] on div "***DIAGNOSIS-SERVICE CALL***" at bounding box center [203, 79] width 76 height 8
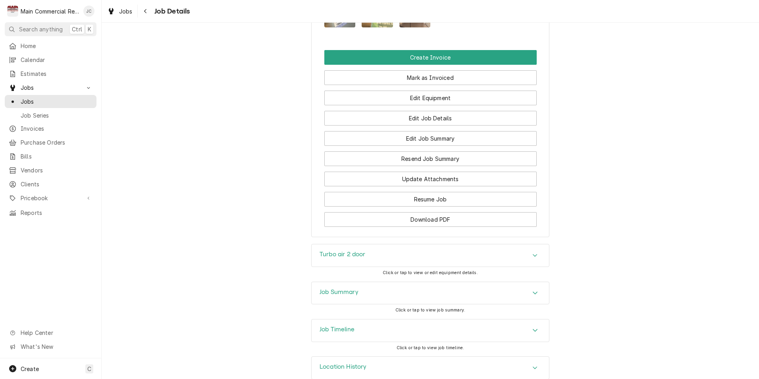
scroll to position [842, 0]
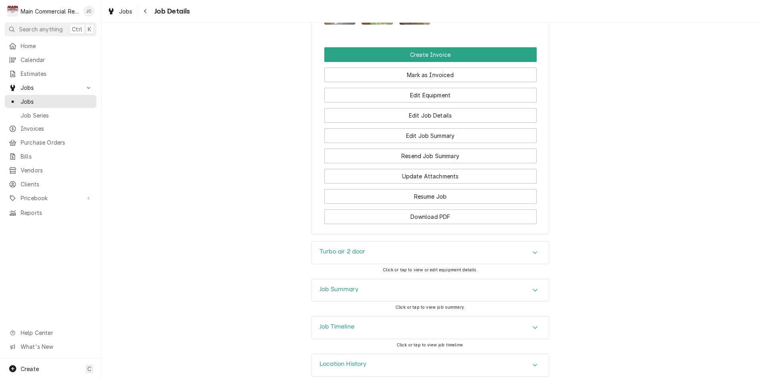
click at [419, 279] on div "Job Summary" at bounding box center [429, 290] width 237 height 22
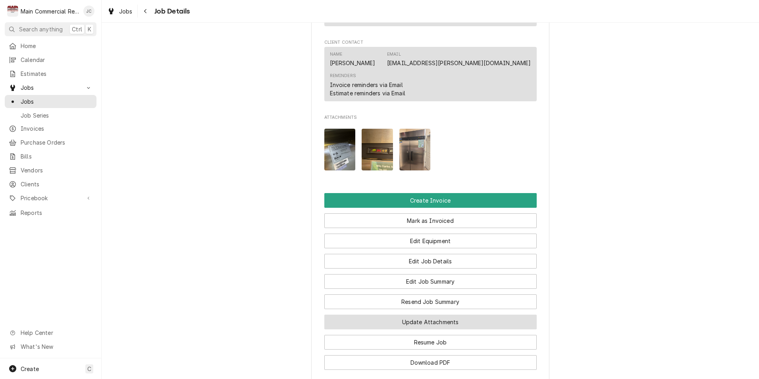
scroll to position [792, 0]
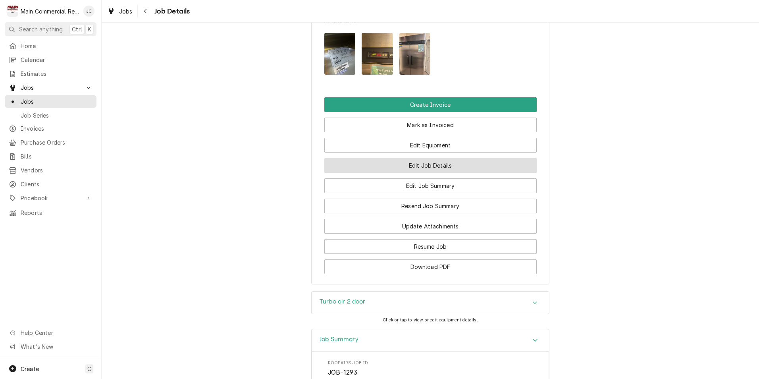
click at [435, 158] on button "Edit Job Details" at bounding box center [430, 165] width 212 height 15
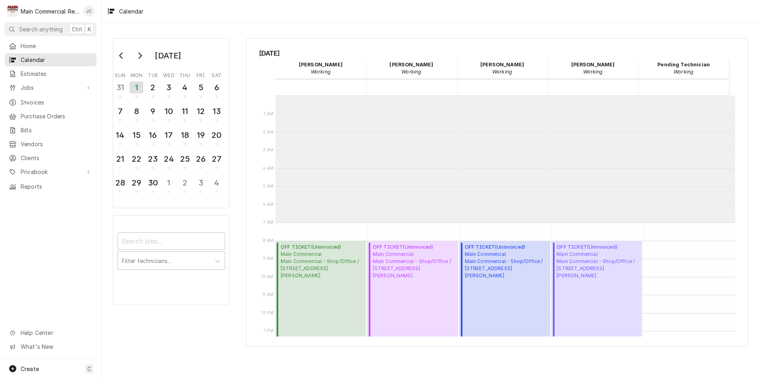
scroll to position [127, 0]
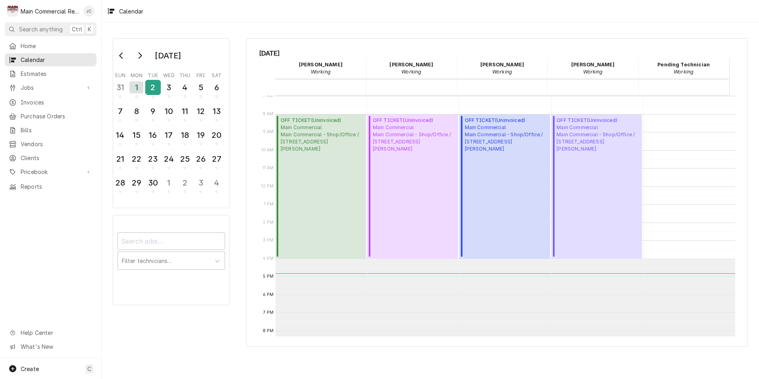
click at [156, 88] on div "2" at bounding box center [153, 87] width 14 height 13
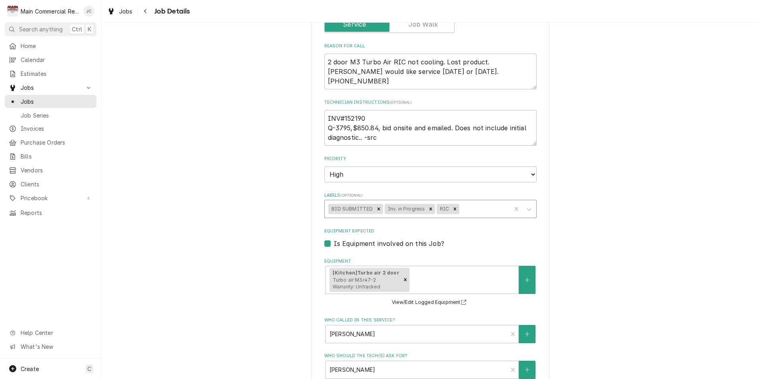
scroll to position [238, 0]
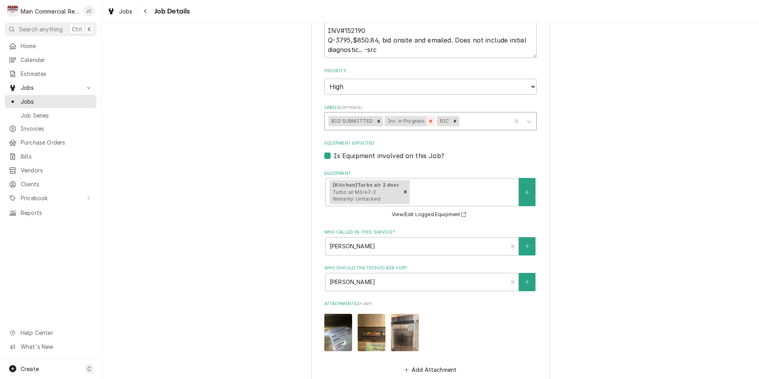
click at [428, 121] on icon "Remove Inv. in Progress" at bounding box center [431, 121] width 6 height 6
click at [376, 121] on icon "Remove BID SUBMITTED" at bounding box center [379, 121] width 6 height 6
click at [377, 121] on div "Labels" at bounding box center [429, 121] width 154 height 14
type textarea "x"
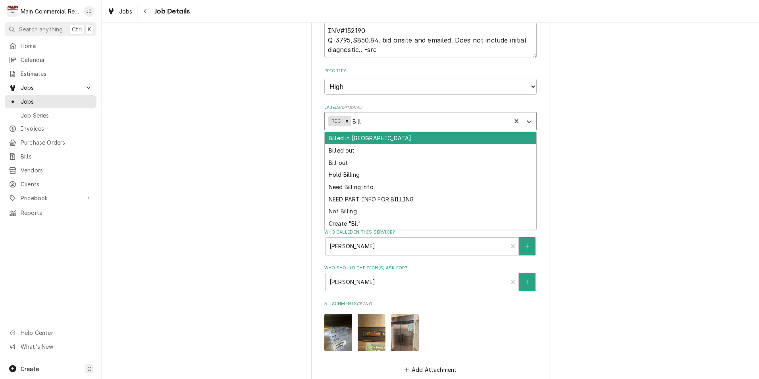
type input "Bille"
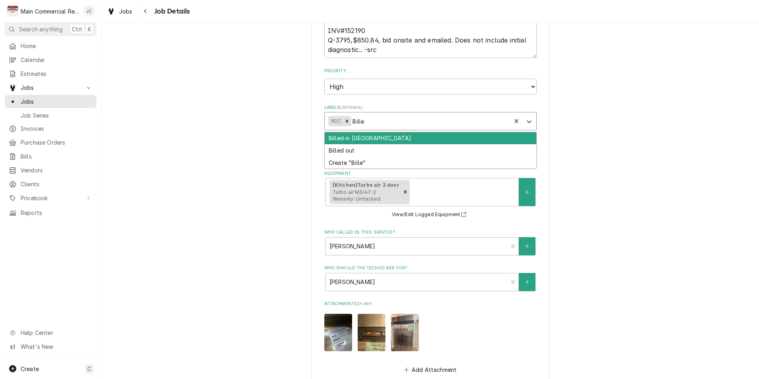
click at [359, 137] on div "Billed in [GEOGRAPHIC_DATA]" at bounding box center [430, 138] width 211 height 12
type textarea "x"
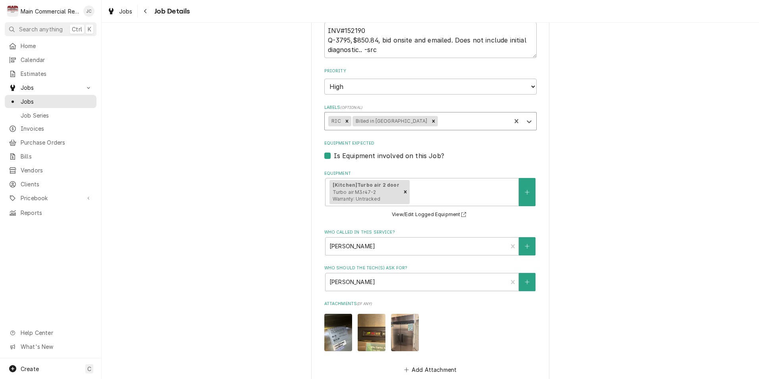
click at [644, 153] on div "Gulf Coast Jewish Family Services (Holiday) 3142 Darlington Rd, Holiday, FL 346…" at bounding box center [430, 164] width 657 height 742
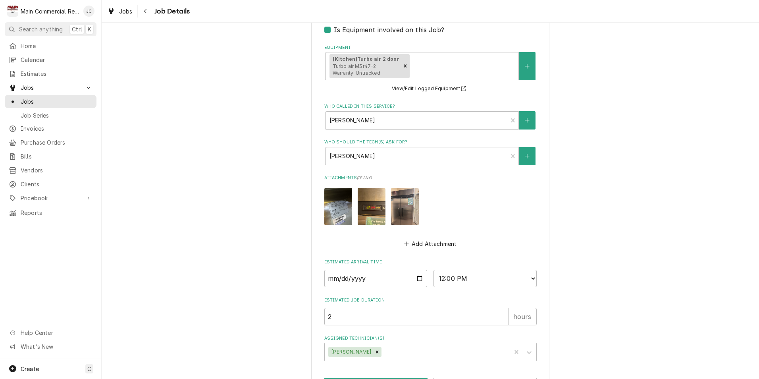
scroll to position [394, 0]
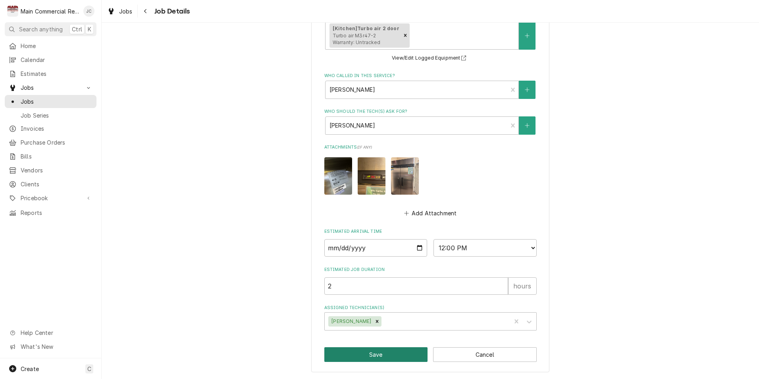
click at [397, 360] on button "Save" at bounding box center [376, 354] width 104 height 15
type textarea "x"
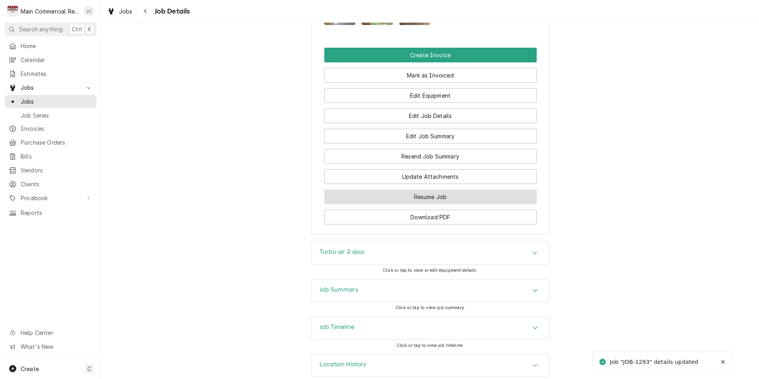
scroll to position [842, 0]
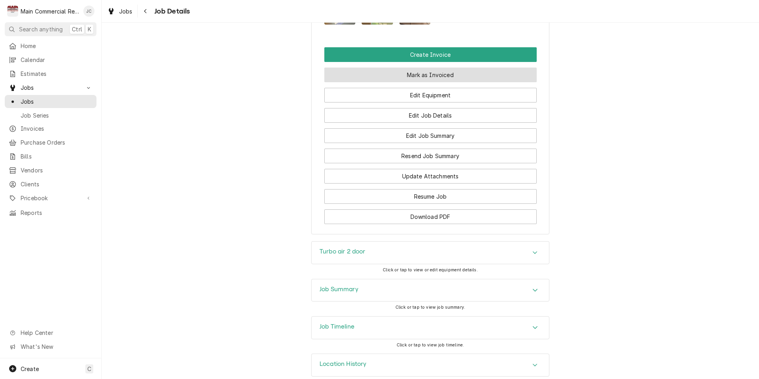
click at [435, 67] on button "Mark as Invoiced" at bounding box center [430, 74] width 212 height 15
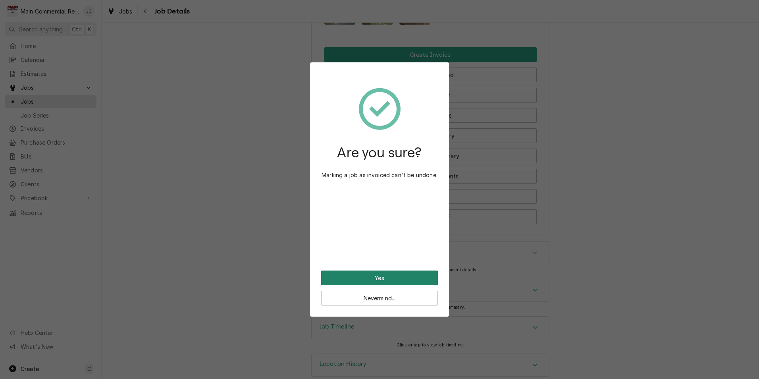
click at [395, 280] on button "Yes" at bounding box center [379, 277] width 117 height 15
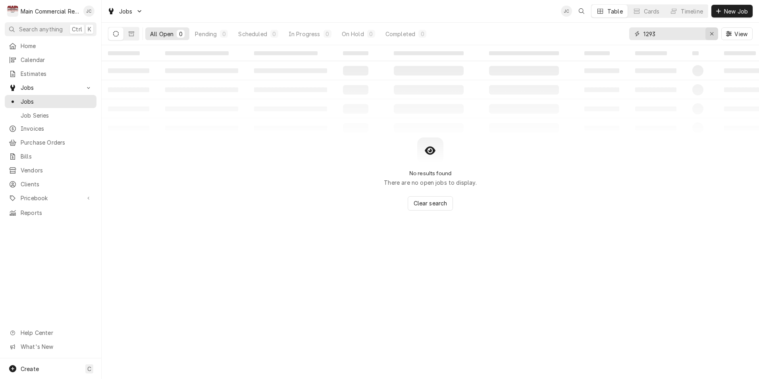
click at [713, 33] on icon "Erase input" at bounding box center [711, 34] width 4 height 6
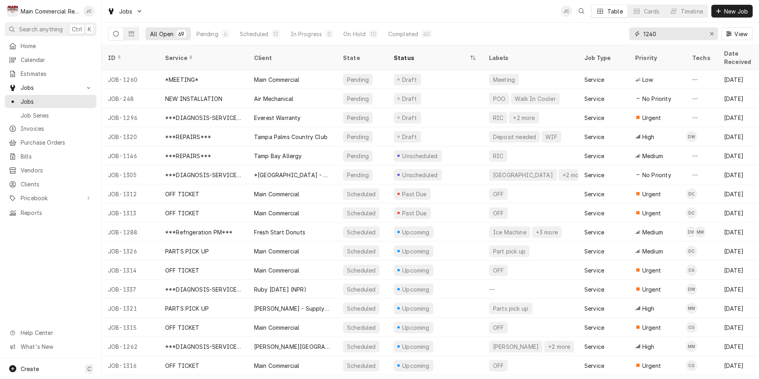
type input "1240"
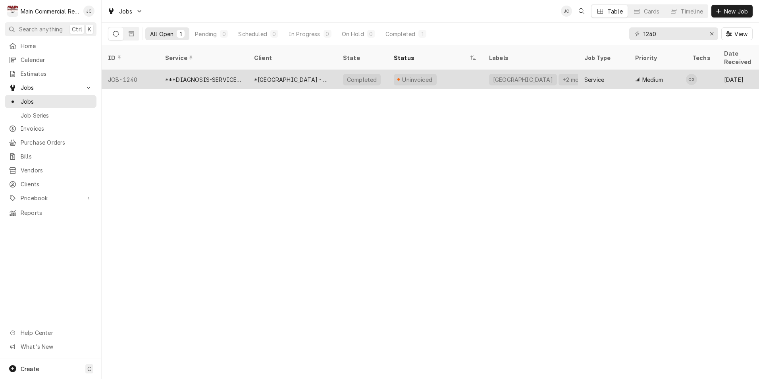
click at [238, 75] on div "***DIAGNOSIS-SERVICE CALL***" at bounding box center [203, 79] width 76 height 8
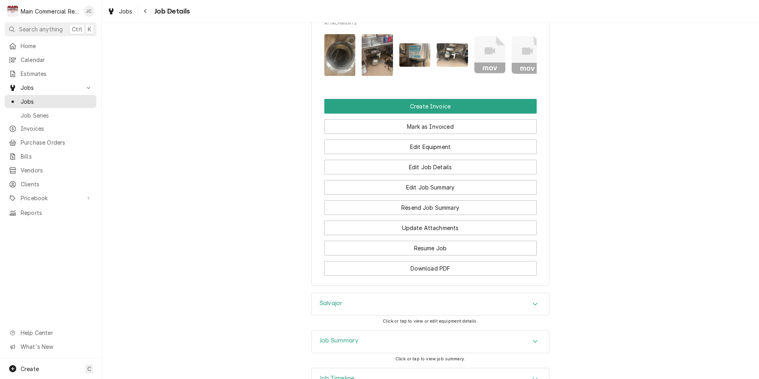
scroll to position [867, 0]
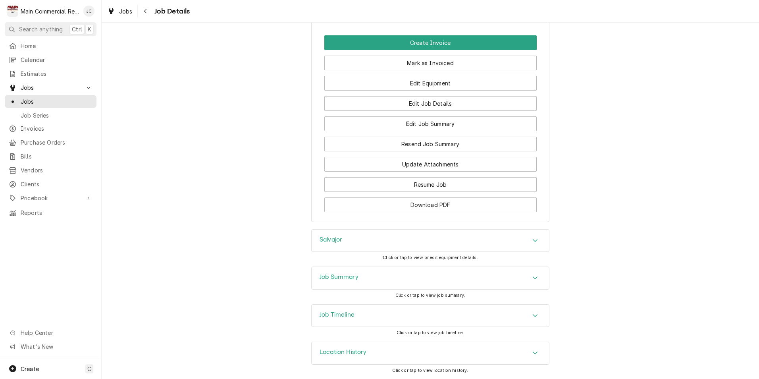
click at [370, 279] on div "Job Summary" at bounding box center [429, 278] width 237 height 22
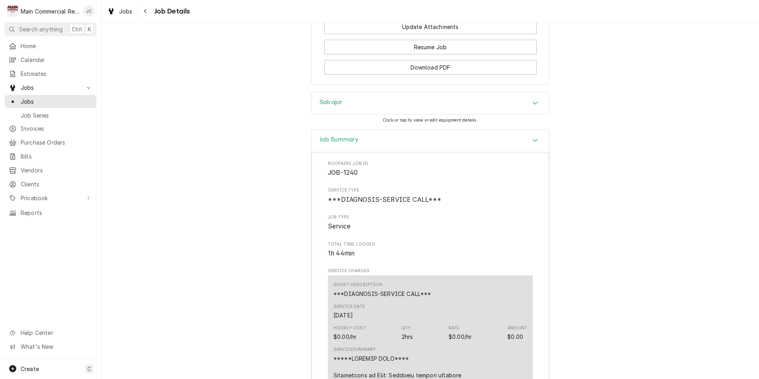
scroll to position [855, 0]
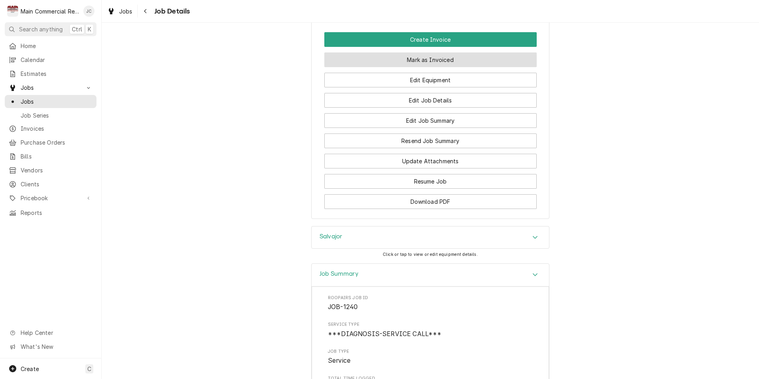
click at [446, 67] on button "Mark as Invoiced" at bounding box center [430, 59] width 212 height 15
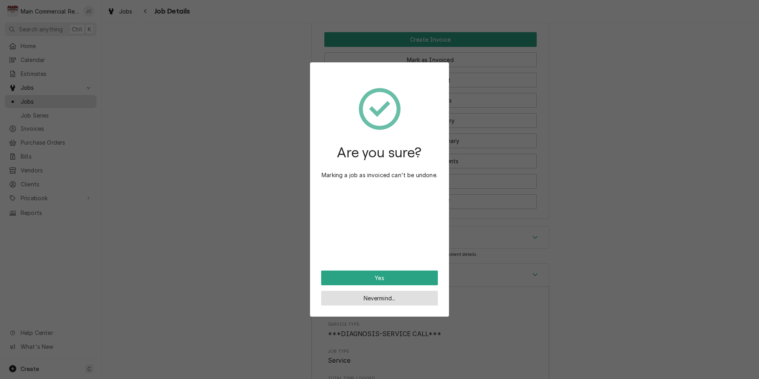
click at [407, 300] on button "Nevermind..." at bounding box center [379, 297] width 117 height 15
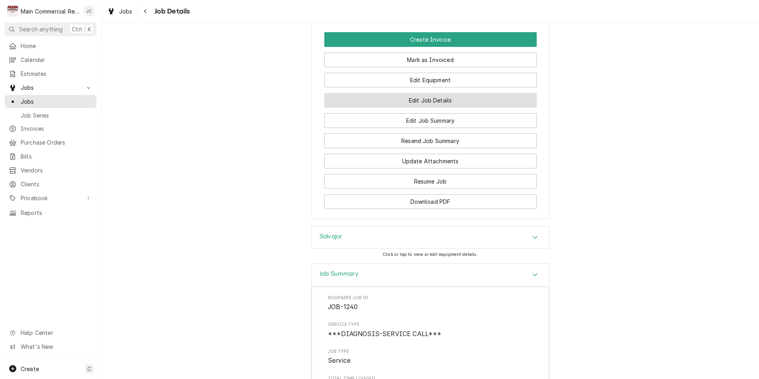
click at [436, 108] on button "Edit Job Details" at bounding box center [430, 100] width 212 height 15
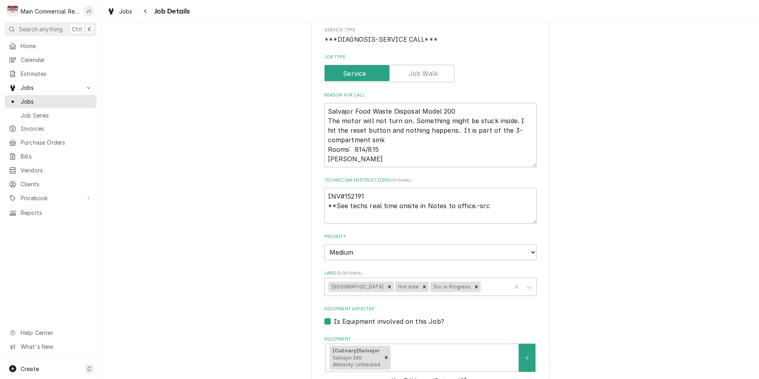
scroll to position [119, 0]
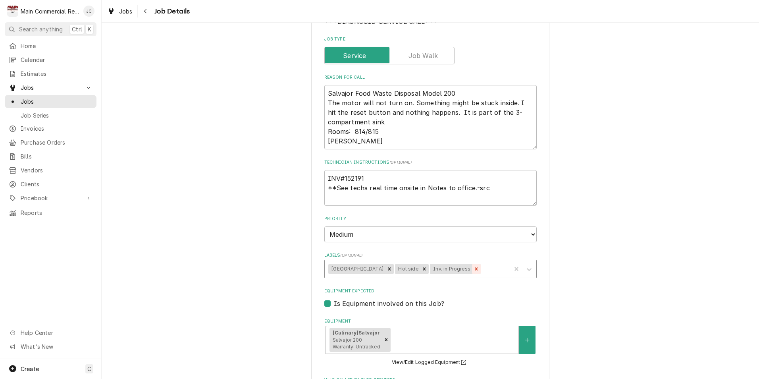
click at [476, 267] on icon "Remove Inv. in Progress" at bounding box center [476, 269] width 6 height 6
click at [394, 269] on div "Remove Hillsborough Cnty School" at bounding box center [389, 268] width 9 height 10
click at [355, 271] on icon "Remove Hot side" at bounding box center [358, 269] width 6 height 6
type textarea "x"
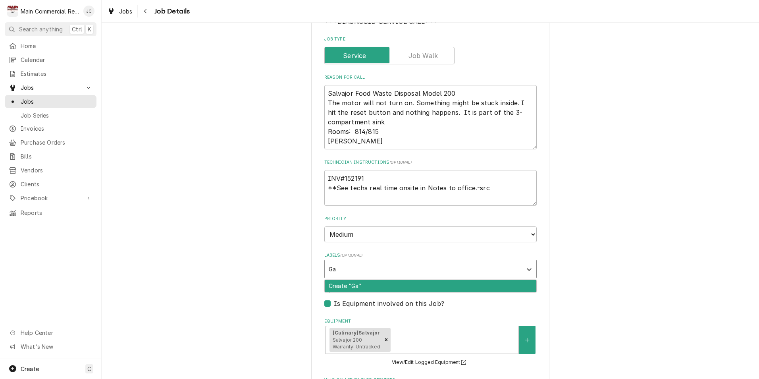
type input "G"
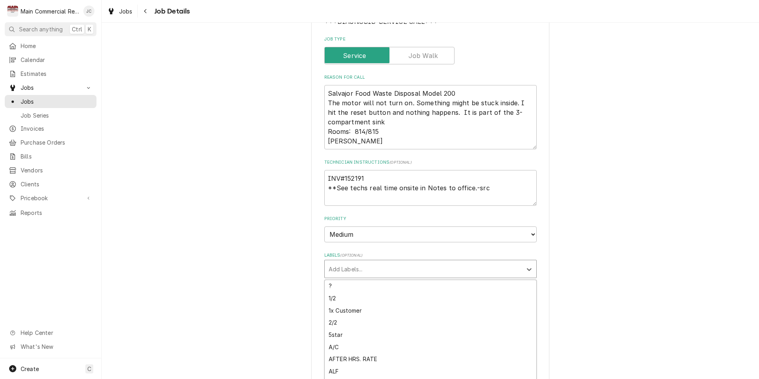
type textarea "x"
type input "In"
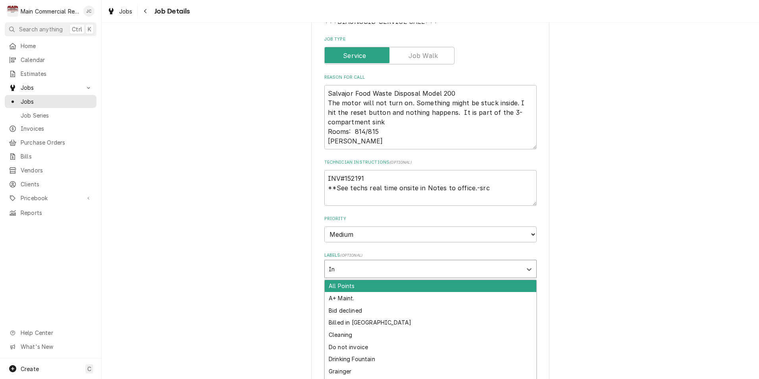
type textarea "x"
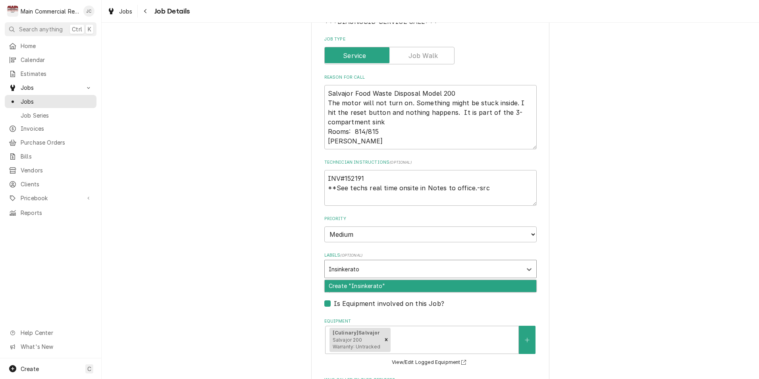
type input "Insinkerator"
click at [384, 284] on div "Create "Insinkerator"" at bounding box center [430, 286] width 211 height 12
type textarea "x"
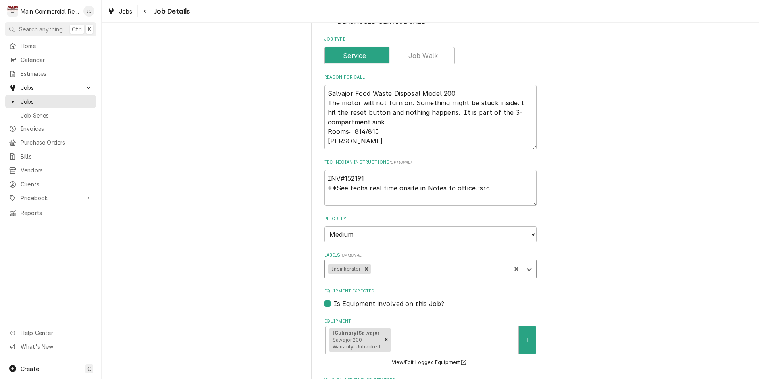
type textarea "x"
click at [398, 267] on div "Labels" at bounding box center [439, 268] width 135 height 14
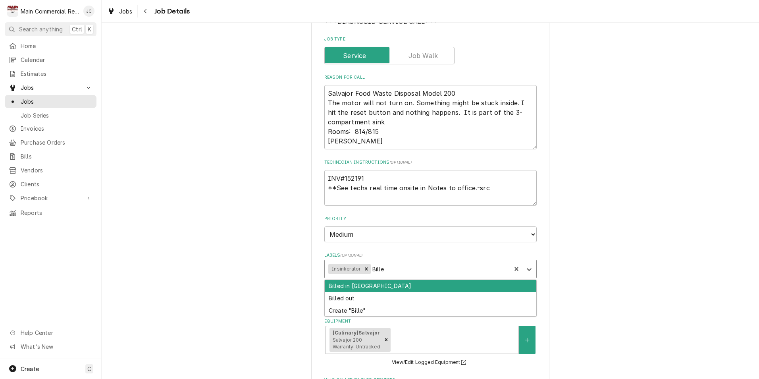
type input "Billed"
click at [379, 291] on div "Billed in QBO" at bounding box center [430, 286] width 211 height 12
type textarea "x"
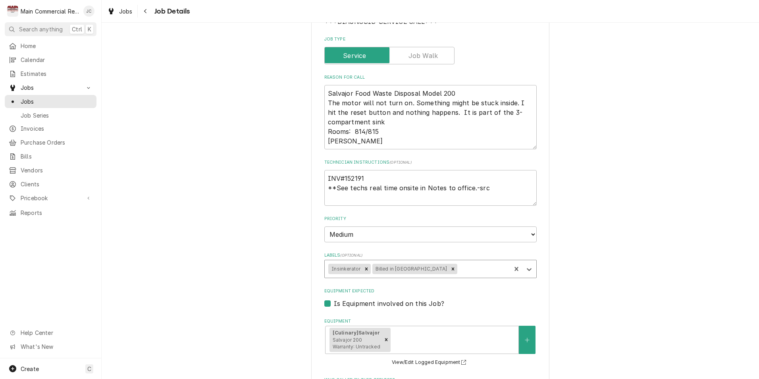
click at [598, 275] on div "*Hillsborough County Schools - Culinary *Strawberry Crest High School / 4691 Ga…" at bounding box center [430, 297] width 657 height 770
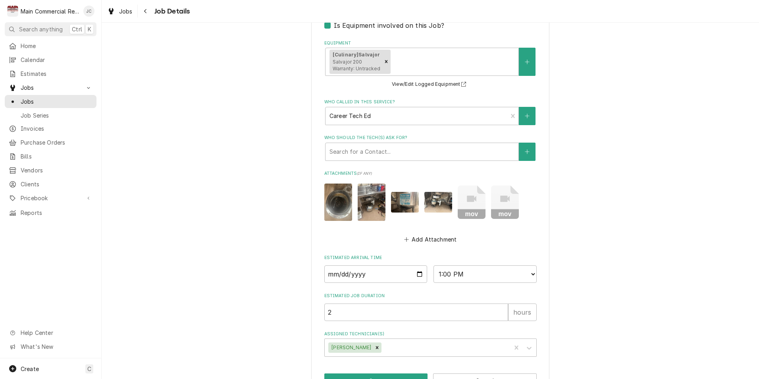
scroll to position [423, 0]
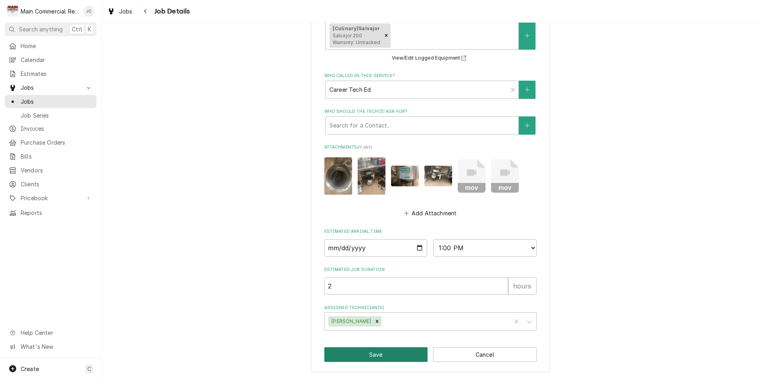
click at [406, 354] on button "Save" at bounding box center [376, 354] width 104 height 15
type textarea "x"
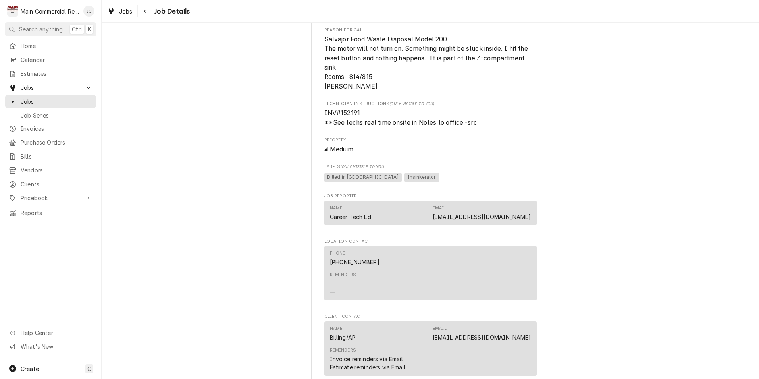
scroll to position [867, 0]
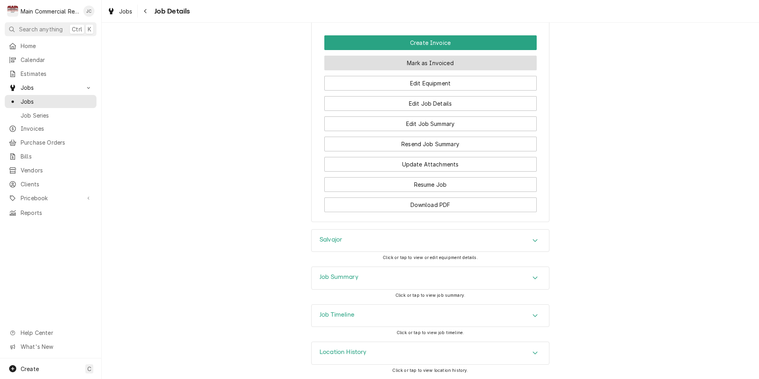
click at [430, 58] on button "Mark as Invoiced" at bounding box center [430, 63] width 212 height 15
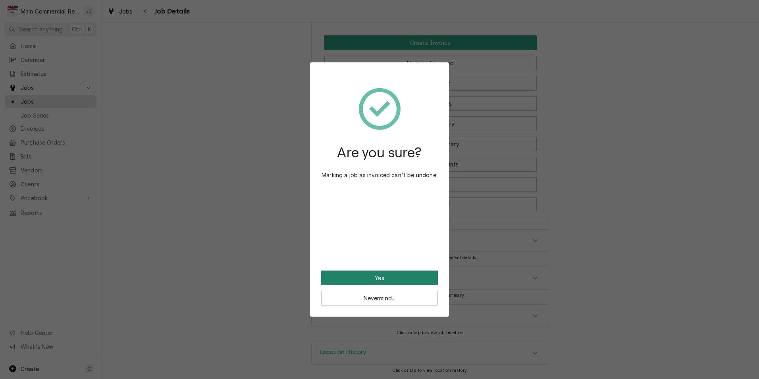
click at [382, 279] on button "Yes" at bounding box center [379, 277] width 117 height 15
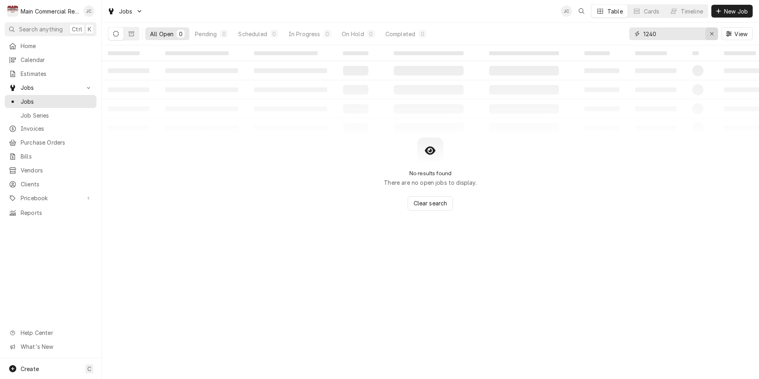
click at [709, 32] on icon "Erase input" at bounding box center [711, 34] width 4 height 6
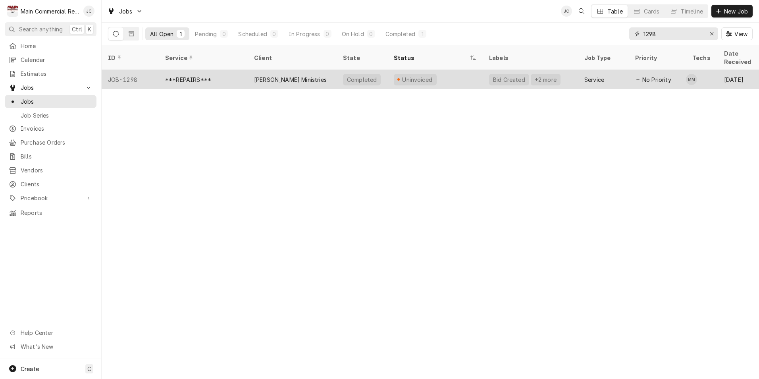
type input "1298"
click at [300, 75] on div "[PERSON_NAME] Ministries" at bounding box center [290, 79] width 73 height 8
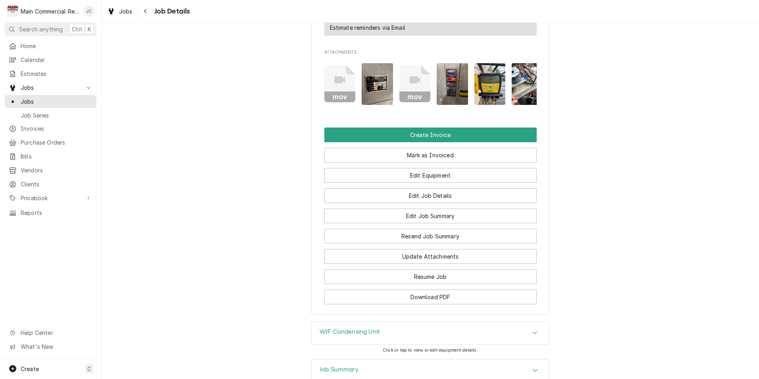
scroll to position [968, 0]
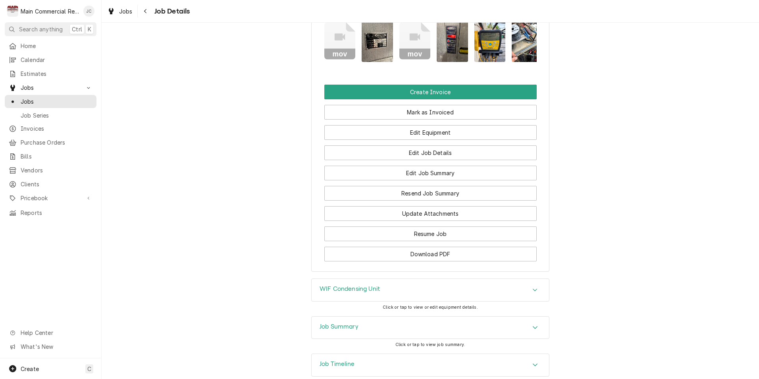
click at [438, 316] on div "Job Summary" at bounding box center [429, 327] width 237 height 22
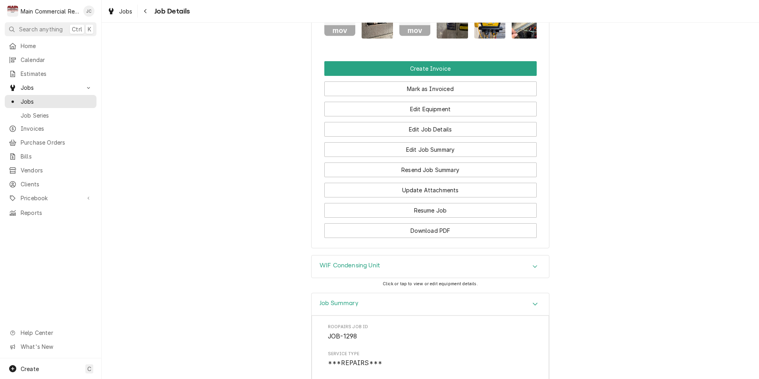
scroll to position [873, 0]
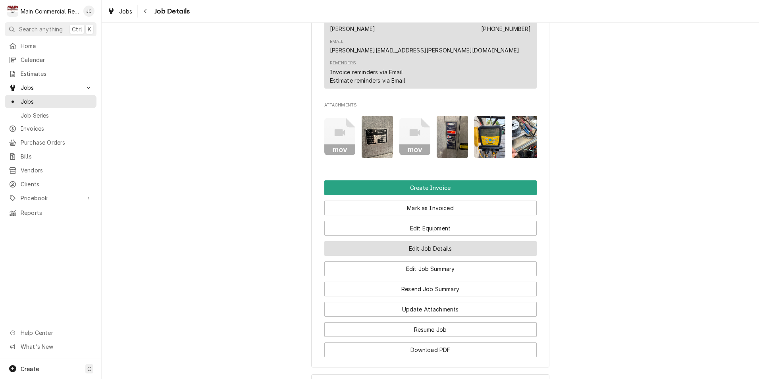
click at [426, 241] on button "Edit Job Details" at bounding box center [430, 248] width 212 height 15
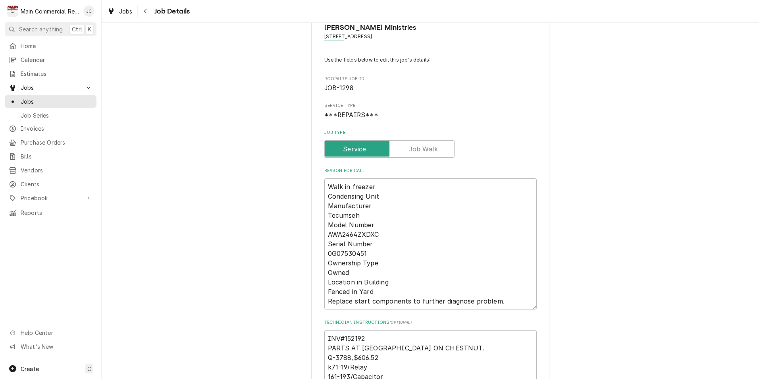
scroll to position [40, 0]
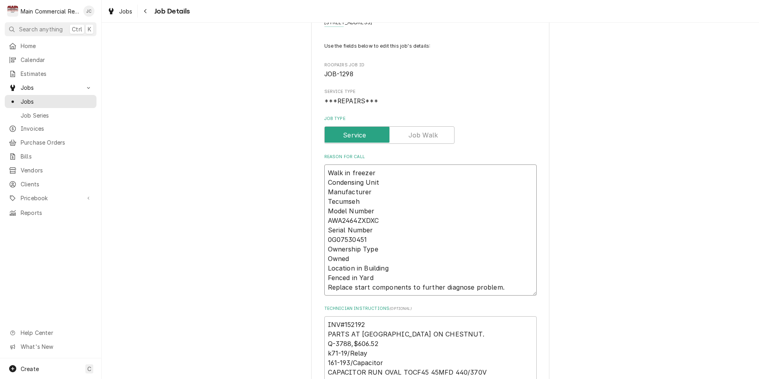
drag, startPoint x: 372, startPoint y: 278, endPoint x: 318, endPoint y: 247, distance: 62.4
type textarea "x"
type textarea "Walk in freezer Condensing Unit Manufacturer Tecumseh Model Number AWA2464ZXDXC…"
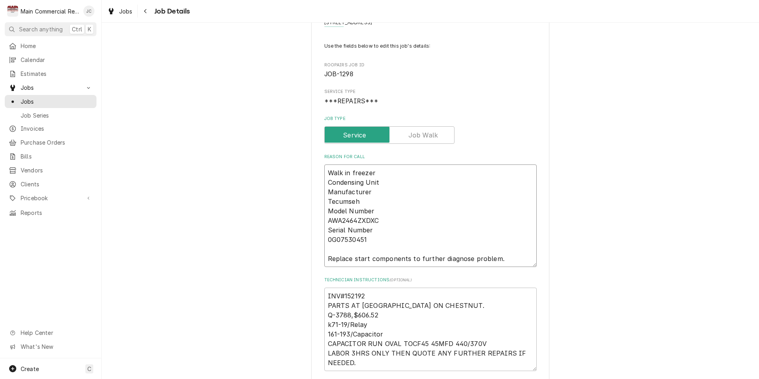
type textarea "x"
type textarea "Walk in freezer Condensing Unit Manufacturer Tecumseh Model Number AWA2464ZXDXC…"
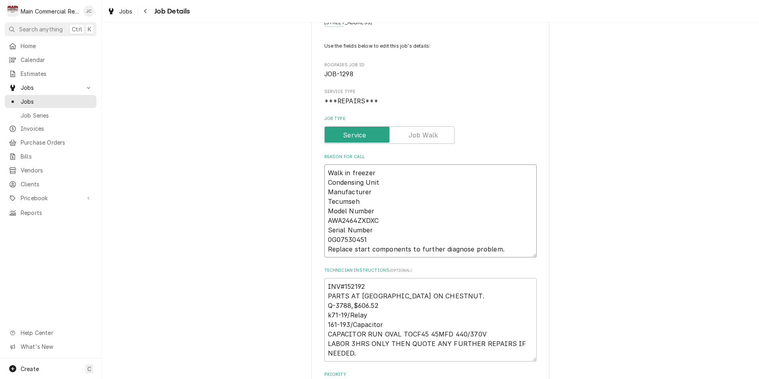
drag, startPoint x: 374, startPoint y: 209, endPoint x: 318, endPoint y: 211, distance: 56.0
type textarea "x"
type textarea "Walk in freezer Condensing Unit Manufacturer Tecumseh M AWA2464ZXDXC Serial Num…"
type textarea "x"
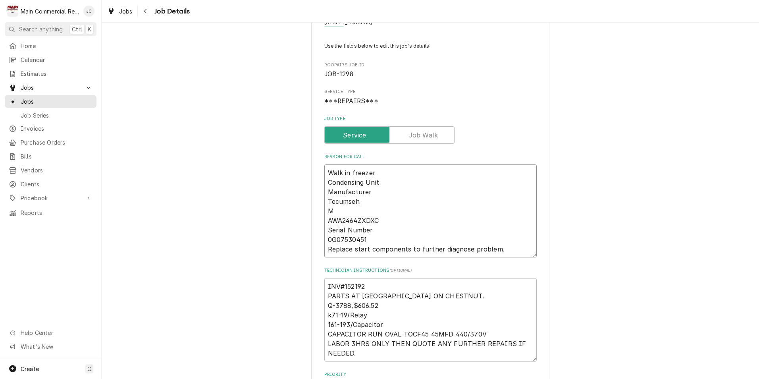
type textarea "Walk in freezer Condensing Unit Manufacturer Tecumseh M/ AWA2464ZXDXC Serial Nu…"
type textarea "x"
type textarea "Walk in freezer Condensing Unit Manufacturer Tecumseh M/N AWA2464ZXDXC Serial N…"
type textarea "x"
type textarea "Walk in freezer Condensing Unit Manufacturer Tecumseh M/N: AWA2464ZXDXC Serial …"
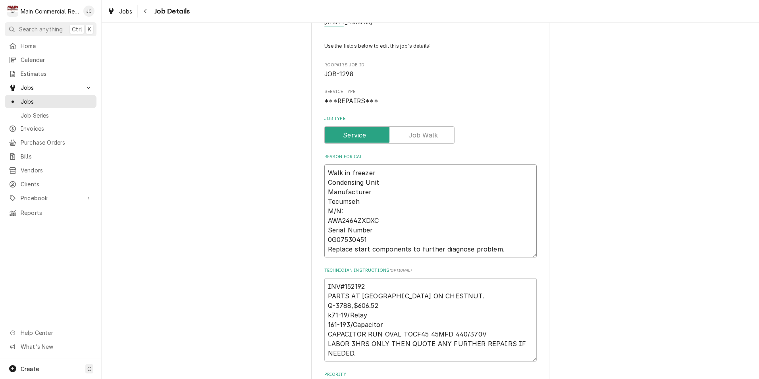
type textarea "x"
type textarea "Walk in freezer Condensing Unit Manufacturer Tecumseh M/N: AWA2464ZXDXC Serial …"
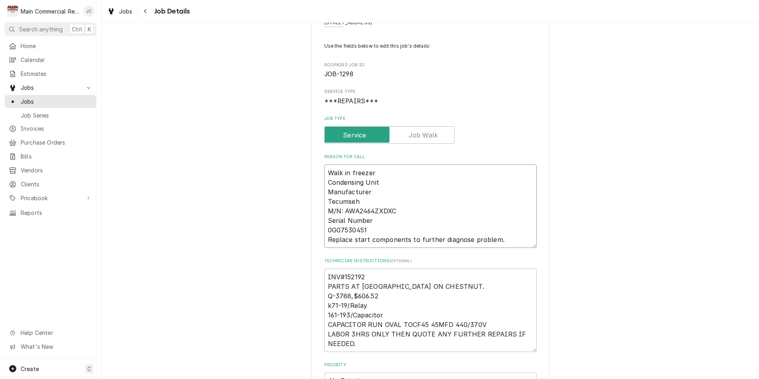
drag, startPoint x: 365, startPoint y: 190, endPoint x: 296, endPoint y: 191, distance: 68.3
type textarea "x"
type textarea "Walk in freezer Condensing Unit M Tecumseh M/N: AWA2464ZXDXC Serial Number 0G07…"
type textarea "x"
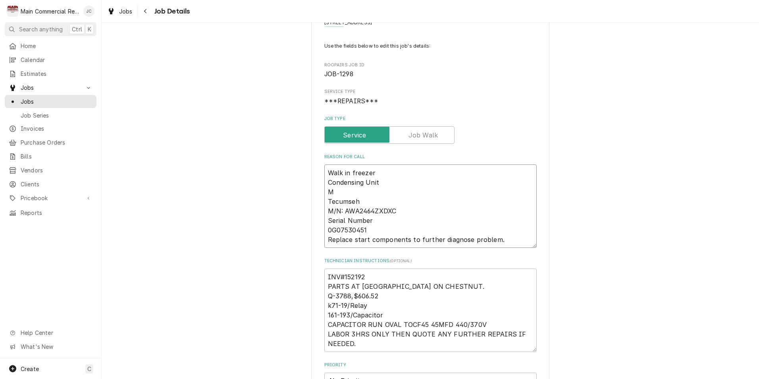
type textarea "Walk in freezer Condensing Unit MF Tecumseh M/N: AWA2464ZXDXC Serial Number 0G0…"
type textarea "x"
type textarea "Walk in freezer Condensing Unit MFG Tecumseh M/N: AWA2464ZXDXC Serial Number 0G…"
type textarea "x"
type textarea "Walk in freezer Condensing Unit MFG: Tecumseh M/N: AWA2464ZXDXC Serial Number 0…"
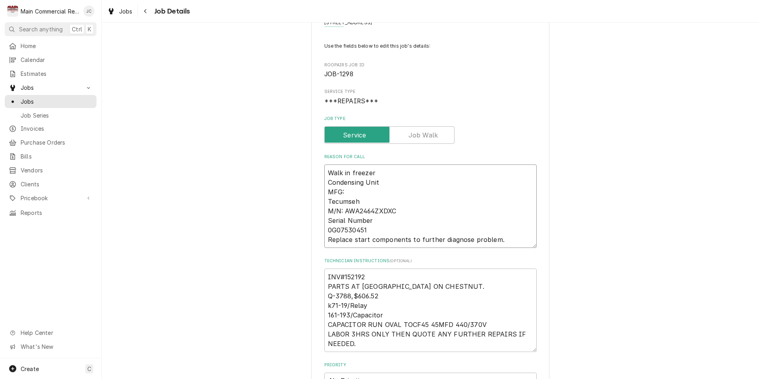
type textarea "x"
type textarea "Walk in freezer Condensing Unit MFG: Tecumseh M/N: AWA2464ZXDXC Serial Number 0…"
type textarea "x"
type textarea "Walk in freezer Condensing Unit MFG: Tecumseh M/N: AWA2464ZXDXC Serial Number 0…"
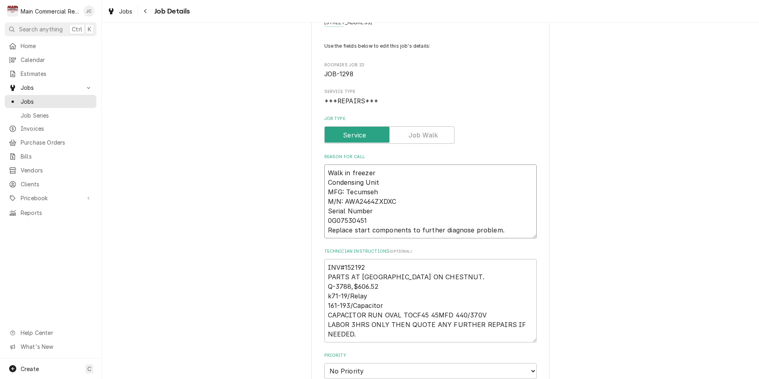
drag, startPoint x: 385, startPoint y: 181, endPoint x: 319, endPoint y: 178, distance: 65.9
type textarea "x"
type textarea "Walk in freezer C MFG: Tecumseh M/N: AWA2464ZXDXC Serial Number 0G07530451 Repl…"
type textarea "x"
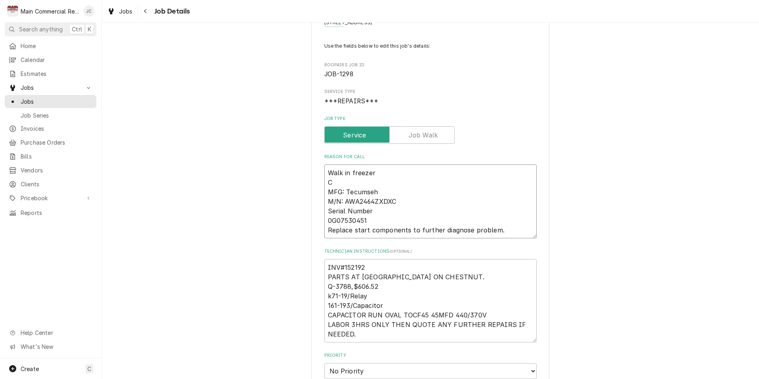
type textarea "Walk in freezer C/ MFG: Tecumseh M/N: AWA2464ZXDXC Serial Number 0G07530451 Rep…"
type textarea "x"
type textarea "Walk in freezer C/U MFG: Tecumseh M/N: AWA2464ZXDXC Serial Number 0G07530451 Re…"
drag, startPoint x: 373, startPoint y: 211, endPoint x: 312, endPoint y: 209, distance: 61.5
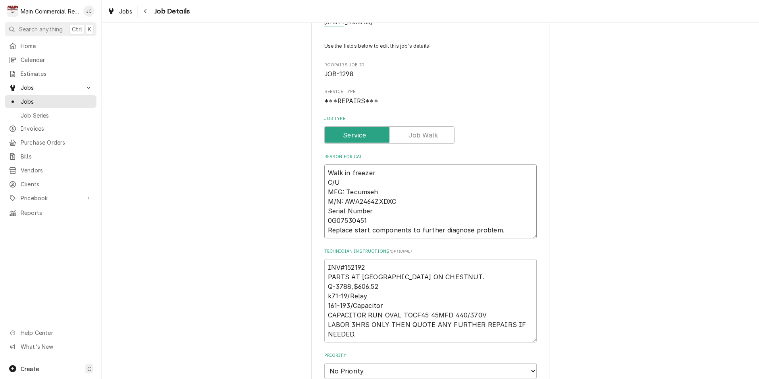
type textarea "x"
type textarea "Walk in freezer C/U MFG: Tecumseh M/N: AWA2464ZXDXC S 0G07530451 Replace start …"
type textarea "x"
type textarea "Walk in freezer C/U MFG: Tecumseh M/N: AWA2464ZXDXC S/ 0G07530451 Replace start…"
type textarea "x"
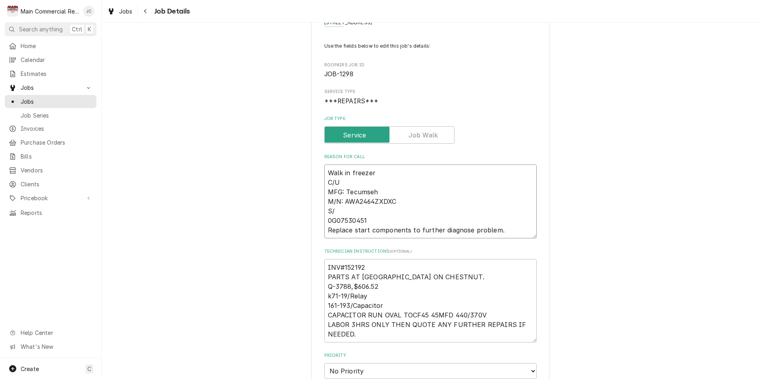
type textarea "Walk in freezer C/U MFG: Tecumseh M/N: AWA2464ZXDXC S/N 0G07530451 Replace star…"
type textarea "x"
type textarea "Walk in freezer C/U MFG: Tecumseh M/N: AWA2464ZXDXC S/N: 0G07530451 Replace sta…"
type textarea "x"
type textarea "Walk in freezer C/U MFG: Tecumseh M/N: AWA2464ZXDXC S/N: 0G07530451 Replace sta…"
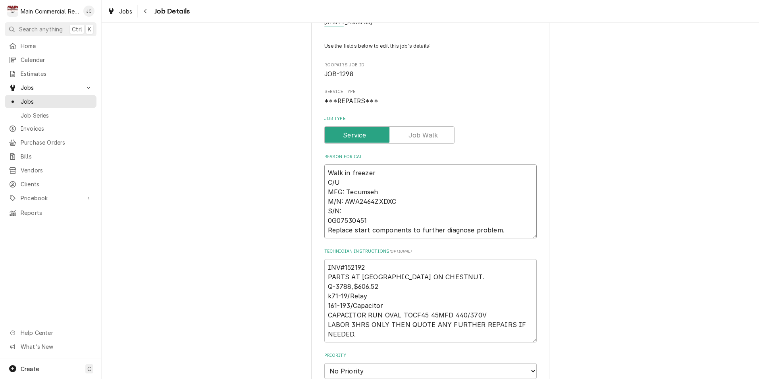
type textarea "x"
type textarea "Walk in freezer C/U MFG: Tecumseh M/N: AWA2464ZXDXC S/N: 0G07530451 Replace sta…"
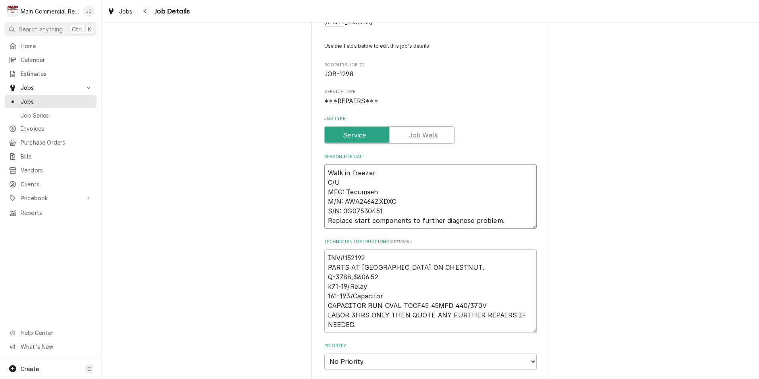
type textarea "x"
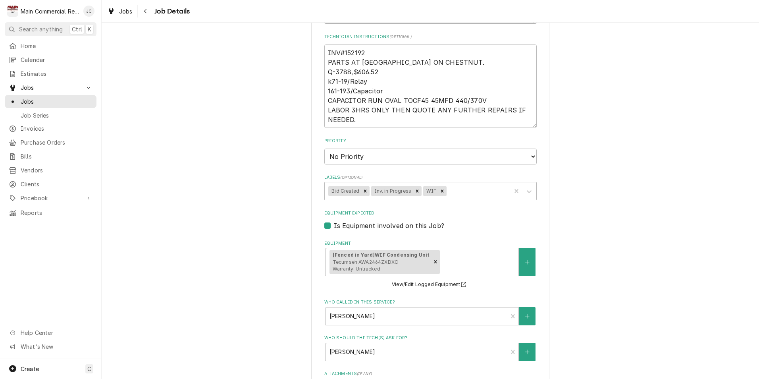
scroll to position [477, 0]
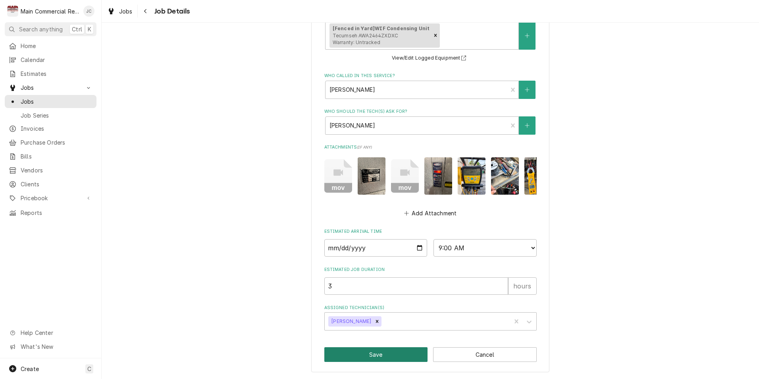
type textarea "Walk in freezer C/U MFG: Tecumseh M/N: AWA2464ZXDXC S/N: 0G07530451 Replace sta…"
click at [402, 352] on button "Save" at bounding box center [376, 354] width 104 height 15
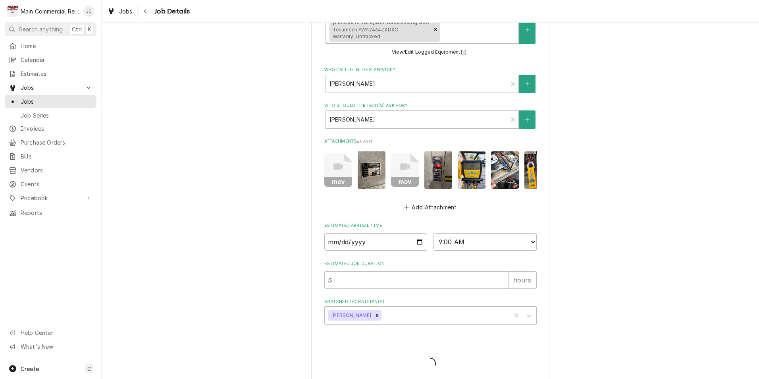
type textarea "x"
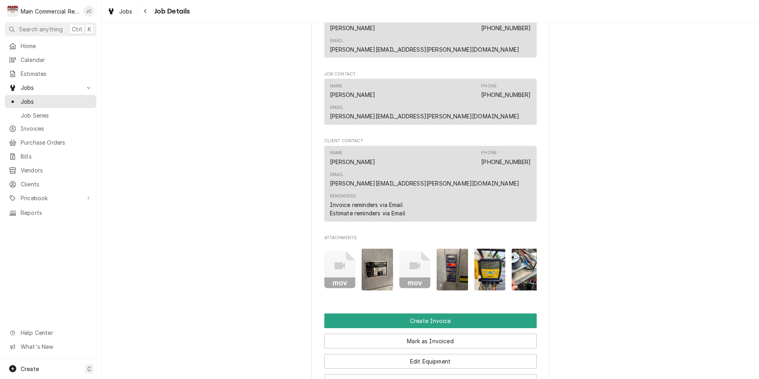
scroll to position [714, 0]
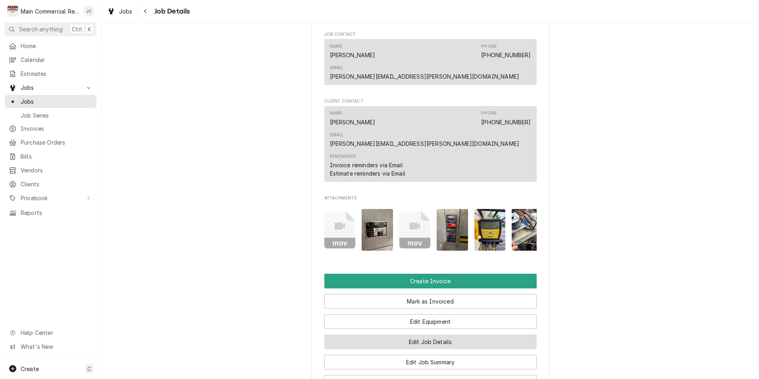
click at [423, 334] on button "Edit Job Details" at bounding box center [430, 341] width 212 height 15
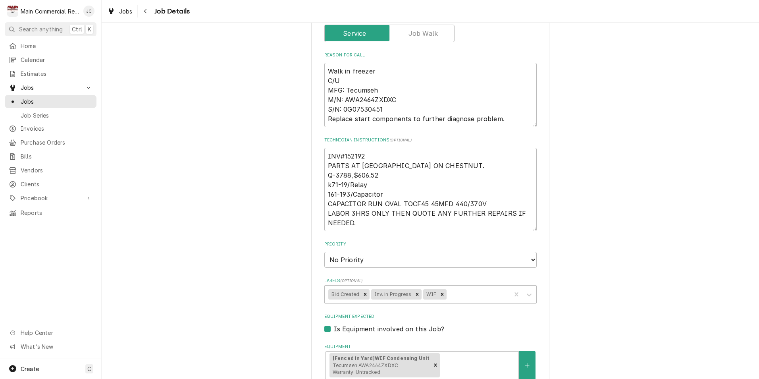
scroll to position [159, 0]
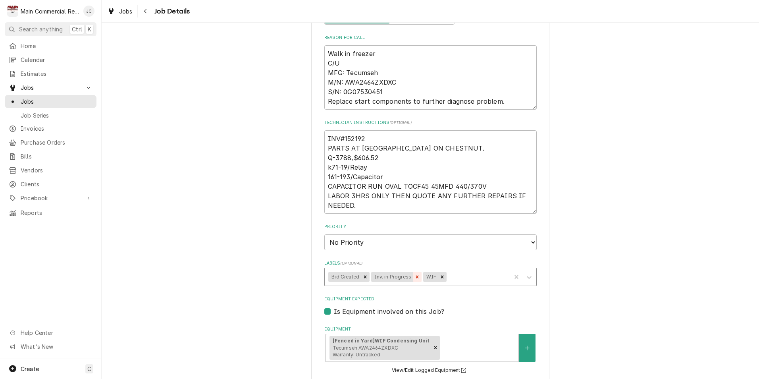
click at [414, 278] on icon "Remove Inv. in Progress" at bounding box center [417, 277] width 6 height 6
click at [362, 276] on icon "Remove Bid Created" at bounding box center [365, 277] width 6 height 6
type textarea "x"
click at [361, 275] on div "Labels" at bounding box center [430, 276] width 154 height 14
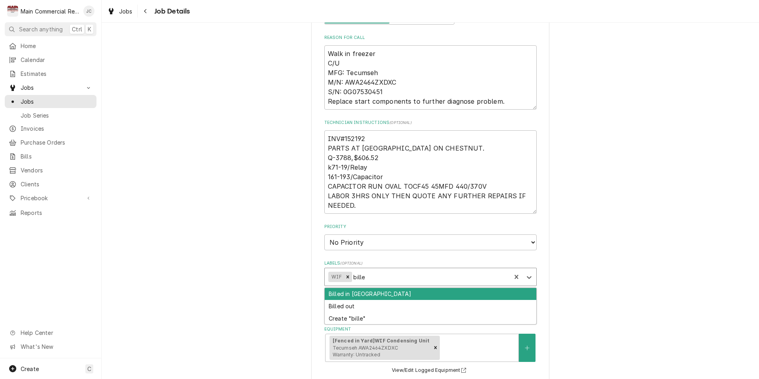
type input "billed"
click at [355, 294] on div "Billed in [GEOGRAPHIC_DATA]" at bounding box center [430, 294] width 211 height 12
type textarea "x"
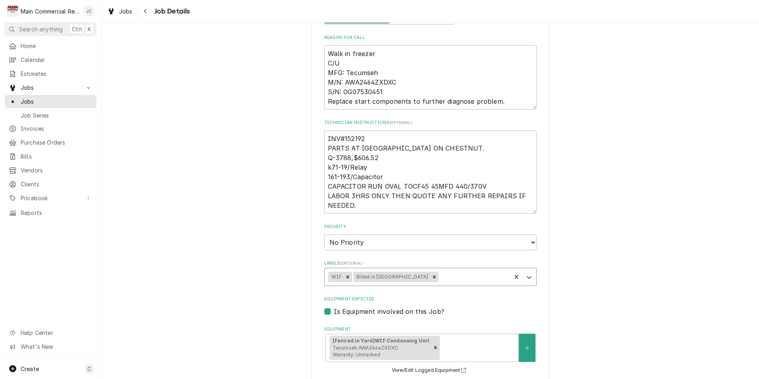
click at [588, 296] on div "Abe Brown Ministries 2918 N. 29TH St, Tampa, FL 33605 Use the fields below to e…" at bounding box center [430, 281] width 657 height 818
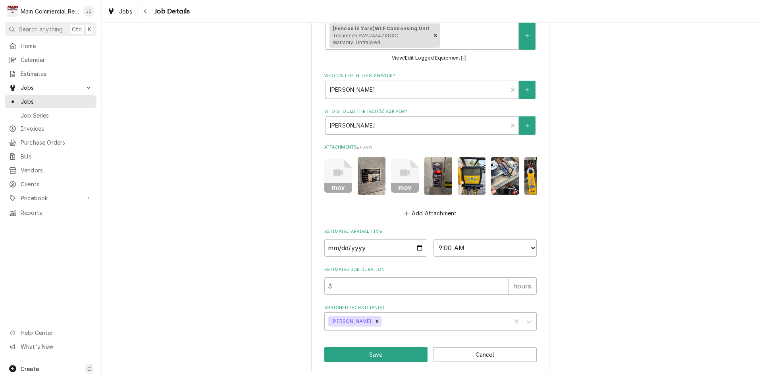
scroll to position [477, 0]
click at [381, 359] on button "Save" at bounding box center [376, 354] width 104 height 15
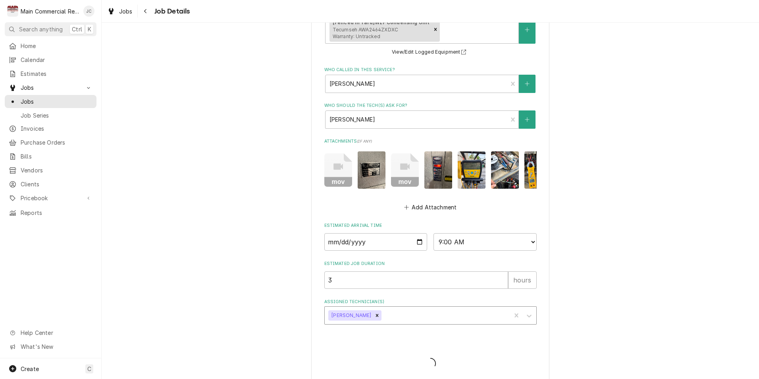
type textarea "x"
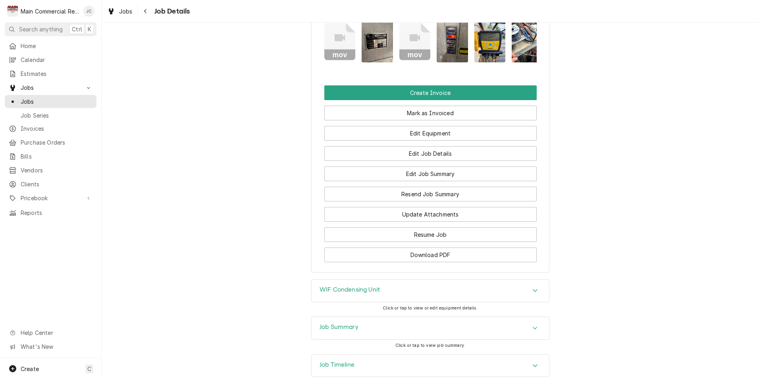
scroll to position [903, 0]
click at [402, 316] on div "Job Summary" at bounding box center [429, 327] width 237 height 22
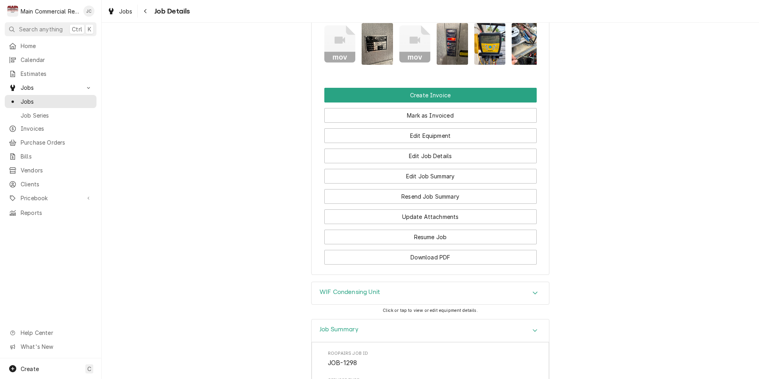
scroll to position [913, 0]
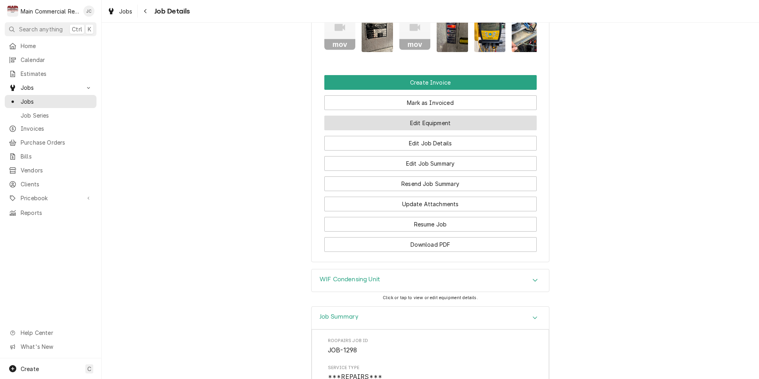
click at [436, 115] on button "Edit Equipment" at bounding box center [430, 122] width 212 height 15
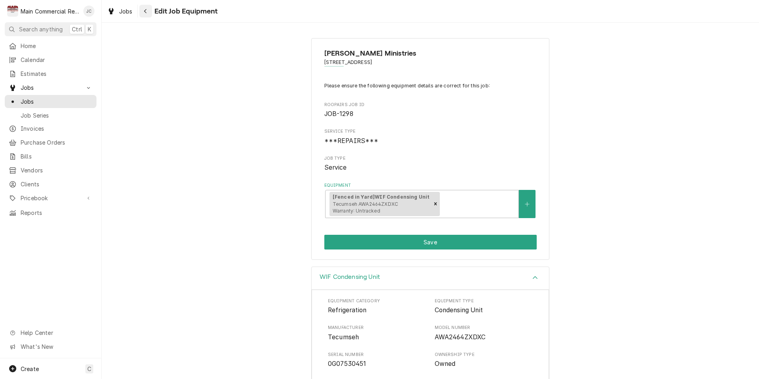
click at [148, 9] on div "Navigate back" at bounding box center [146, 11] width 8 height 8
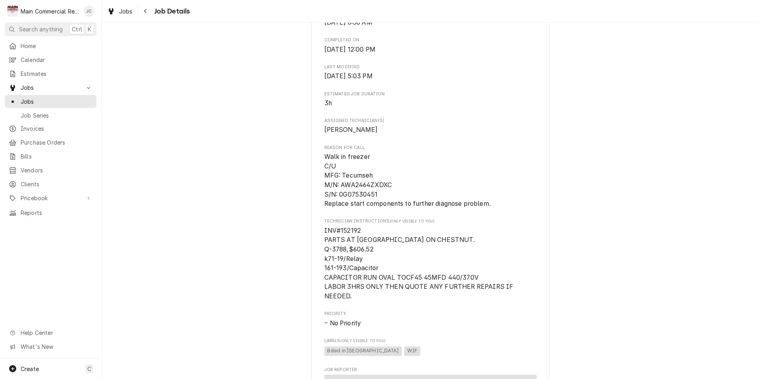
scroll to position [229, 0]
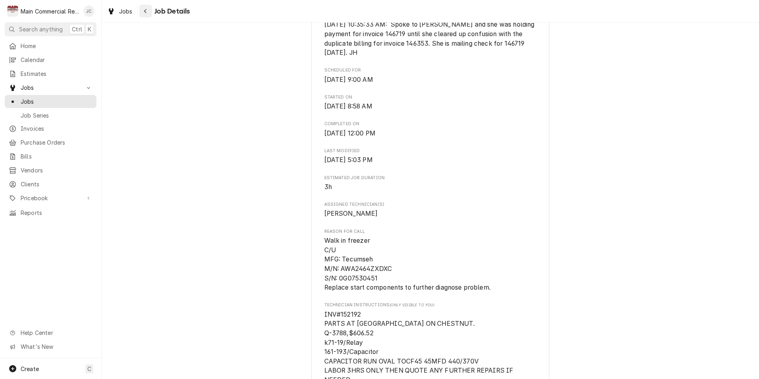
click at [144, 11] on icon "Navigate back" at bounding box center [145, 11] width 2 height 4
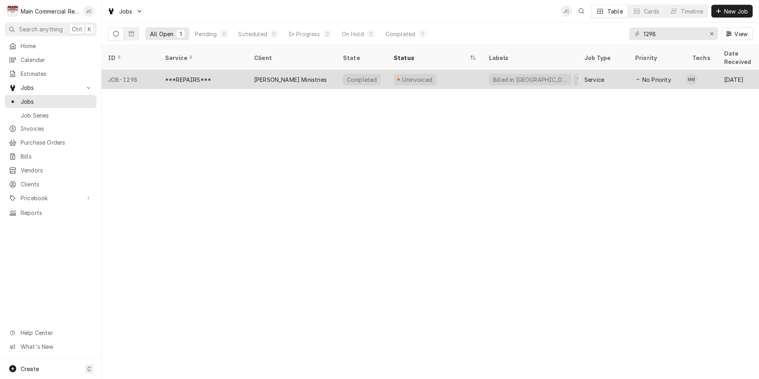
click at [302, 75] on div "Abe Brown Ministries" at bounding box center [290, 79] width 73 height 8
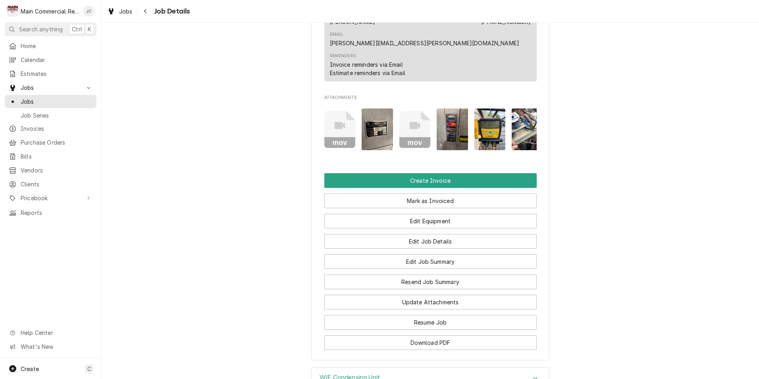
scroll to position [903, 0]
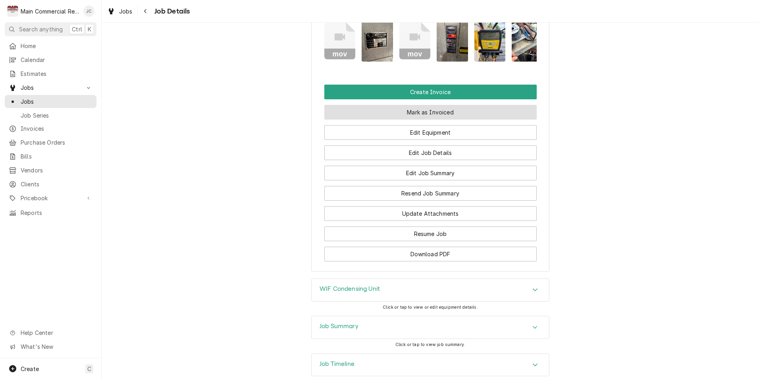
click at [428, 105] on button "Mark as Invoiced" at bounding box center [430, 112] width 212 height 15
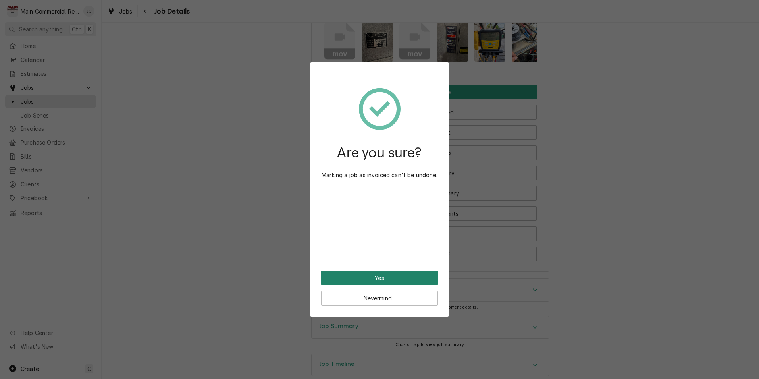
click at [396, 279] on button "Yes" at bounding box center [379, 277] width 117 height 15
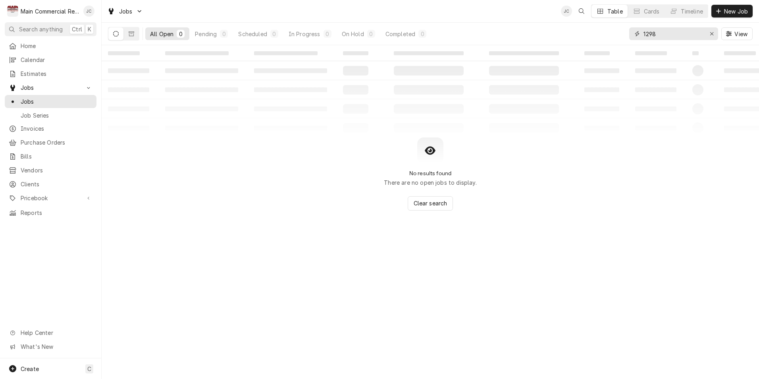
click at [659, 36] on input "1298" at bounding box center [673, 33] width 60 height 13
drag, startPoint x: 651, startPoint y: 33, endPoint x: 667, endPoint y: 37, distance: 16.5
click at [651, 33] on input "1293" at bounding box center [673, 33] width 60 height 13
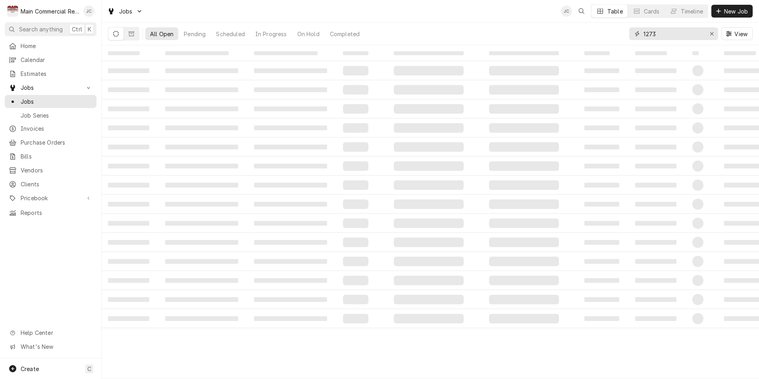
type input "1273"
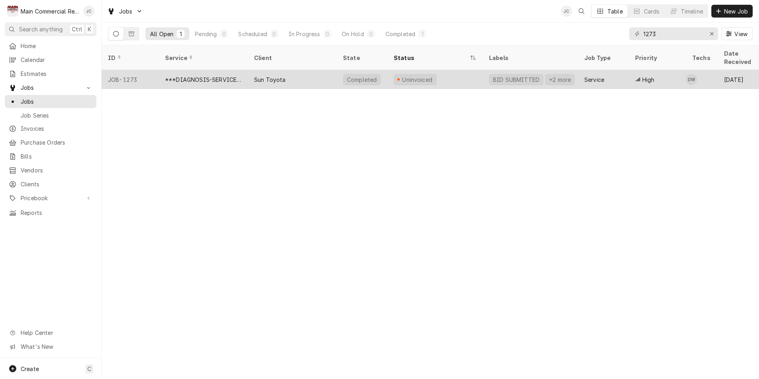
click at [213, 75] on div "***DIAGNOSIS-SERVICE CALL***" at bounding box center [203, 79] width 76 height 8
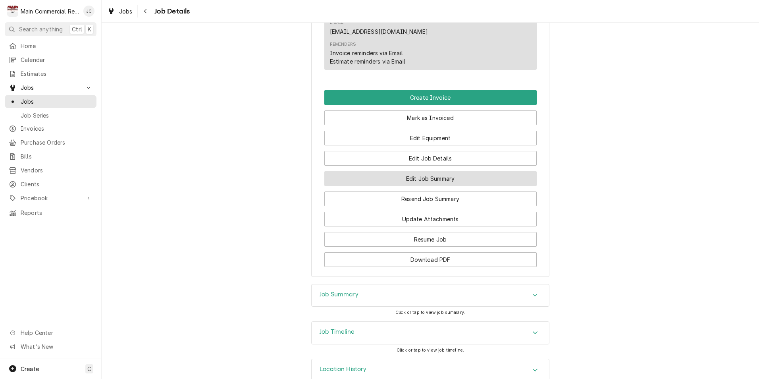
scroll to position [751, 0]
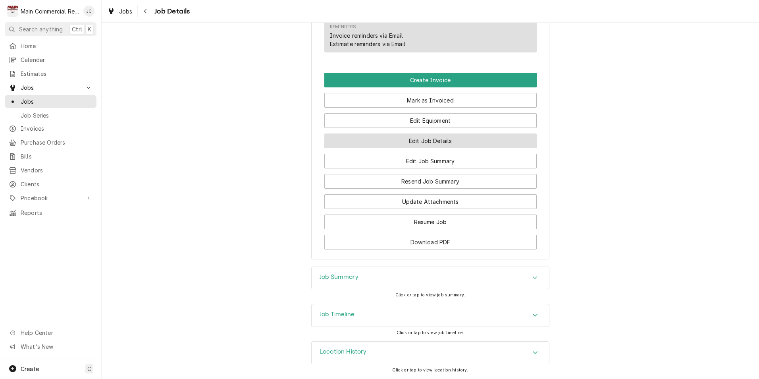
click at [442, 137] on button "Edit Job Details" at bounding box center [430, 140] width 212 height 15
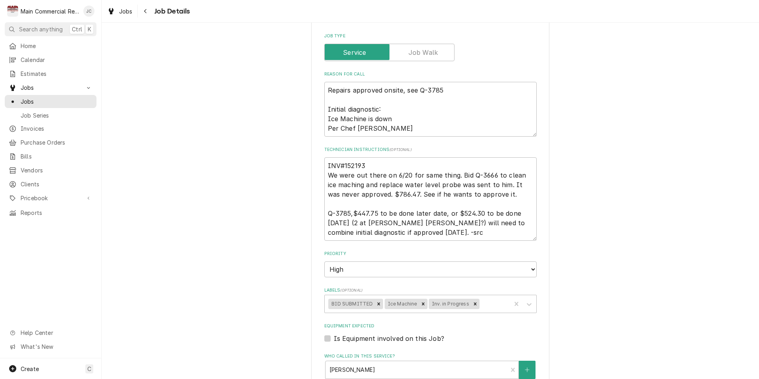
scroll to position [159, 0]
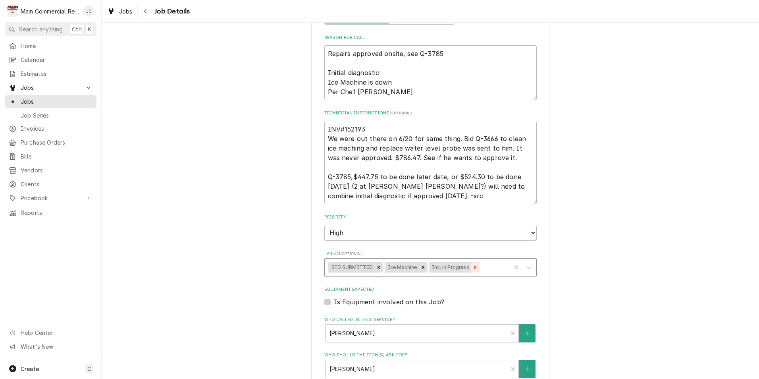
drag, startPoint x: 467, startPoint y: 268, endPoint x: 407, endPoint y: 267, distance: 59.5
click at [472, 268] on icon "Remove Inv. in Progress" at bounding box center [475, 267] width 6 height 6
click at [377, 268] on icon "Remove BID SUBMITTED" at bounding box center [378, 266] width 3 height 3
type textarea "x"
click at [385, 268] on div "Labels" at bounding box center [440, 267] width 134 height 14
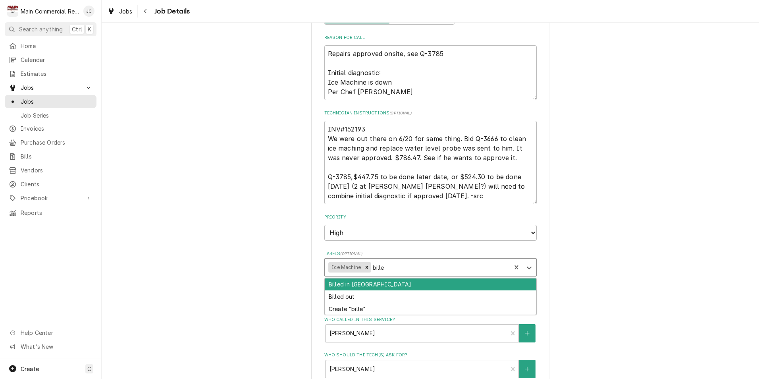
type input "billed"
click at [367, 285] on div "Billed in [GEOGRAPHIC_DATA]" at bounding box center [430, 284] width 211 height 12
type textarea "x"
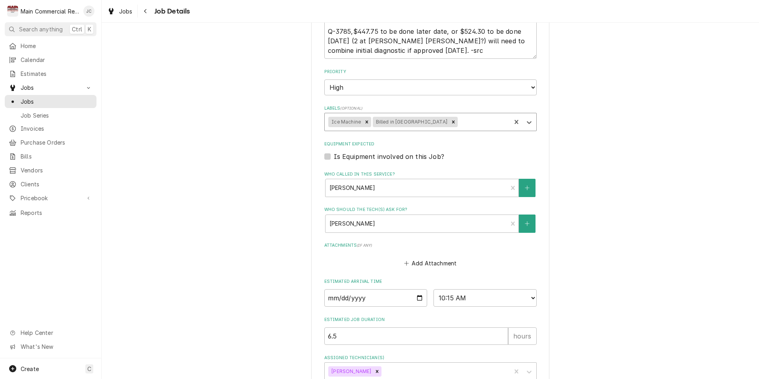
scroll to position [354, 0]
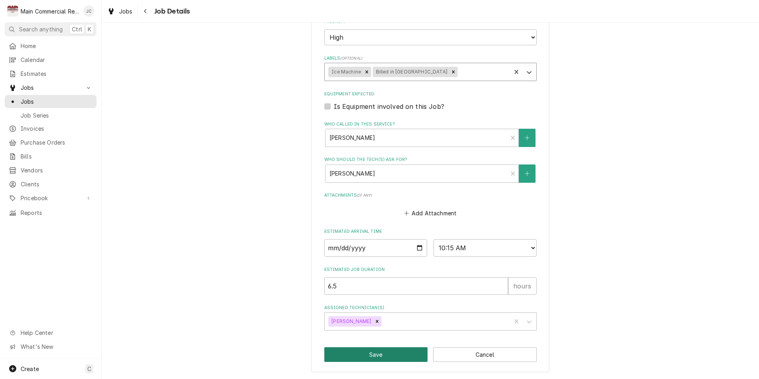
click at [379, 357] on button "Save" at bounding box center [376, 354] width 104 height 15
type textarea "x"
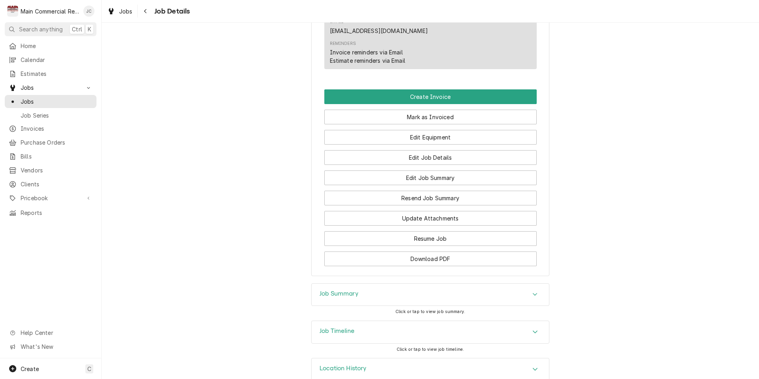
scroll to position [751, 0]
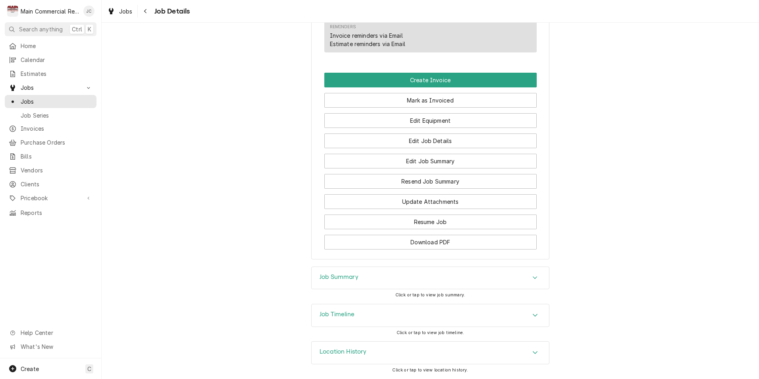
click at [443, 274] on div "Job Summary" at bounding box center [429, 278] width 237 height 22
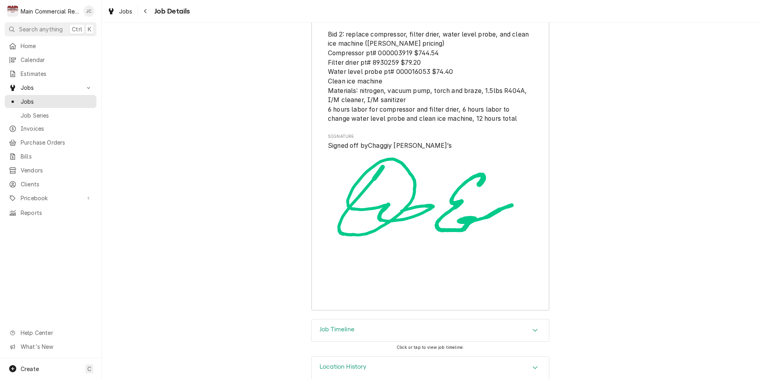
scroll to position [2217, 0]
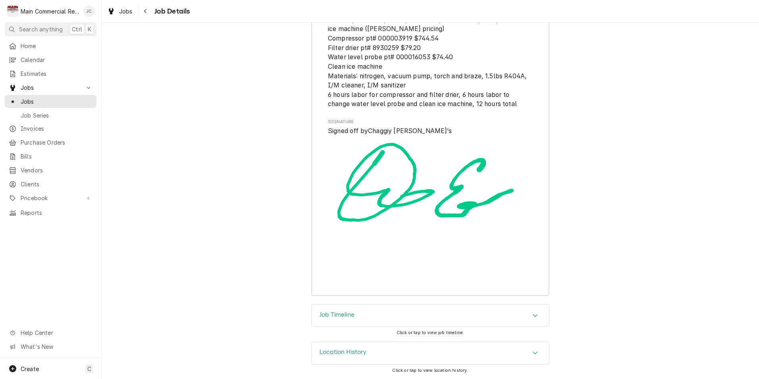
click at [495, 315] on div "Job Timeline" at bounding box center [429, 315] width 237 height 22
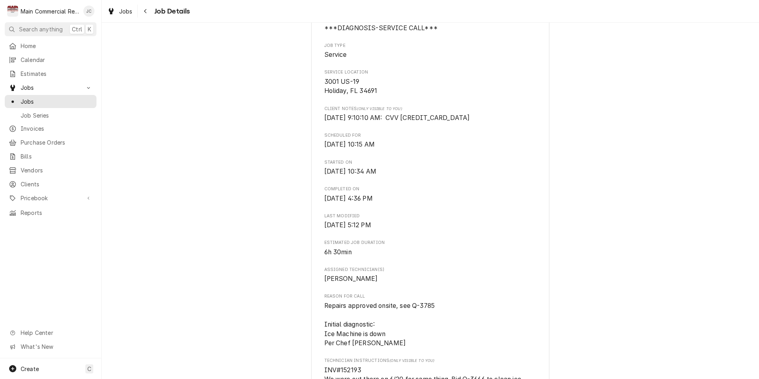
scroll to position [0, 0]
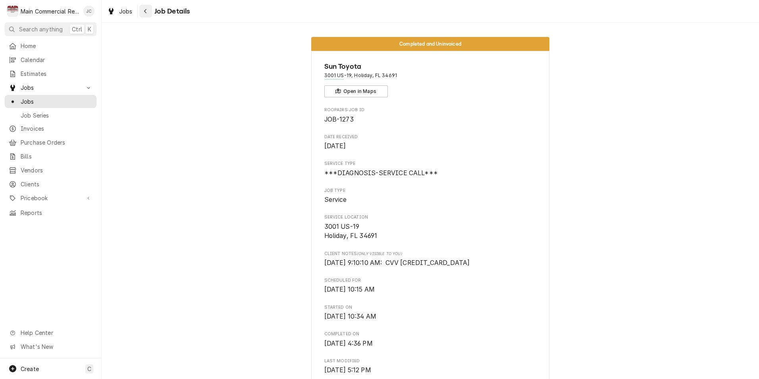
click at [147, 14] on div "Navigate back" at bounding box center [146, 11] width 8 height 8
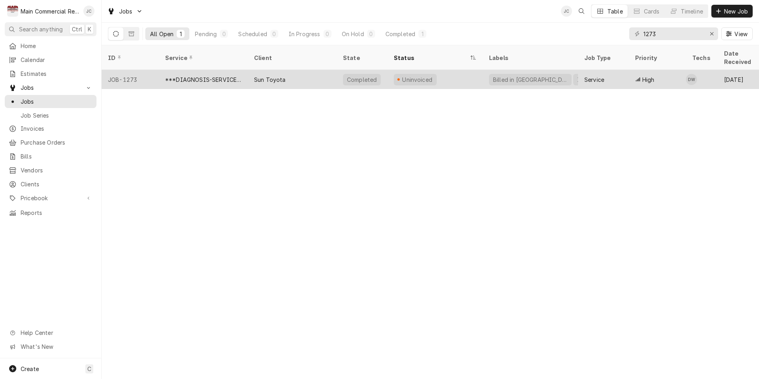
click at [216, 75] on div "***DIAGNOSIS-SERVICE CALL***" at bounding box center [203, 79] width 76 height 8
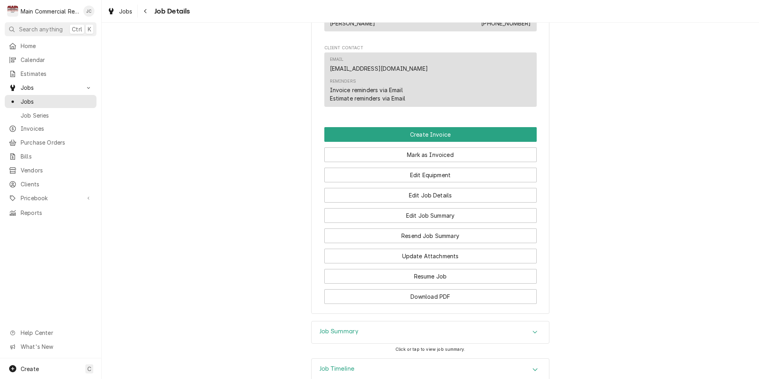
scroll to position [711, 0]
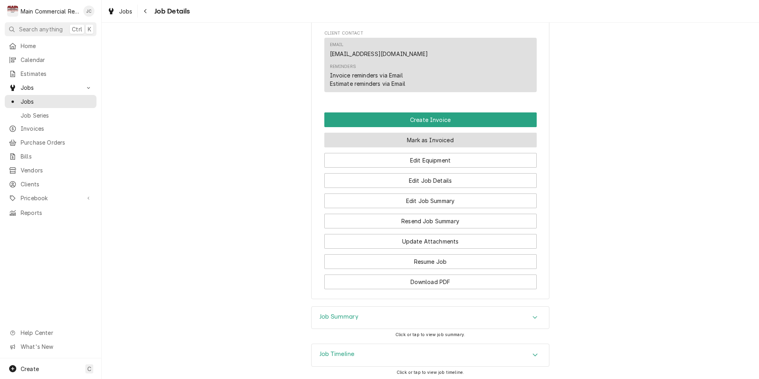
drag, startPoint x: 419, startPoint y: 136, endPoint x: 523, endPoint y: 148, distance: 104.6
click at [419, 136] on button "Mark as Invoiced" at bounding box center [430, 140] width 212 height 15
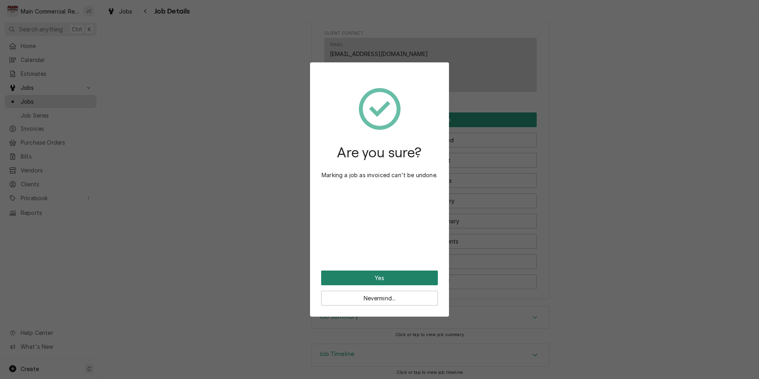
click at [378, 279] on button "Yes" at bounding box center [379, 277] width 117 height 15
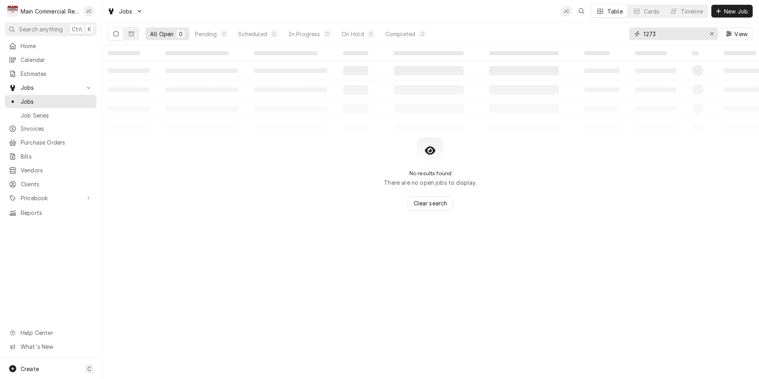
drag, startPoint x: 713, startPoint y: 34, endPoint x: 704, endPoint y: 34, distance: 9.1
click at [713, 34] on div "Erase input" at bounding box center [711, 34] width 8 height 8
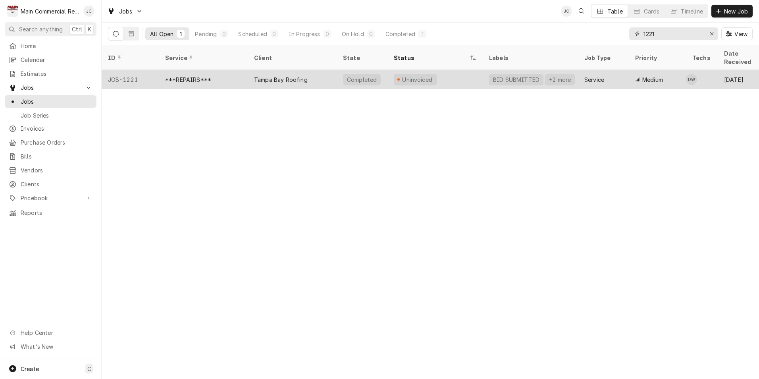
type input "1221"
click at [300, 75] on div "Tampa Bay Roofing" at bounding box center [281, 79] width 54 height 8
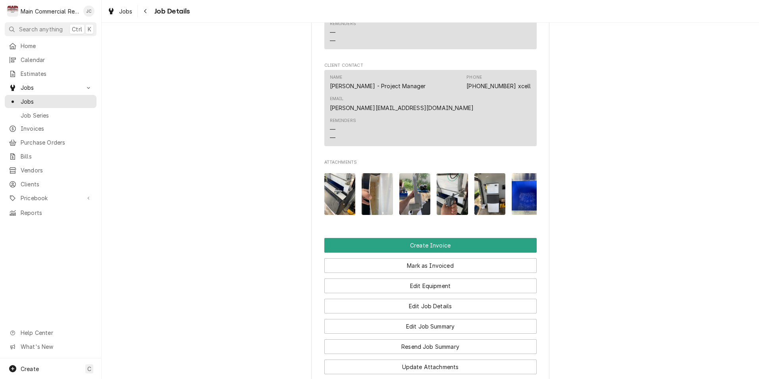
scroll to position [833, 0]
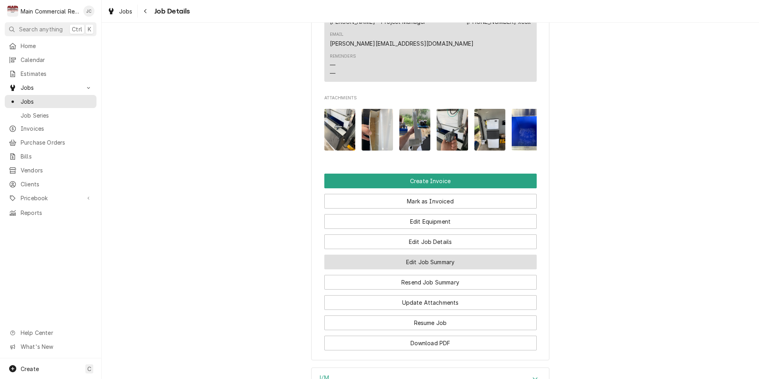
click at [427, 256] on button "Edit Job Summary" at bounding box center [430, 261] width 212 height 15
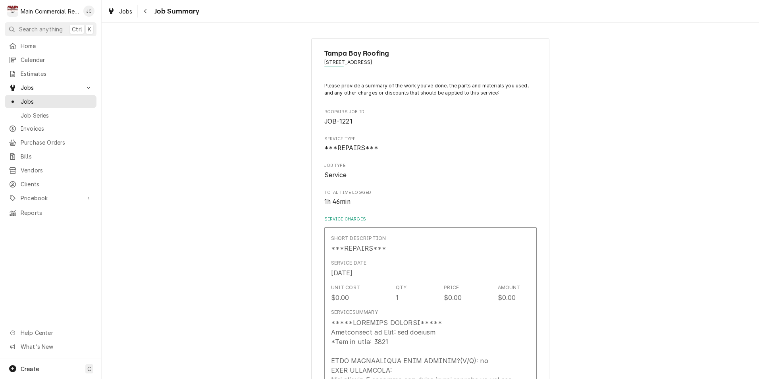
type textarea "x"
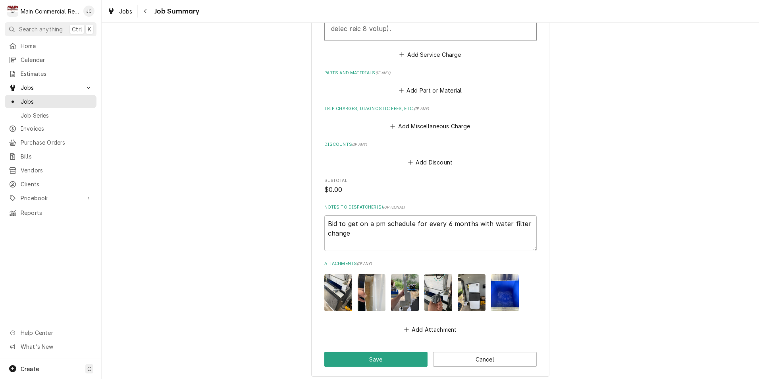
scroll to position [868, 0]
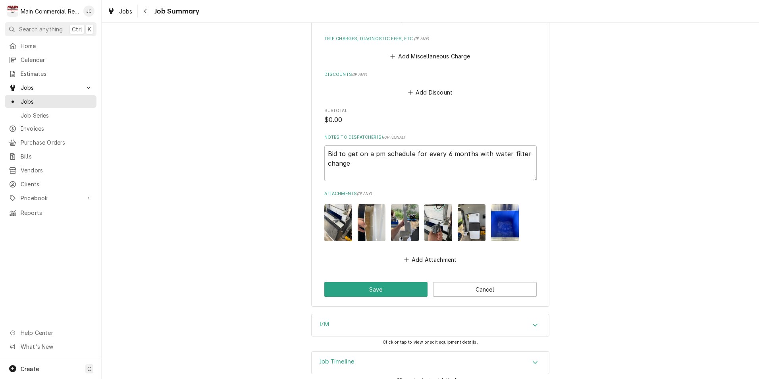
click at [380, 361] on div "Job Timeline" at bounding box center [429, 362] width 237 height 22
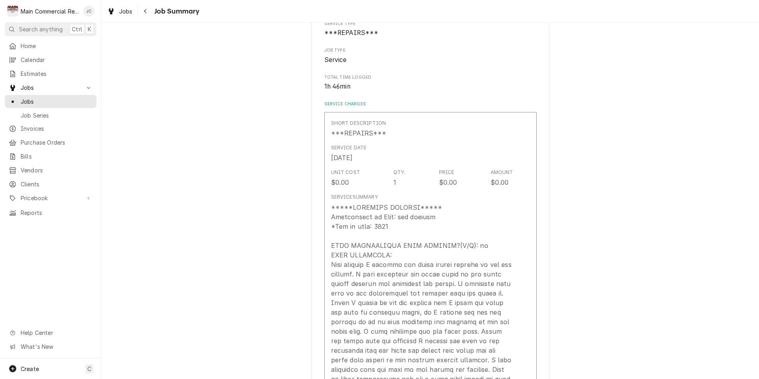
scroll to position [0, 0]
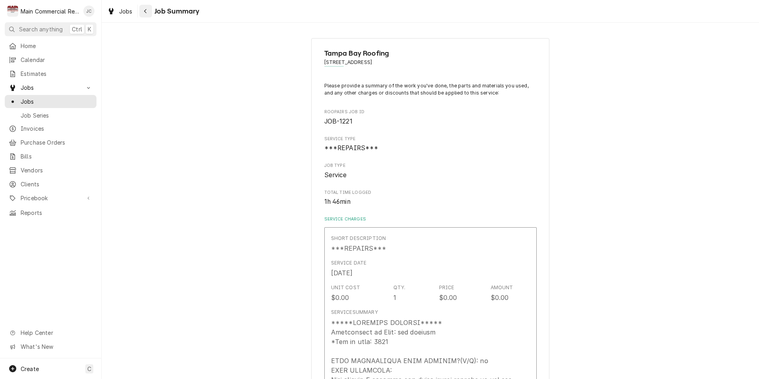
click at [146, 13] on icon "Navigate back" at bounding box center [146, 11] width 4 height 6
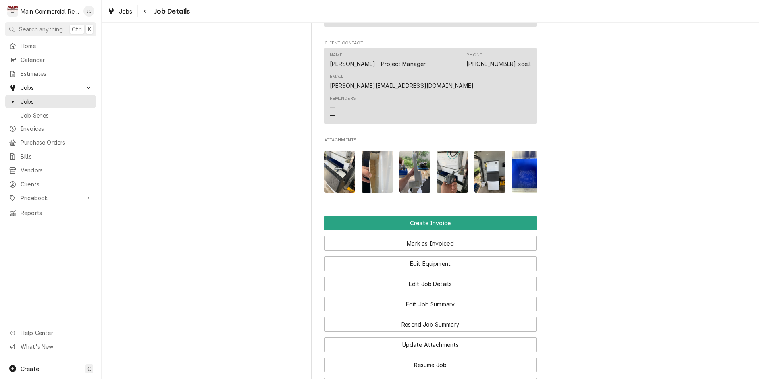
scroll to position [913, 0]
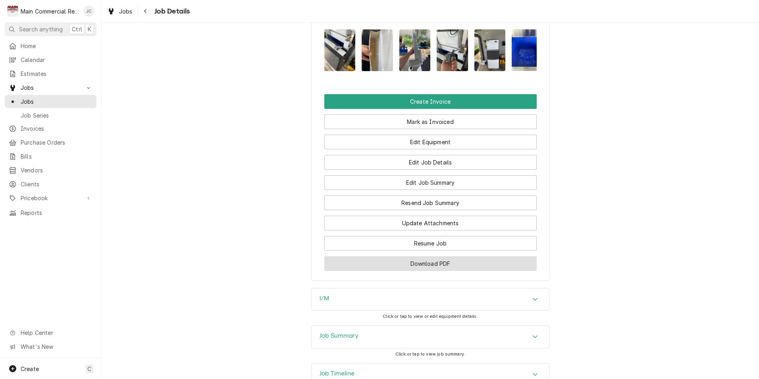
click at [442, 258] on button "Download PDF" at bounding box center [430, 263] width 212 height 15
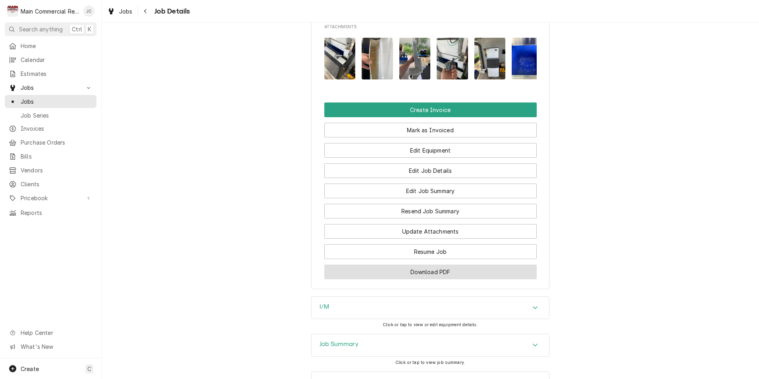
scroll to position [952, 0]
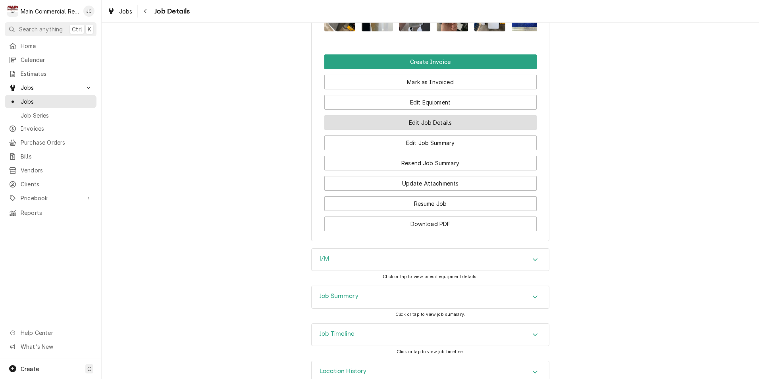
click at [434, 115] on button "Edit Job Details" at bounding box center [430, 122] width 212 height 15
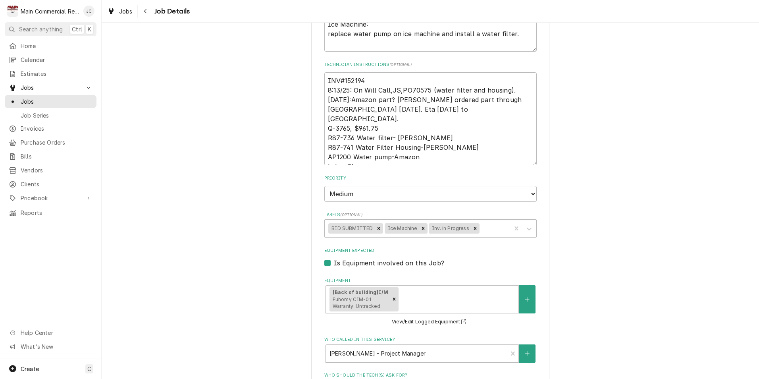
scroll to position [198, 0]
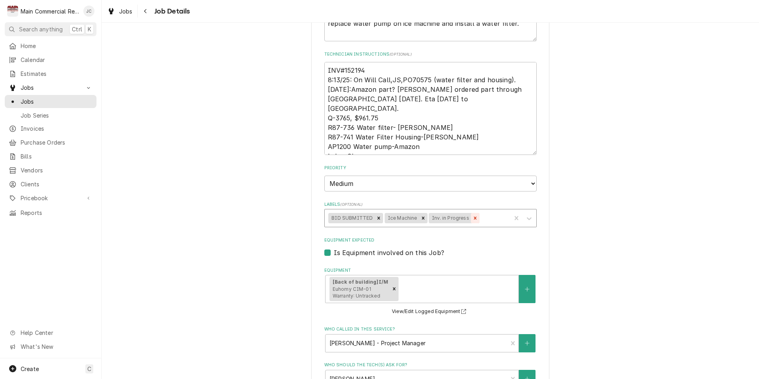
click at [472, 219] on icon "Remove Inv. in Progress" at bounding box center [475, 218] width 6 height 6
click at [374, 220] on div "Remove BID SUBMITTED" at bounding box center [378, 218] width 9 height 10
type textarea "x"
click at [373, 220] on input "Labels" at bounding box center [374, 217] width 2 height 13
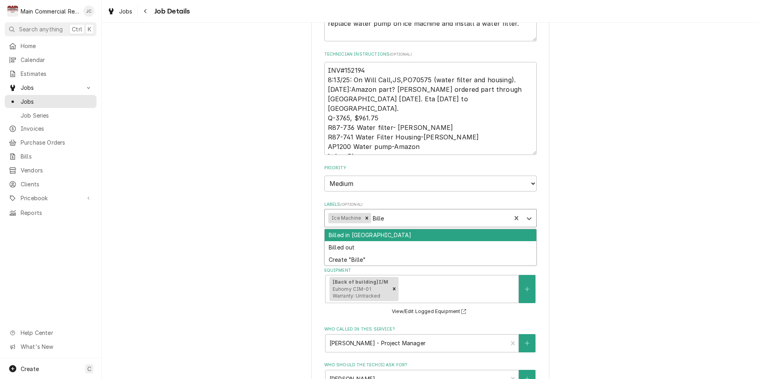
type input "Billed"
click at [363, 237] on div "Billed in QBO" at bounding box center [430, 235] width 211 height 12
type textarea "x"
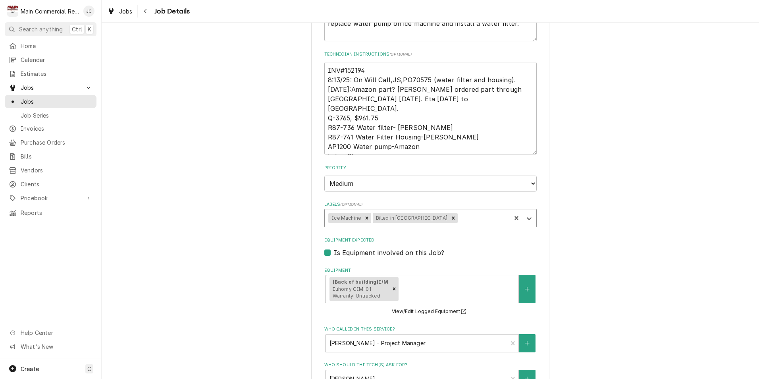
click at [607, 242] on div "Tampa Bay Roofing 12808 US-19, Hudson, FL 34667 Use the fields below to edit th…" at bounding box center [430, 232] width 657 height 799
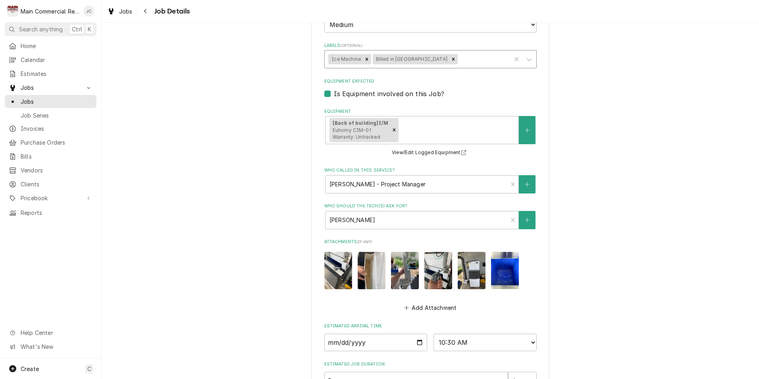
scroll to position [452, 0]
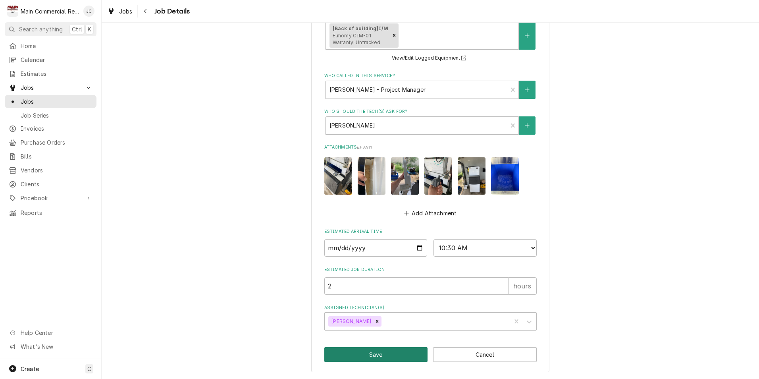
click at [355, 351] on button "Save" at bounding box center [376, 354] width 104 height 15
type textarea "x"
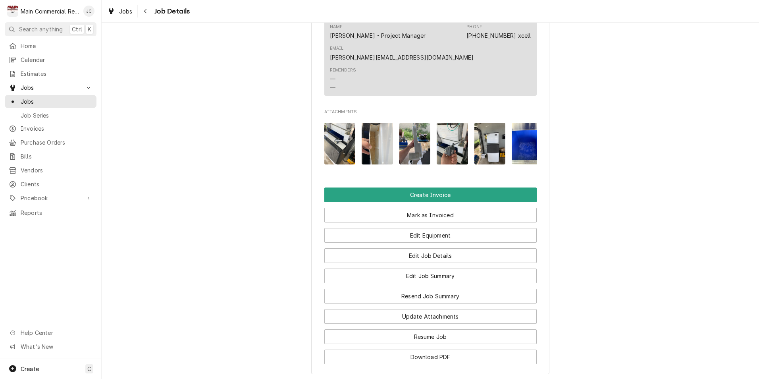
scroll to position [833, 0]
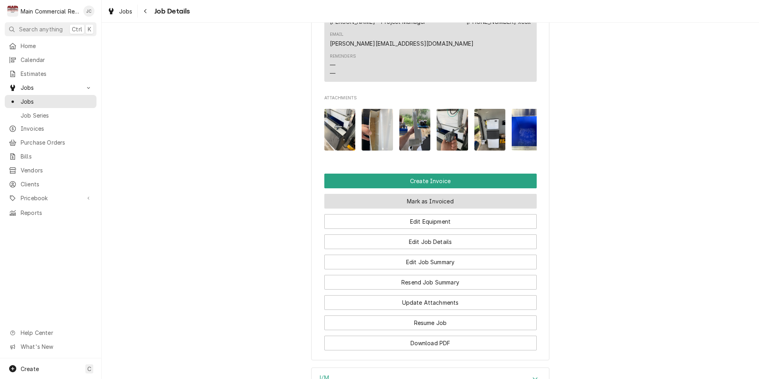
click at [436, 200] on button "Mark as Invoiced" at bounding box center [430, 201] width 212 height 15
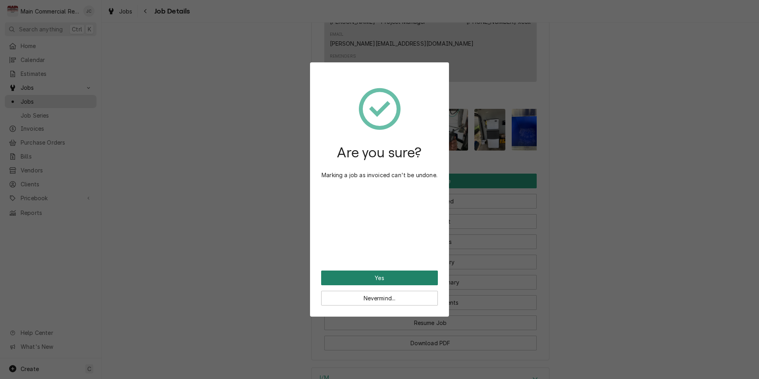
click at [402, 279] on button "Yes" at bounding box center [379, 277] width 117 height 15
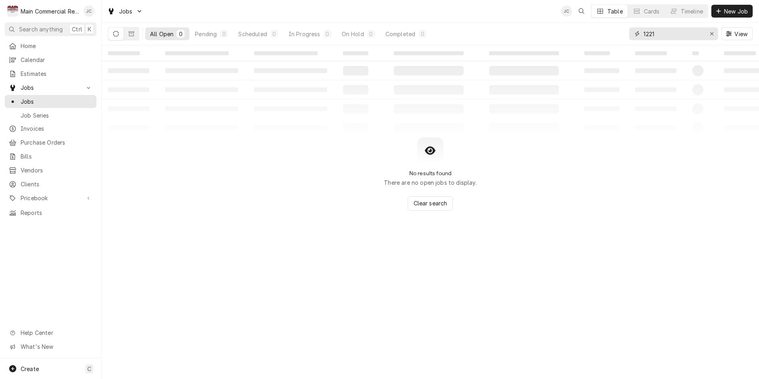
click at [694, 30] on input "1221" at bounding box center [673, 33] width 60 height 13
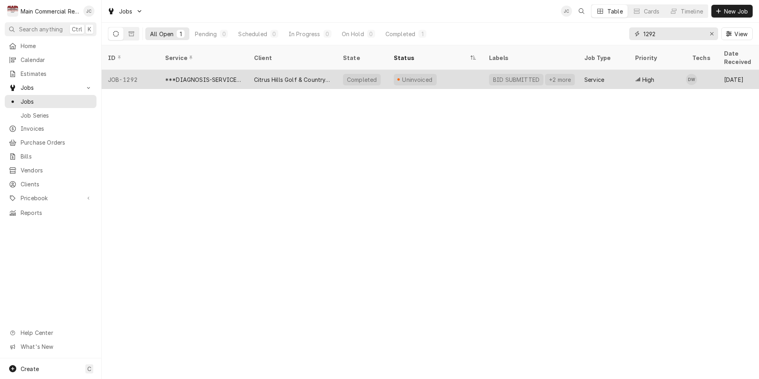
type input "1292"
click at [297, 75] on div "Citrus Hills Golf & Country Club" at bounding box center [292, 79] width 76 height 8
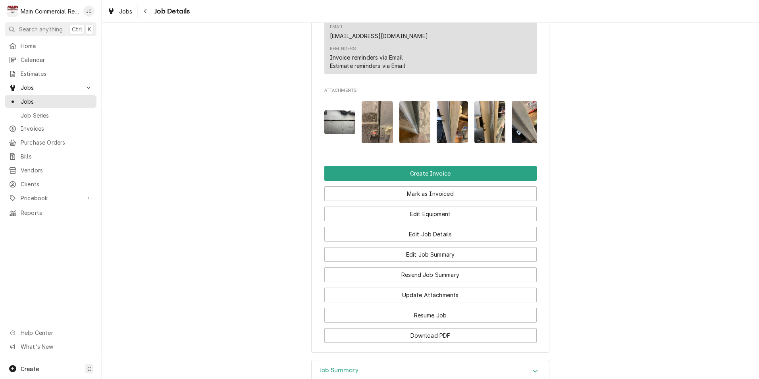
scroll to position [958, 0]
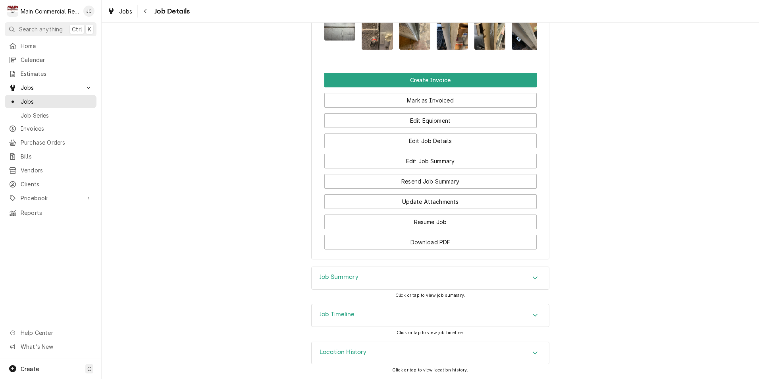
click at [437, 279] on div "Job Summary" at bounding box center [429, 278] width 237 height 22
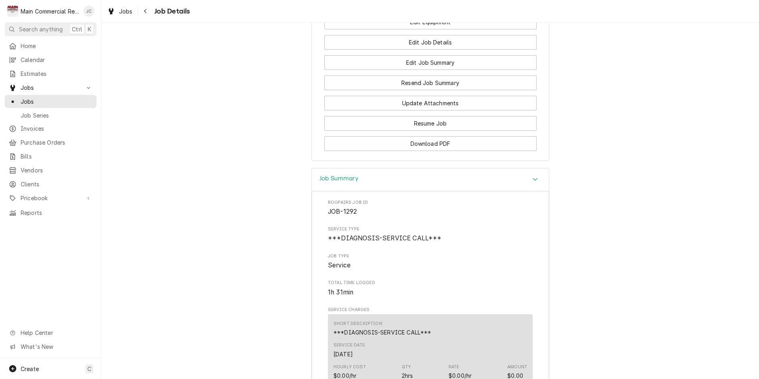
scroll to position [951, 0]
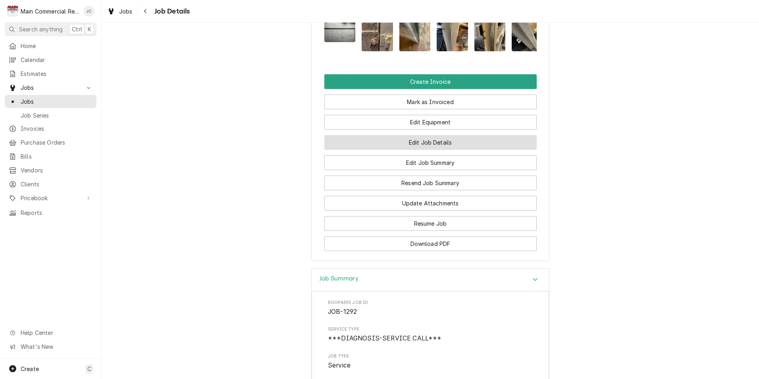
click at [440, 149] on button "Edit Job Details" at bounding box center [430, 142] width 212 height 15
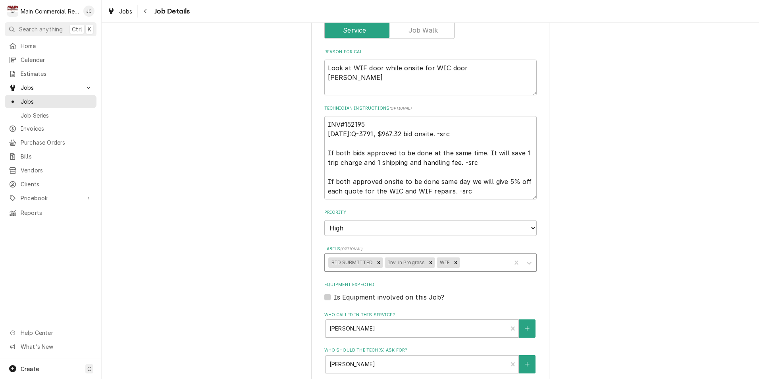
scroll to position [159, 0]
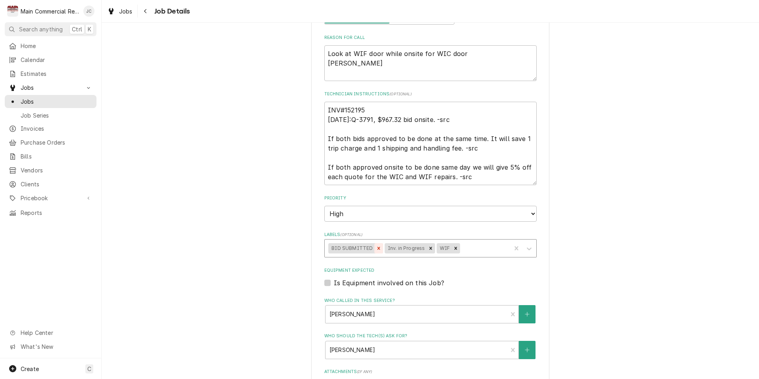
click at [374, 250] on div "Remove BID SUBMITTED" at bounding box center [378, 248] width 9 height 10
click at [372, 250] on icon "Remove Inv. in Progress" at bounding box center [375, 248] width 6 height 6
type textarea "x"
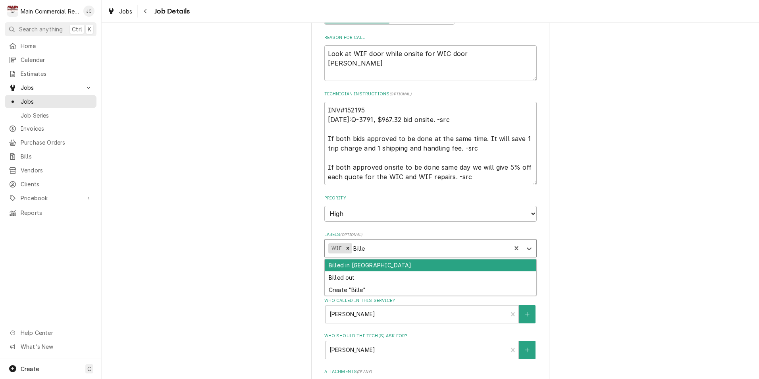
type input "Billed"
click at [373, 266] on div "Billed in QBO" at bounding box center [430, 265] width 211 height 12
type textarea "x"
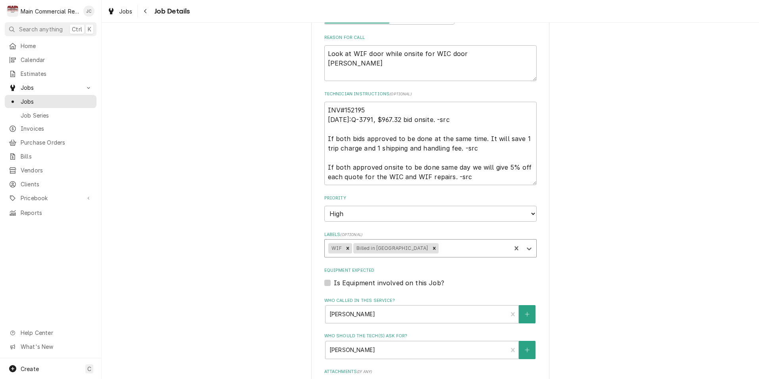
drag, startPoint x: 586, startPoint y: 259, endPoint x: 593, endPoint y: 253, distance: 9.0
click at [588, 258] on div "Citrus Hills Golf & Country Club Grill & Tiki Bar / 505 E. Hartford St, Hernand…" at bounding box center [430, 237] width 657 height 730
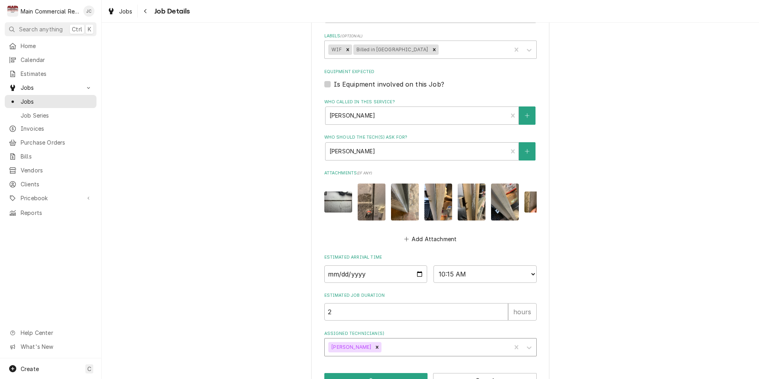
scroll to position [389, 0]
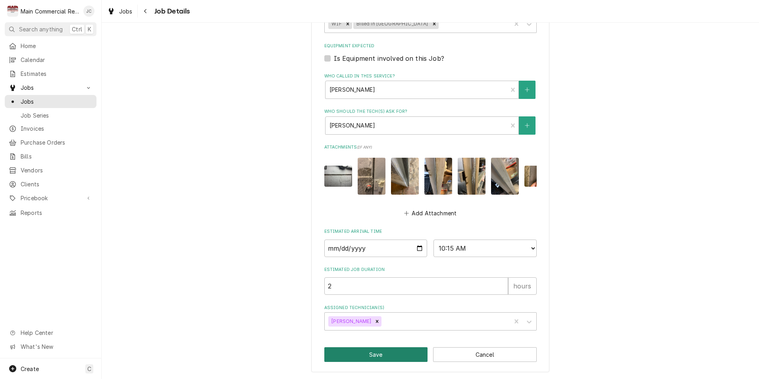
click at [385, 357] on button "Save" at bounding box center [376, 354] width 104 height 15
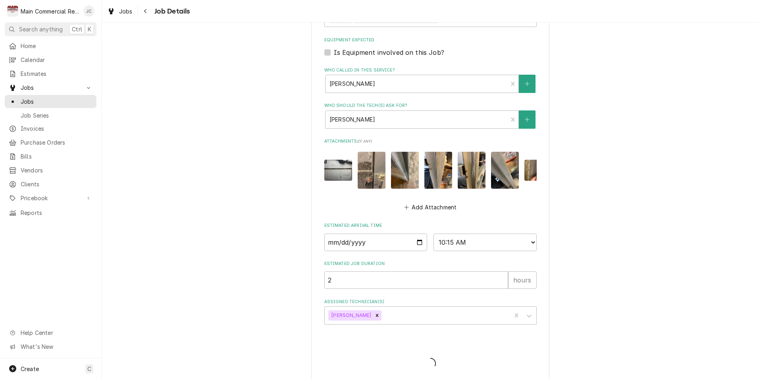
type textarea "x"
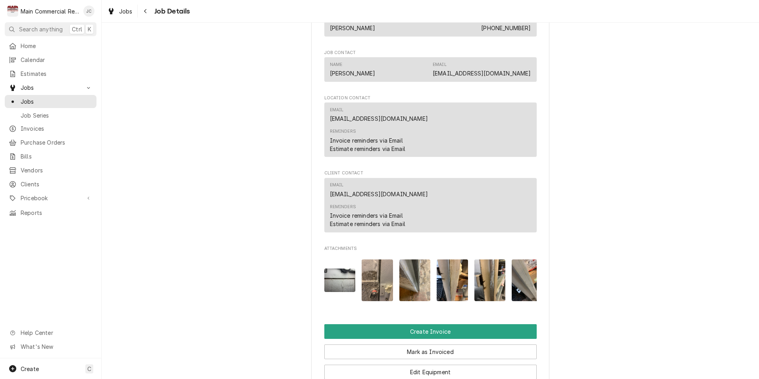
scroll to position [754, 0]
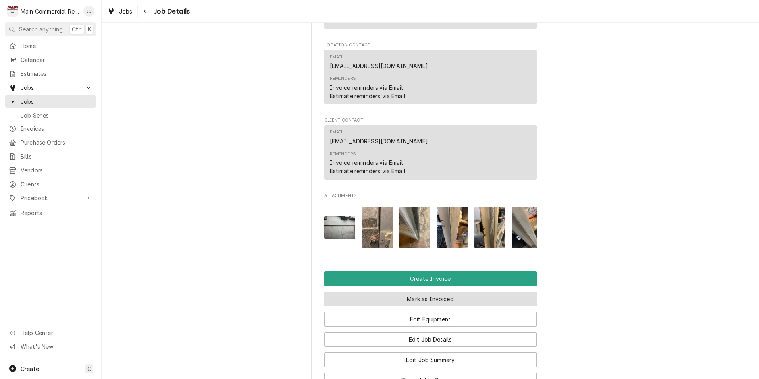
click at [419, 304] on button "Mark as Invoiced" at bounding box center [430, 298] width 212 height 15
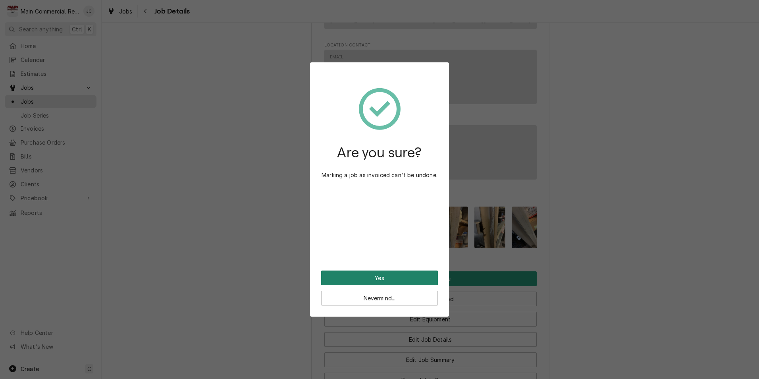
click at [383, 276] on button "Yes" at bounding box center [379, 277] width 117 height 15
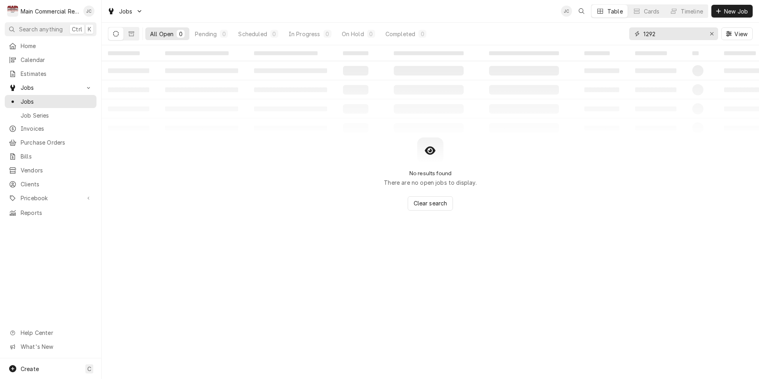
click at [663, 35] on input "1292" at bounding box center [673, 33] width 60 height 13
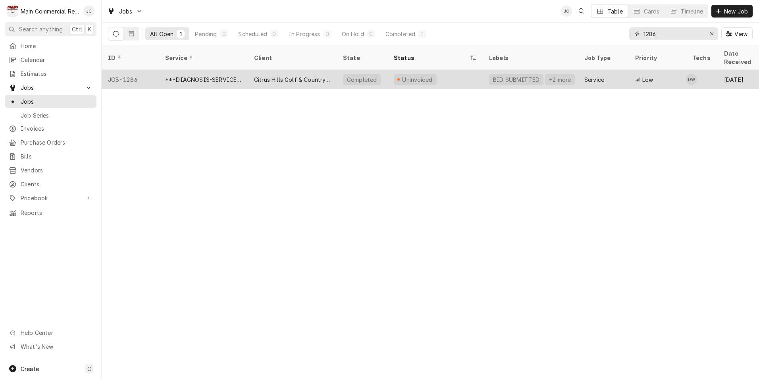
type input "1286"
click at [280, 75] on div "Citrus Hills Golf & Country Club" at bounding box center [292, 79] width 76 height 8
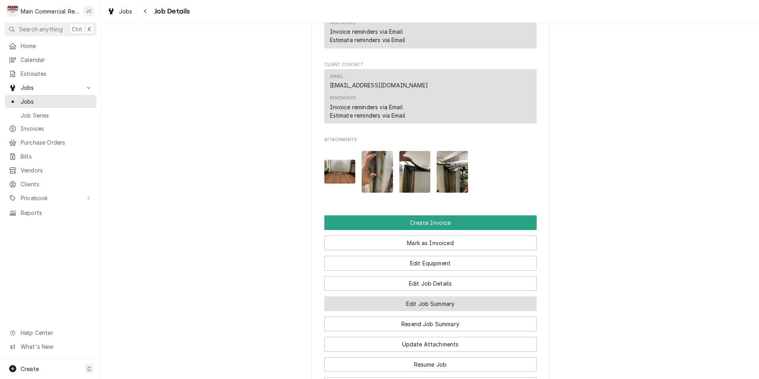
scroll to position [913, 0]
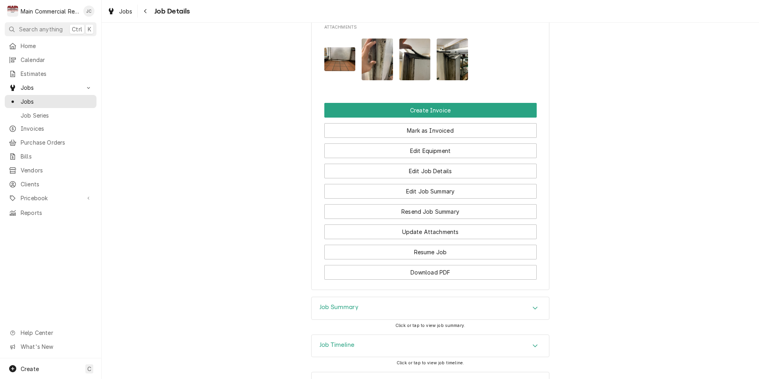
click at [456, 313] on div "Job Summary" at bounding box center [429, 308] width 237 height 22
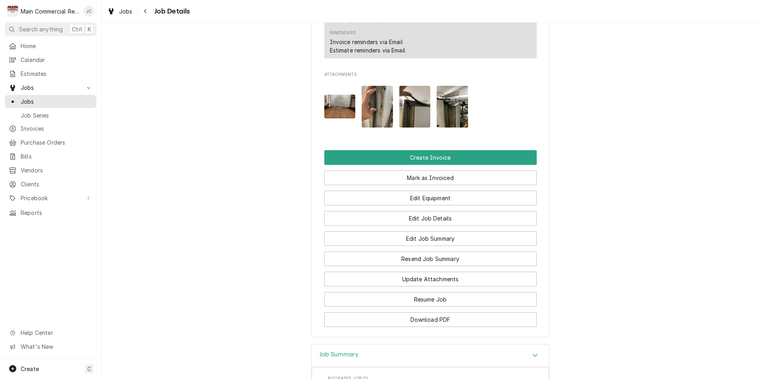
scroll to position [790, 0]
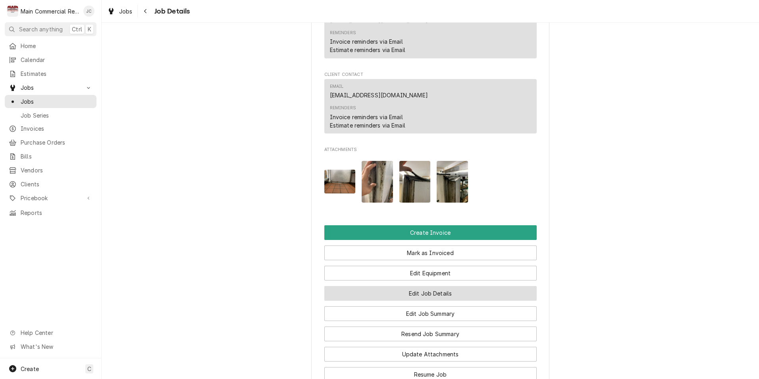
click at [444, 290] on button "Edit Job Details" at bounding box center [430, 293] width 212 height 15
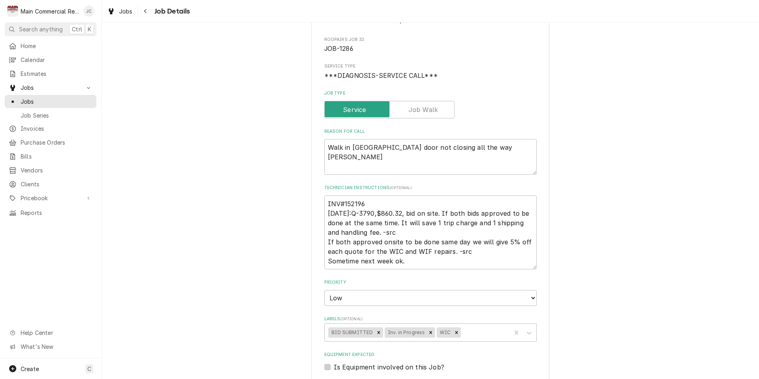
scroll to position [79, 0]
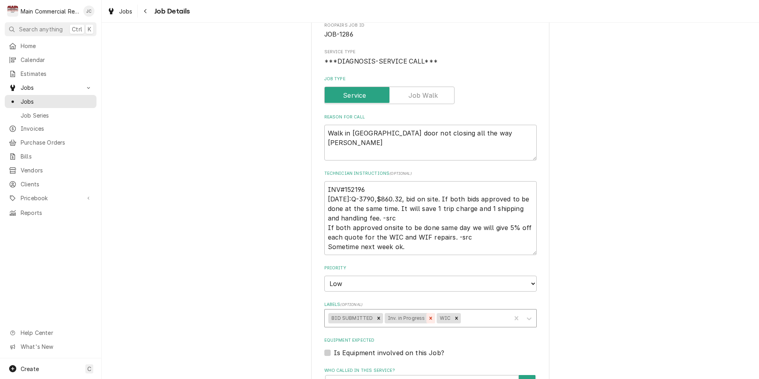
click at [428, 317] on icon "Remove Inv. in Progress" at bounding box center [431, 318] width 6 height 6
click at [377, 319] on icon "Remove BID SUBMITTED" at bounding box center [378, 317] width 3 height 3
type textarea "x"
click at [379, 319] on div "Labels" at bounding box center [430, 318] width 153 height 14
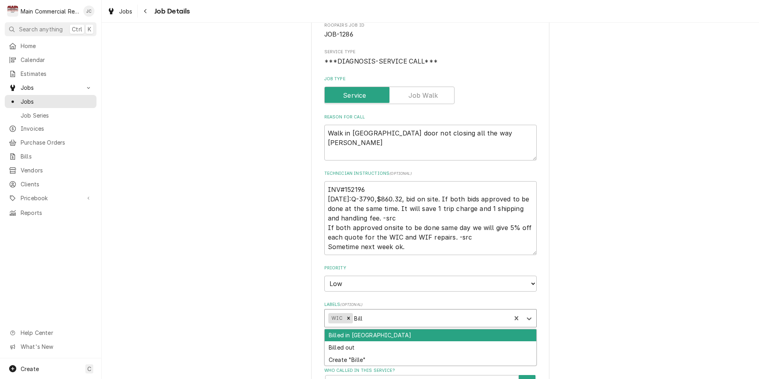
type input "Bille"
click at [373, 335] on div "Billed in QBO" at bounding box center [430, 335] width 211 height 12
type textarea "x"
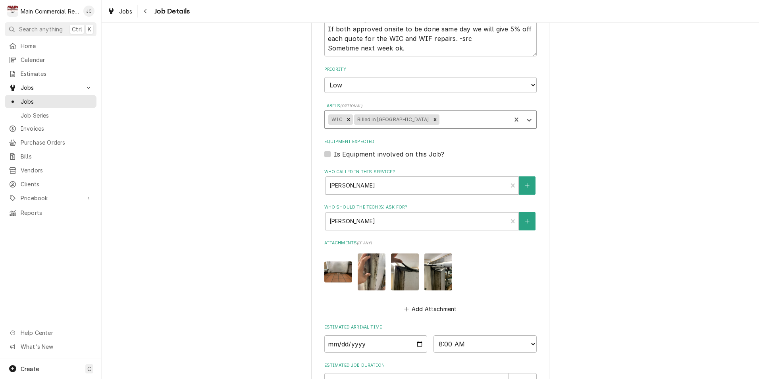
scroll to position [373, 0]
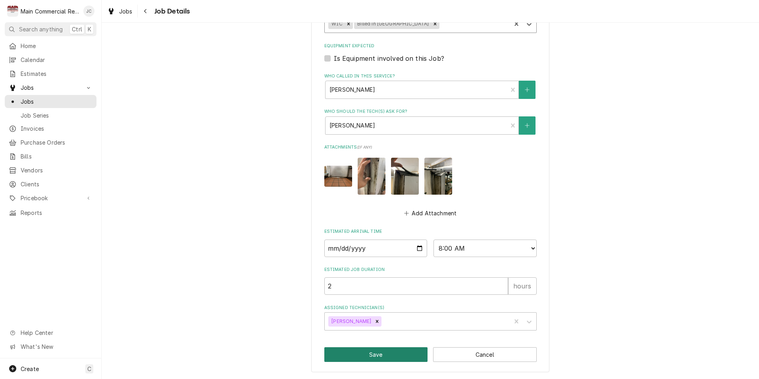
click at [378, 357] on button "Save" at bounding box center [376, 354] width 104 height 15
type textarea "x"
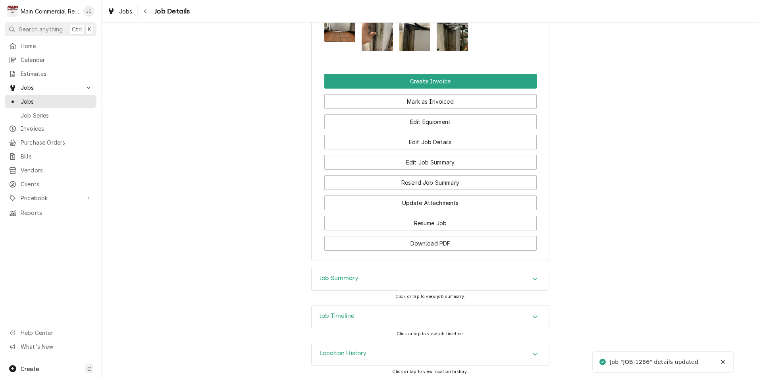
scroll to position [943, 0]
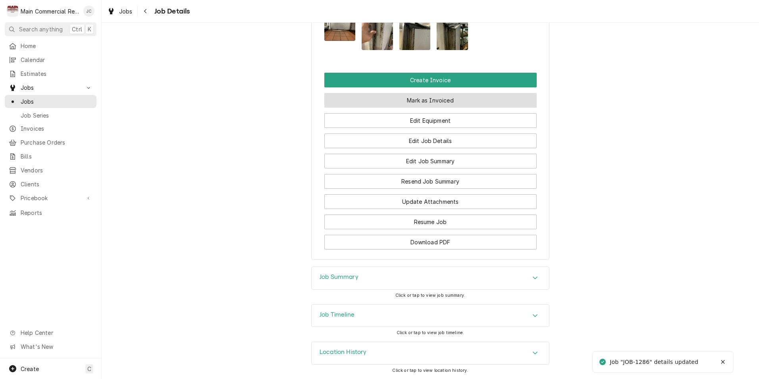
click at [419, 101] on button "Mark as Invoiced" at bounding box center [430, 100] width 212 height 15
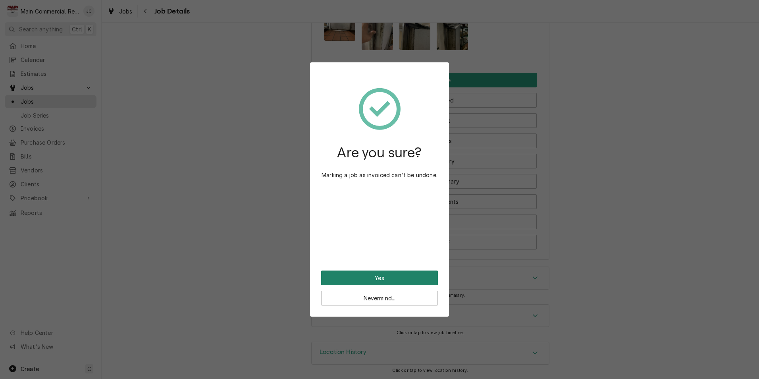
click at [391, 276] on button "Yes" at bounding box center [379, 277] width 117 height 15
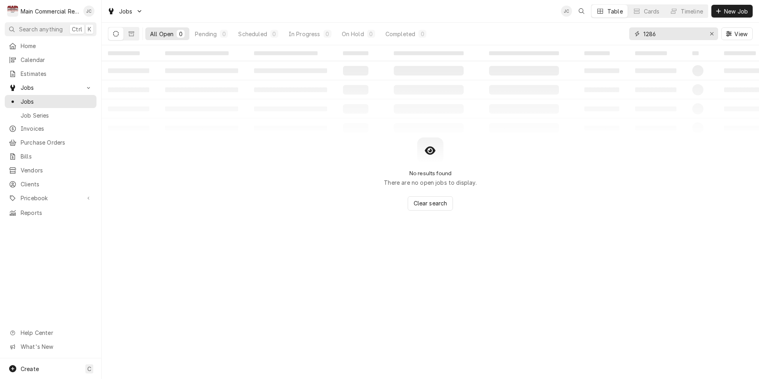
click at [671, 40] on input "1286" at bounding box center [673, 33] width 60 height 13
type input "1288"
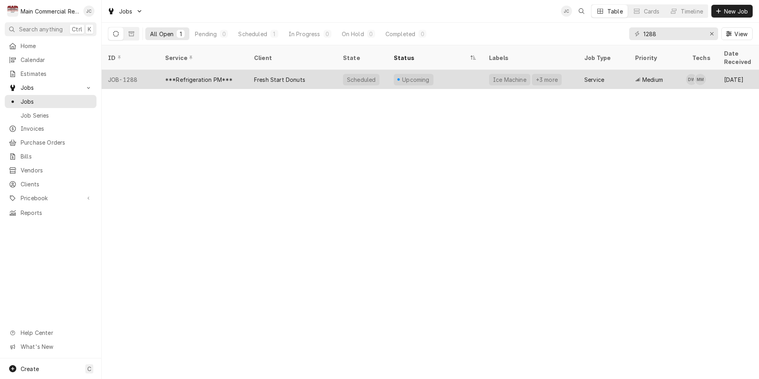
click at [293, 75] on div "Fresh Start Donuts" at bounding box center [279, 79] width 51 height 8
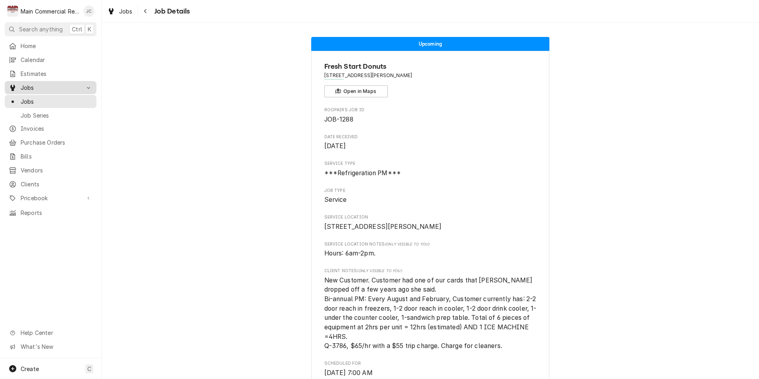
click at [51, 86] on span "Jobs" at bounding box center [51, 87] width 60 height 8
click at [47, 88] on span "Jobs" at bounding box center [51, 87] width 60 height 8
click at [23, 98] on span "Jobs" at bounding box center [57, 101] width 72 height 8
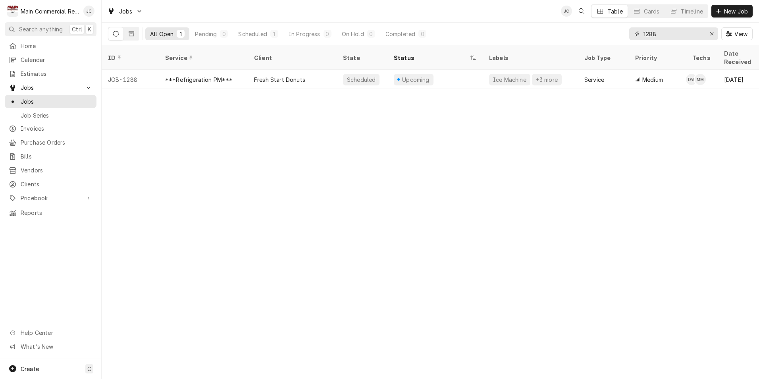
click at [648, 33] on input "1288" at bounding box center [673, 33] width 60 height 13
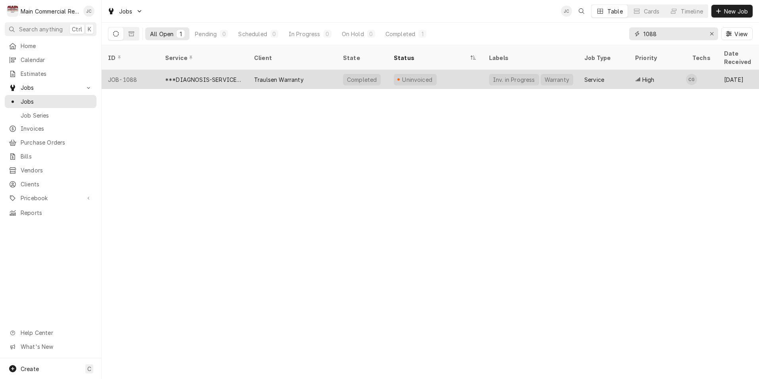
type input "1088"
click at [266, 75] on div "Traulsen Warranty" at bounding box center [279, 79] width 50 height 8
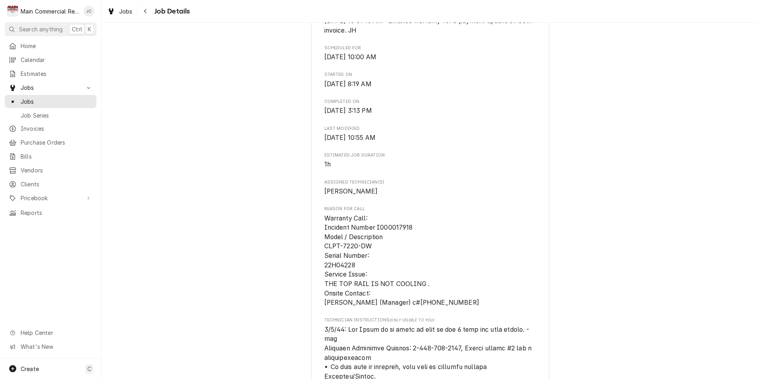
scroll to position [317, 0]
